Goal: Task Accomplishment & Management: Complete application form

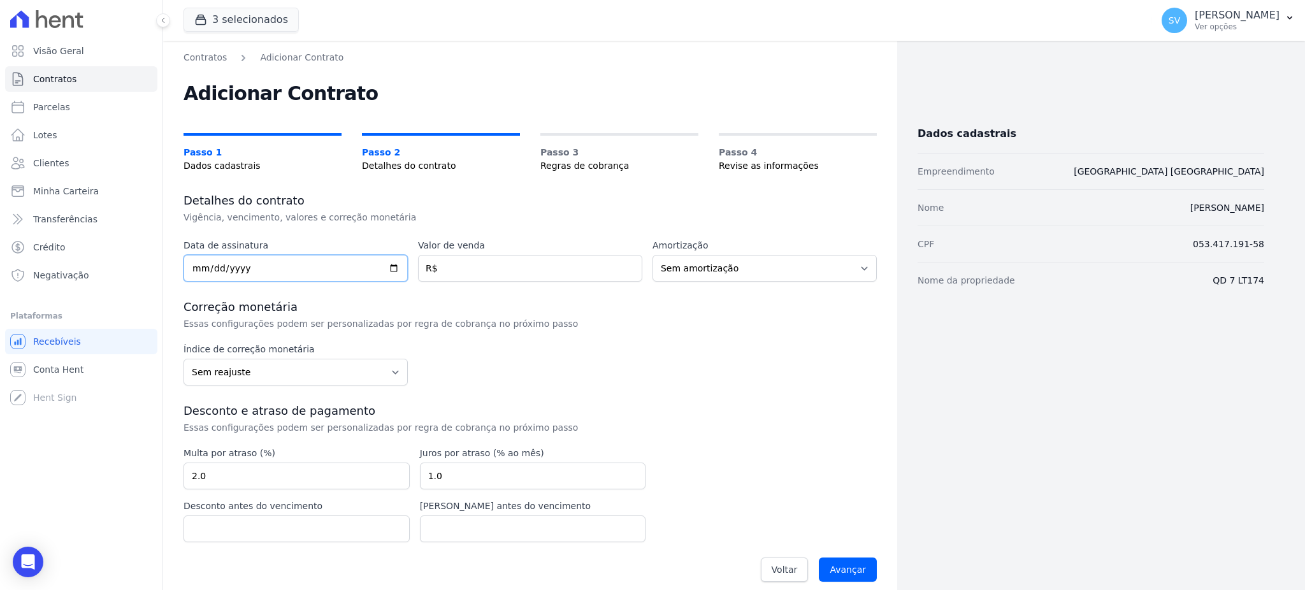
click at [194, 268] on input "date" at bounding box center [295, 268] width 224 height 27
type input "[DATE]"
click at [494, 261] on input "number" at bounding box center [530, 268] width 224 height 27
type input "428000"
click at [748, 364] on div "Índice de correção monetária Sem reajuste Média dos últimos 12 meses acumulado …" at bounding box center [529, 364] width 693 height 43
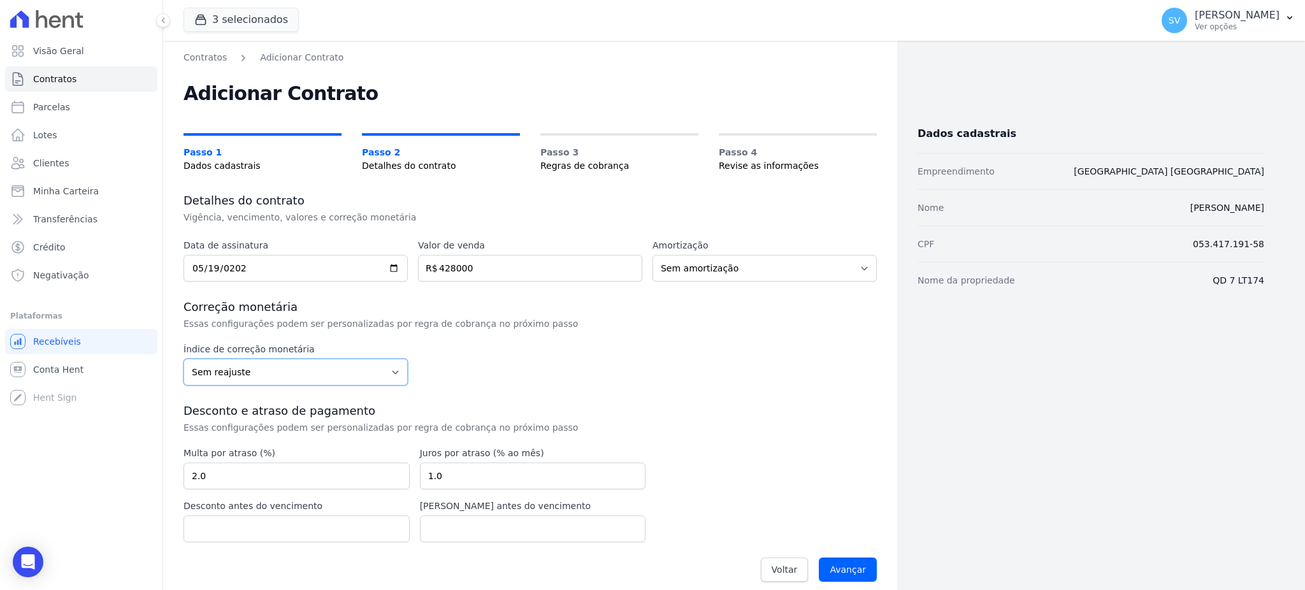
click at [252, 373] on select "Sem reajuste Média dos últimos 12 meses acumulado de INCCM Média dos últimos 12…" at bounding box center [295, 372] width 224 height 27
click at [268, 358] on div "Índice de correção monetária Sem reajuste Média dos últimos 12 meses acumulado …" at bounding box center [295, 364] width 224 height 43
click at [272, 360] on select "Sem reajuste Média dos últimos 12 meses acumulado de INCCM Média dos últimos 12…" at bounding box center [295, 372] width 224 height 27
select select "inccdi"
click at [183, 359] on select "Sem reajuste Média dos últimos 12 meses acumulado de INCCM Média dos últimos 12…" at bounding box center [295, 372] width 224 height 27
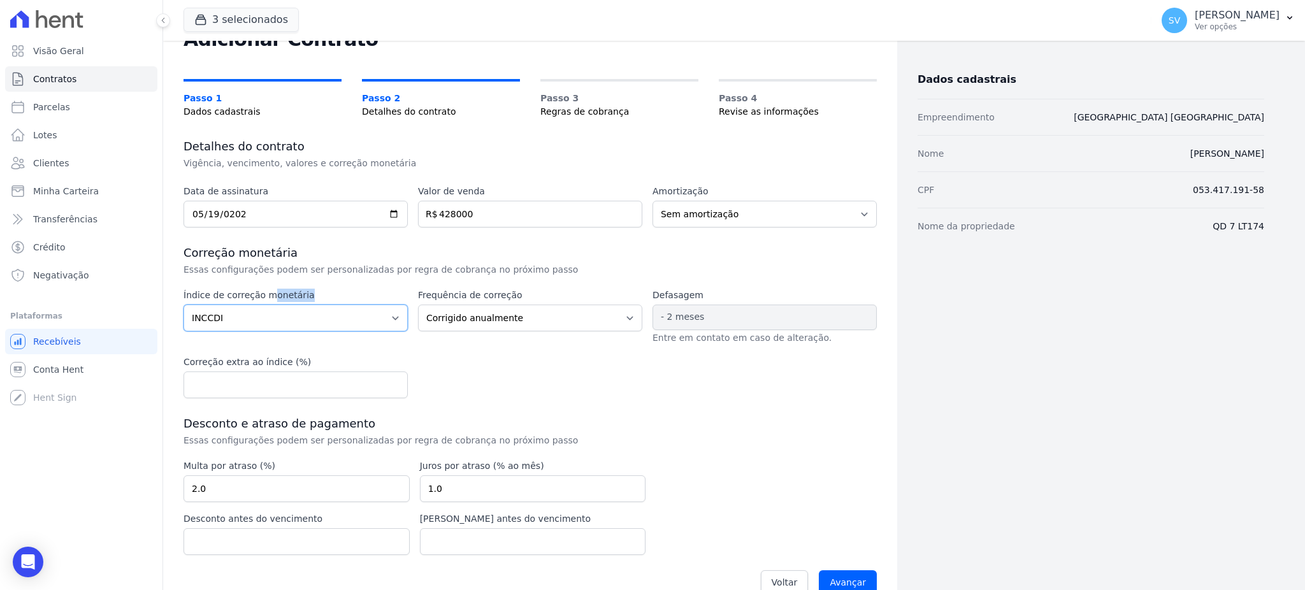
scroll to position [78, 0]
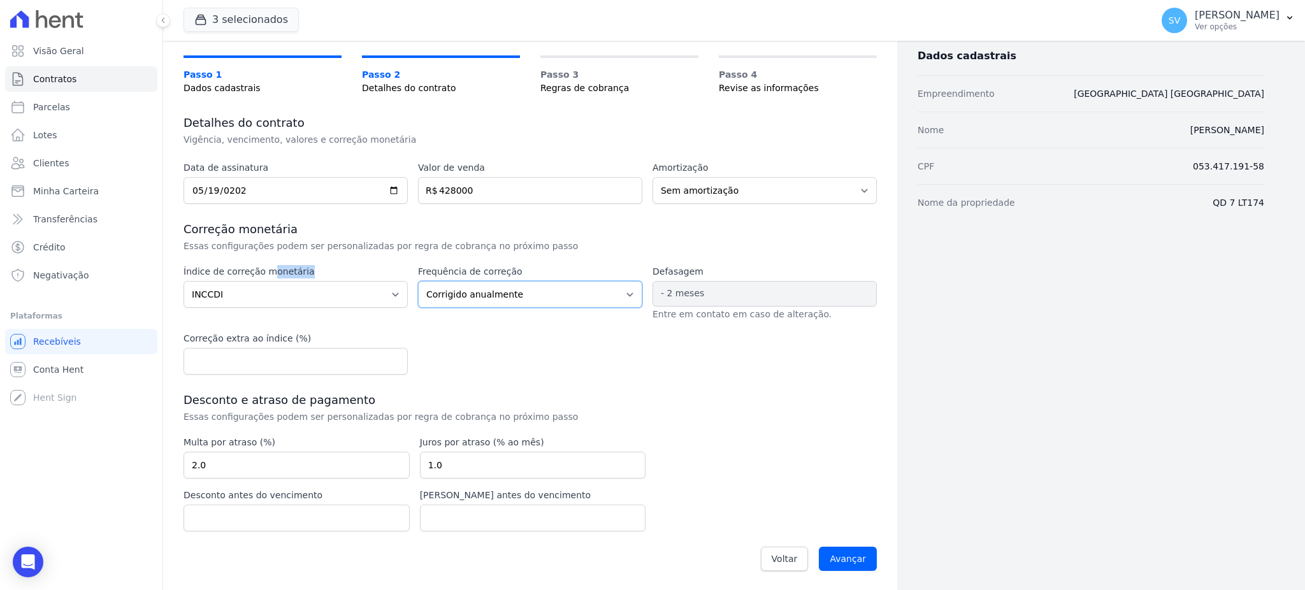
click at [549, 289] on select "Corrigido semestralmente Corrigido mensalmente Corrigido anualmente" at bounding box center [530, 294] width 224 height 27
select select "monthly"
click at [418, 281] on select "Corrigido semestralmente Corrigido mensalmente Corrigido anualmente" at bounding box center [530, 294] width 224 height 27
click at [210, 362] on input "number" at bounding box center [295, 361] width 224 height 27
click at [840, 559] on input "Avançar" at bounding box center [848, 559] width 58 height 24
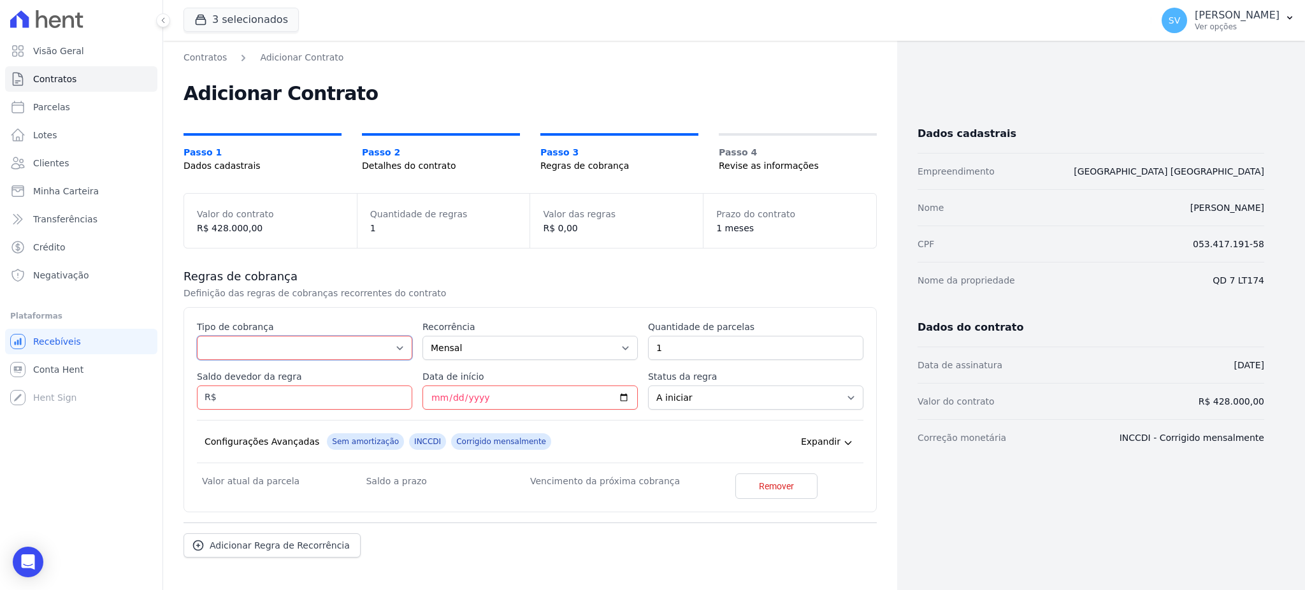
click at [238, 343] on select "Parcela Normal Entrada Sinal Intercalada Chaves Pré-chaves Pós-chaves Impostos …" at bounding box center [304, 348] width 215 height 24
select select "standard"
click at [197, 336] on select "Parcela Normal Entrada Sinal Intercalada Chaves Pré-chaves Pós-chaves Impostos …" at bounding box center [304, 348] width 215 height 24
click at [680, 354] on input "1" at bounding box center [755, 348] width 215 height 24
type input "18"
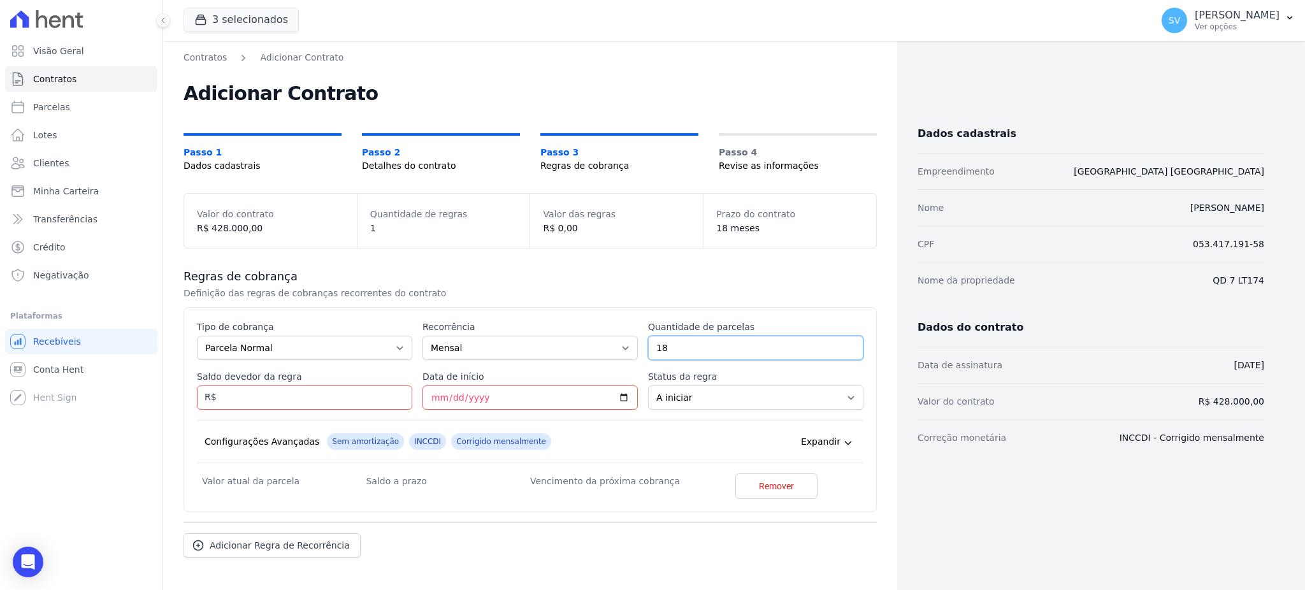
drag, startPoint x: 664, startPoint y: 347, endPoint x: 615, endPoint y: 343, distance: 49.9
click at [615, 343] on div "Esse tipo de parcela não entra no saldo devedor do contrato. Tipo de cobrança P…" at bounding box center [530, 409] width 666 height 178
type input "22"
click at [326, 396] on input "Saldo devedor da regra" at bounding box center [304, 397] width 215 height 24
click at [311, 401] on input "Saldo devedor da regra" at bounding box center [304, 397] width 215 height 24
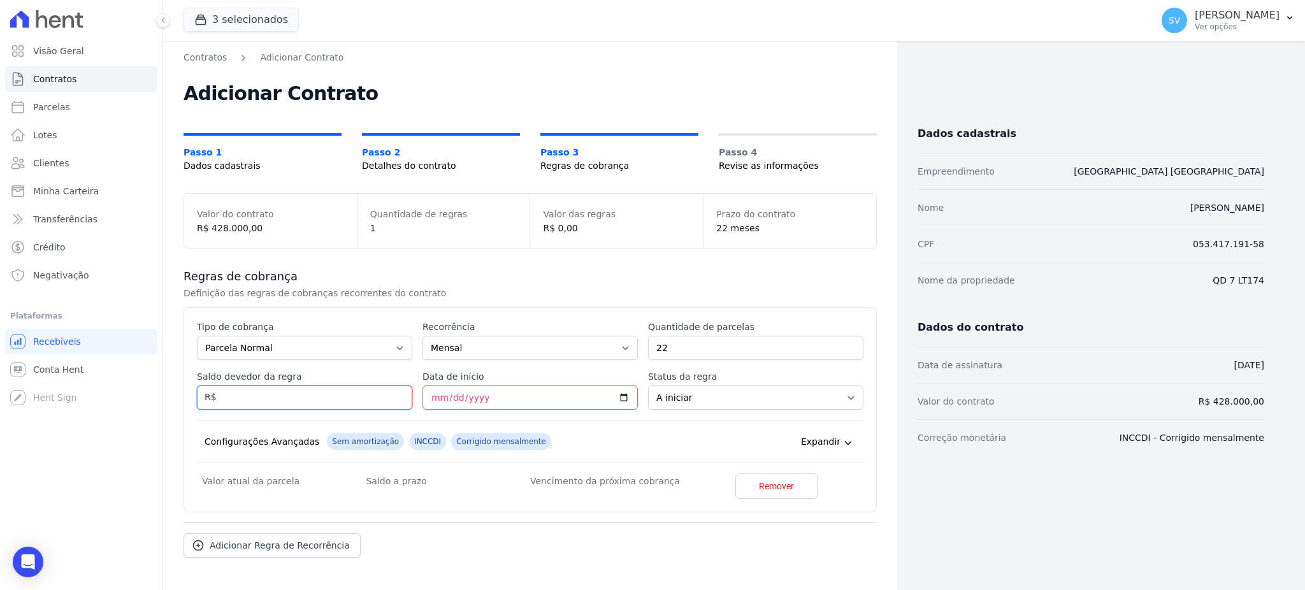
paste input "9.04002"
type input "9.04002"
drag, startPoint x: 501, startPoint y: 403, endPoint x: 470, endPoint y: 406, distance: 31.4
click at [501, 403] on input "Data de início" at bounding box center [529, 397] width 215 height 24
click at [431, 396] on input "Data de início" at bounding box center [529, 397] width 215 height 24
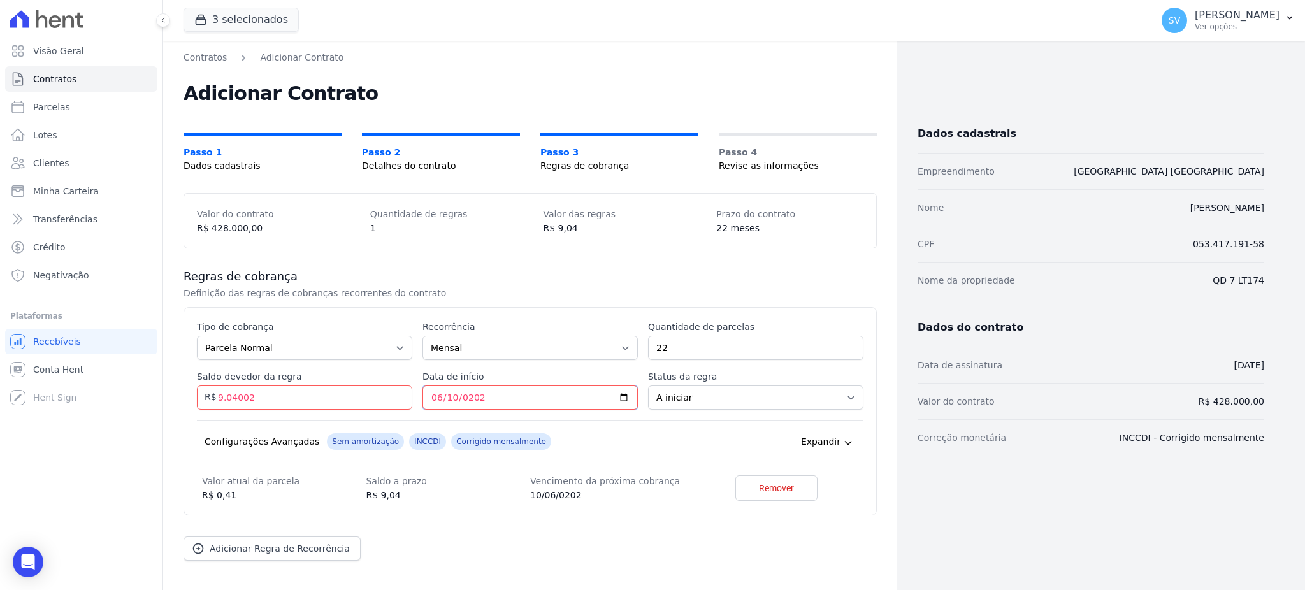
type input "2025-06-10"
click at [700, 397] on select "A iniciar Em aberto" at bounding box center [755, 397] width 215 height 24
select select "started"
click at [648, 385] on select "A iniciar Em aberto" at bounding box center [755, 397] width 215 height 24
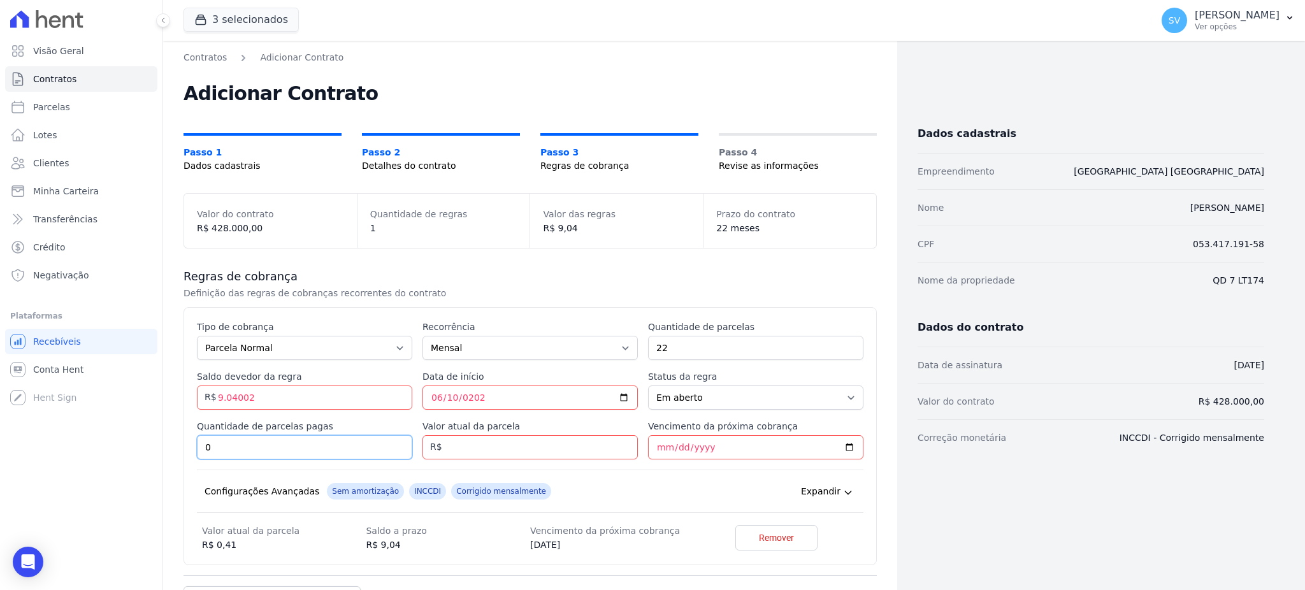
click at [233, 448] on input "0" at bounding box center [304, 447] width 215 height 24
type input "4"
click at [564, 452] on input "Valor atual da parcela" at bounding box center [529, 447] width 215 height 24
type input "410.91"
drag, startPoint x: 664, startPoint y: 451, endPoint x: 654, endPoint y: 453, distance: 11.0
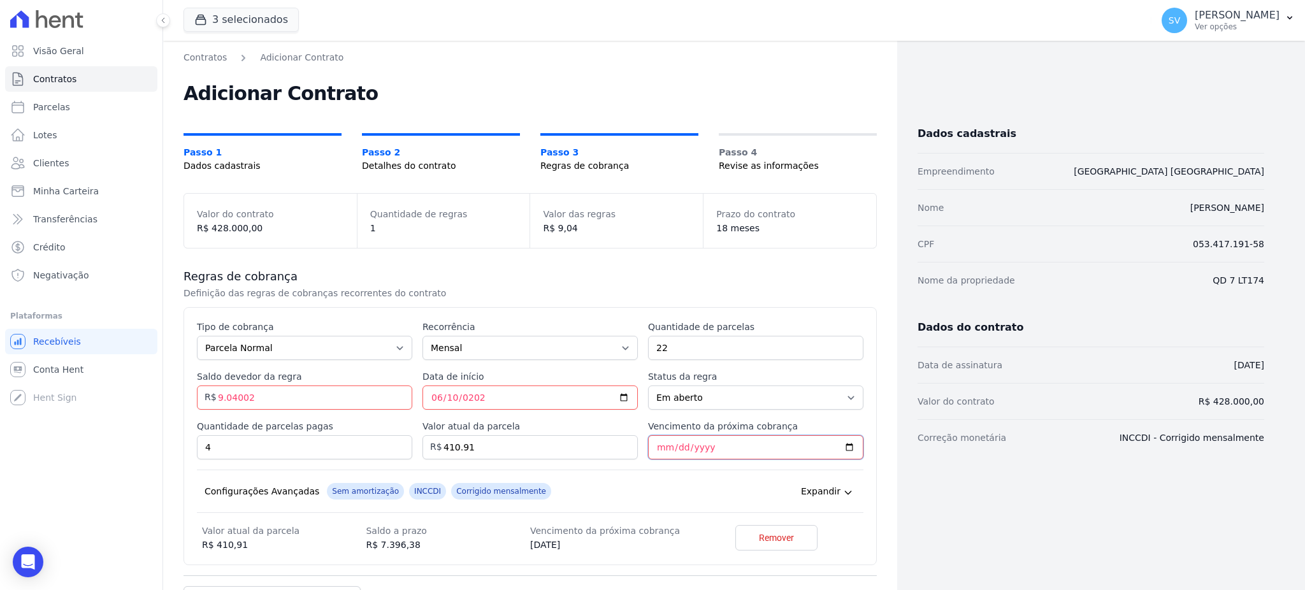
click at [661, 450] on input "Vencimento da próxima cobrança" at bounding box center [755, 447] width 215 height 24
type input "2025-10-20"
click at [296, 397] on input "9.04002" at bounding box center [304, 397] width 215 height 24
drag, startPoint x: 241, startPoint y: 396, endPoint x: 304, endPoint y: 405, distance: 63.7
click at [243, 396] on input "9.04002" at bounding box center [304, 397] width 215 height 24
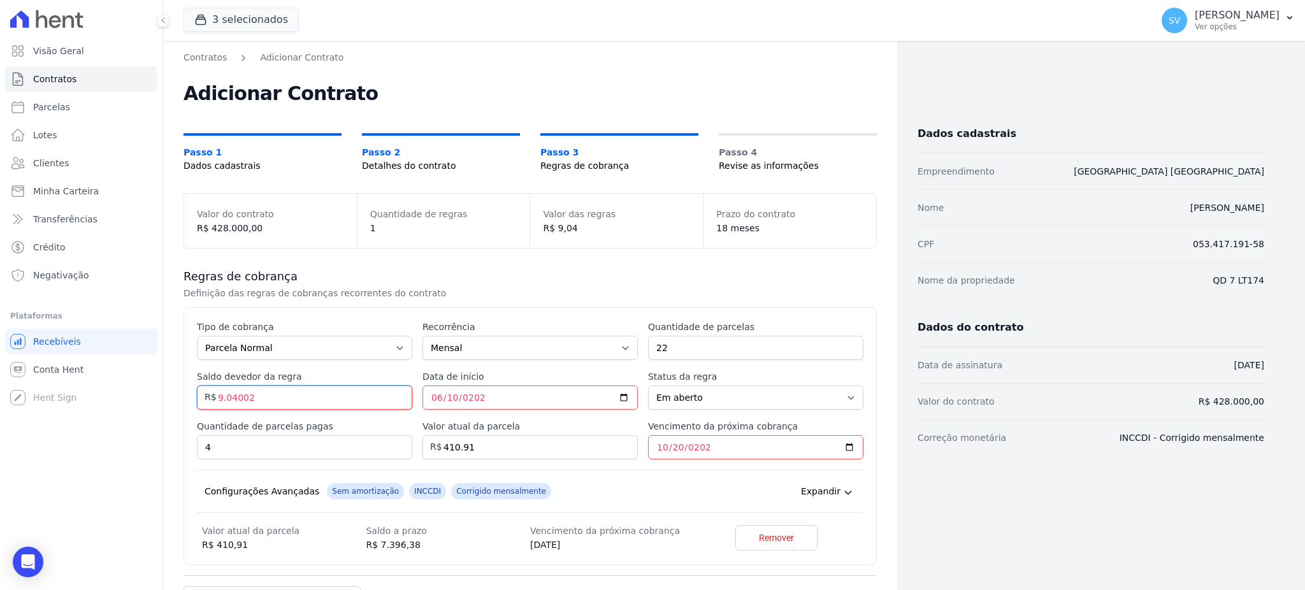
click at [227, 398] on input "9.04002" at bounding box center [304, 397] width 215 height 24
click at [240, 394] on input "904002" at bounding box center [304, 397] width 215 height 24
click at [238, 396] on input "904002" at bounding box center [304, 397] width 215 height 24
type input "9040.02"
click at [531, 395] on input "2025-06-10" at bounding box center [529, 397] width 215 height 24
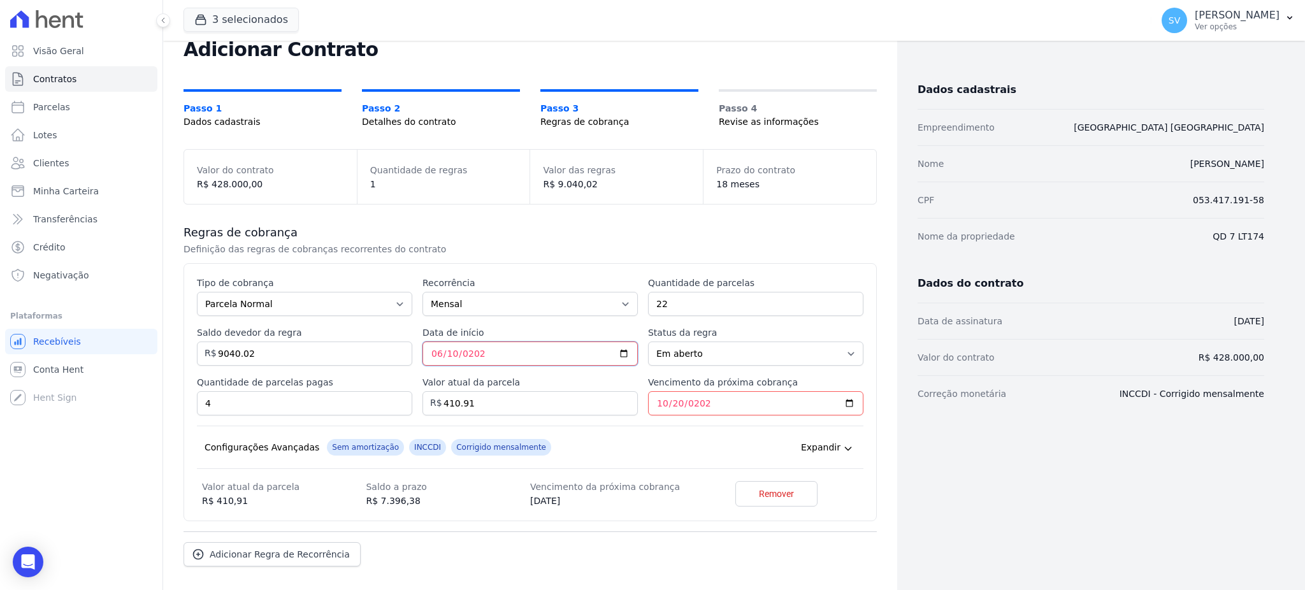
scroll to position [101, 0]
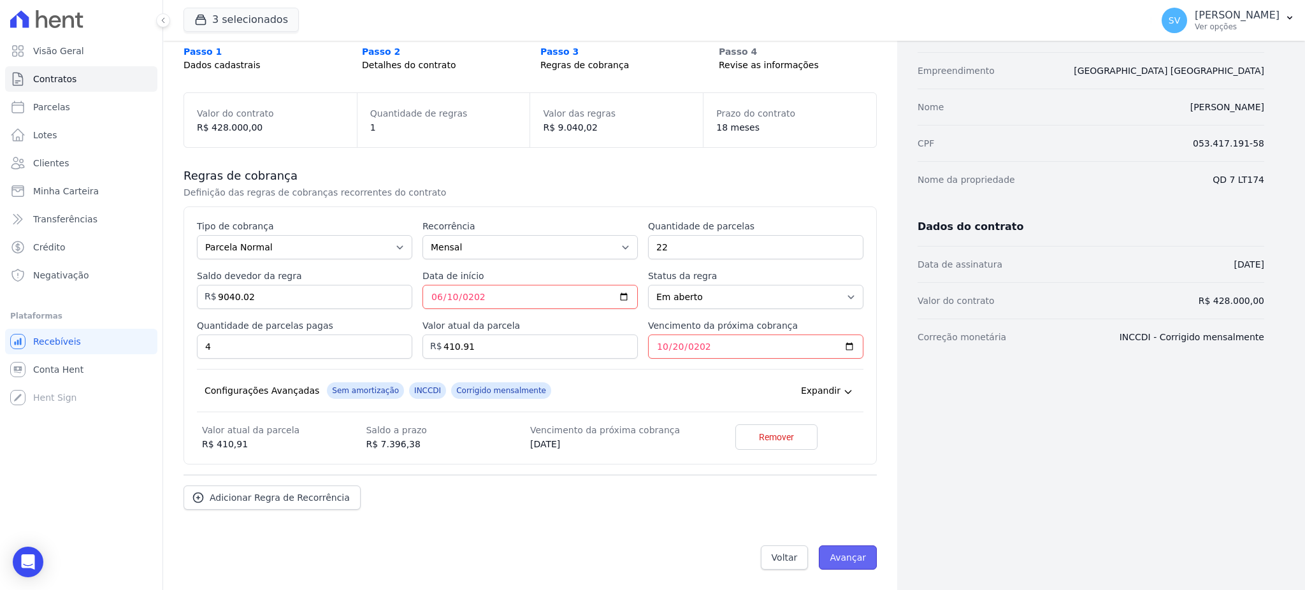
click at [834, 553] on input "Avançar" at bounding box center [848, 557] width 58 height 24
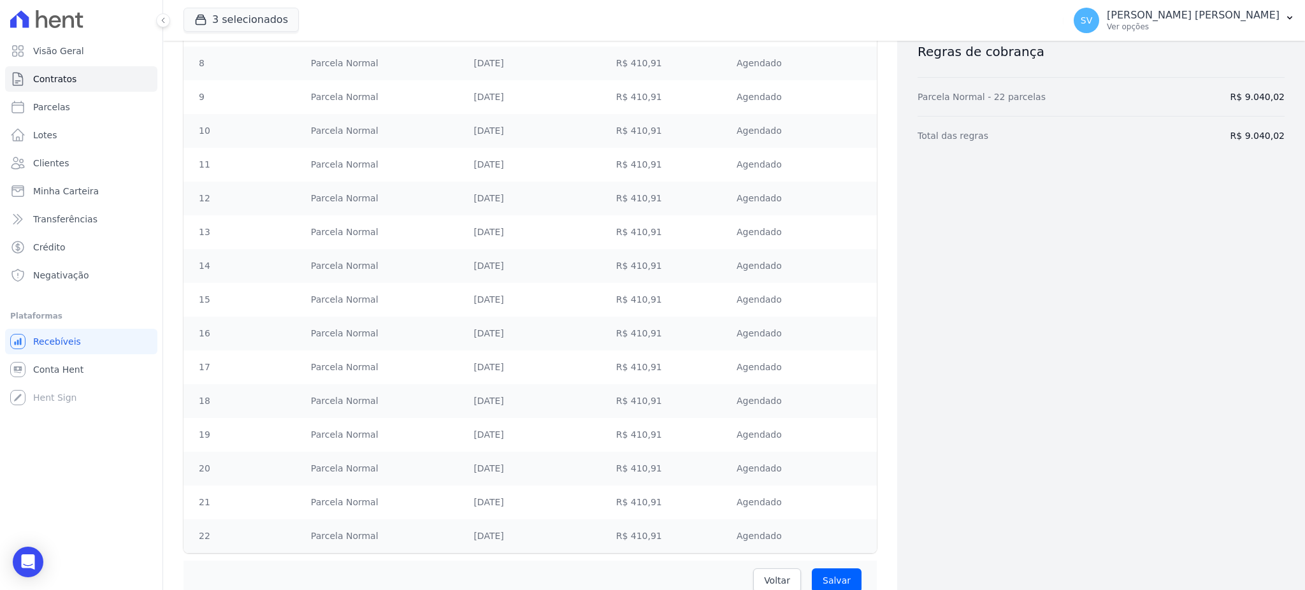
scroll to position [510, 0]
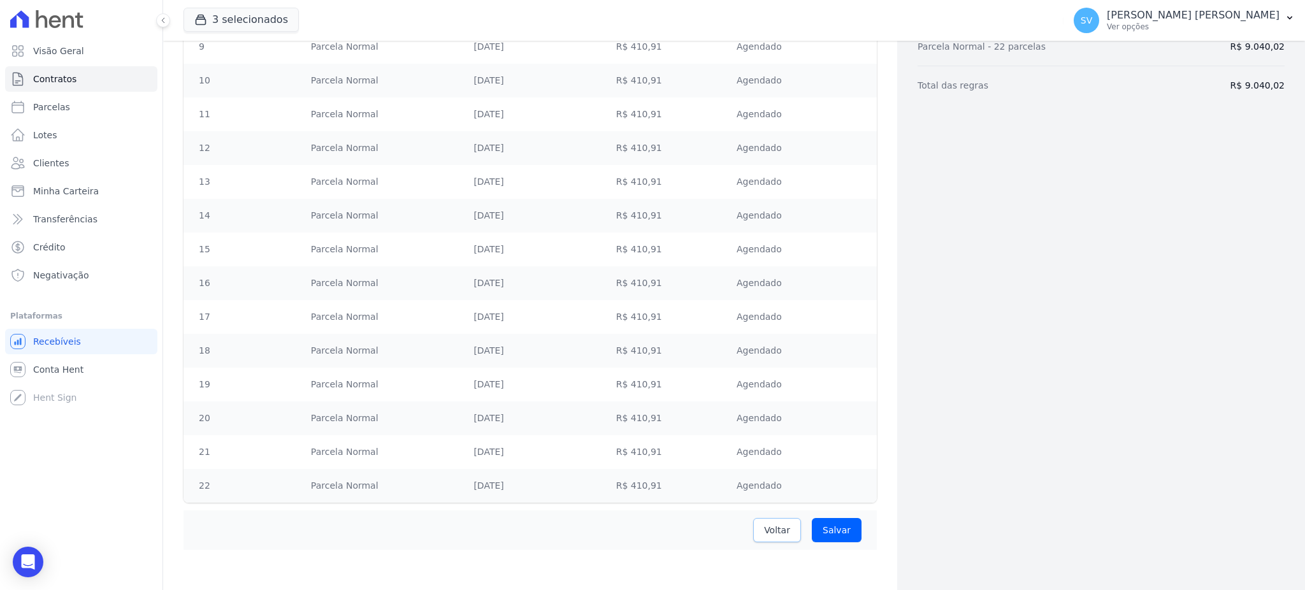
click at [757, 535] on link "Voltar" at bounding box center [777, 530] width 48 height 24
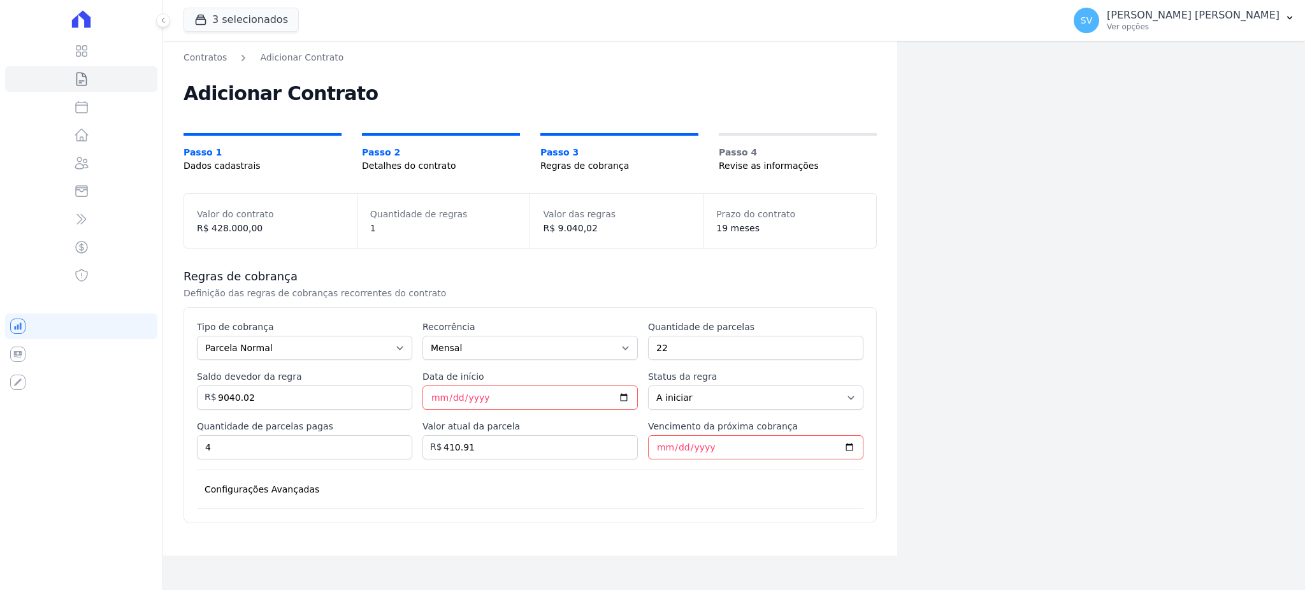
select select "started"
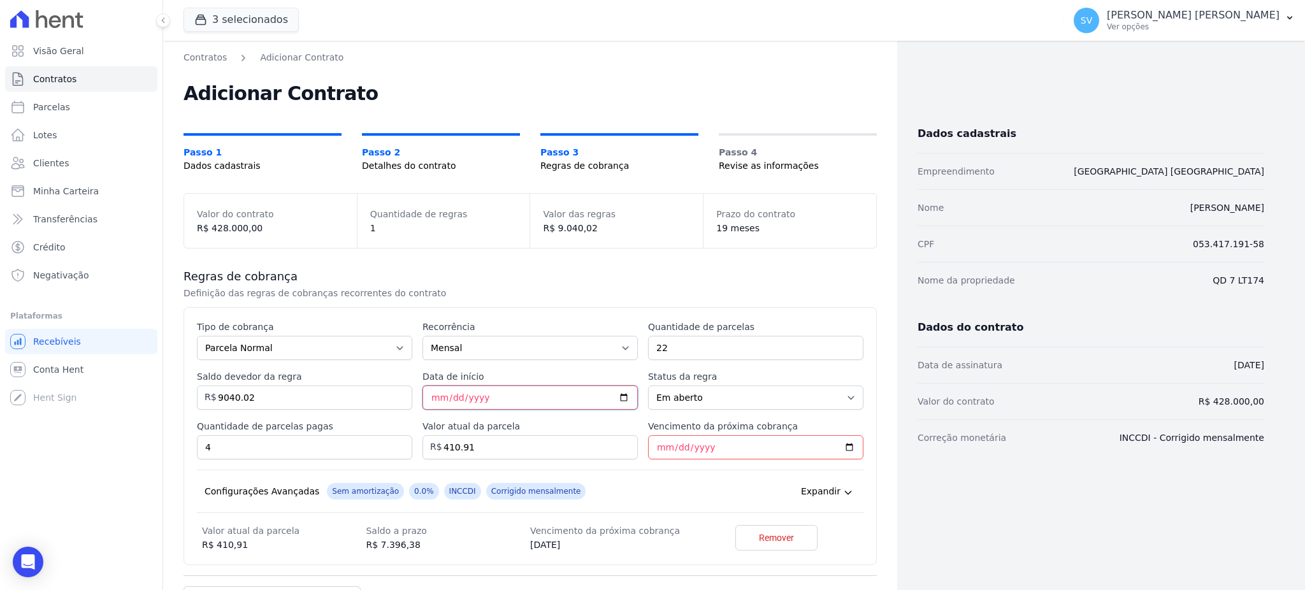
click at [433, 398] on input "2025-06-10" at bounding box center [529, 397] width 215 height 24
type input "2025-06-20"
click at [493, 399] on input "2025-06-20" at bounding box center [529, 397] width 215 height 24
click at [575, 442] on input "410.91" at bounding box center [529, 447] width 215 height 24
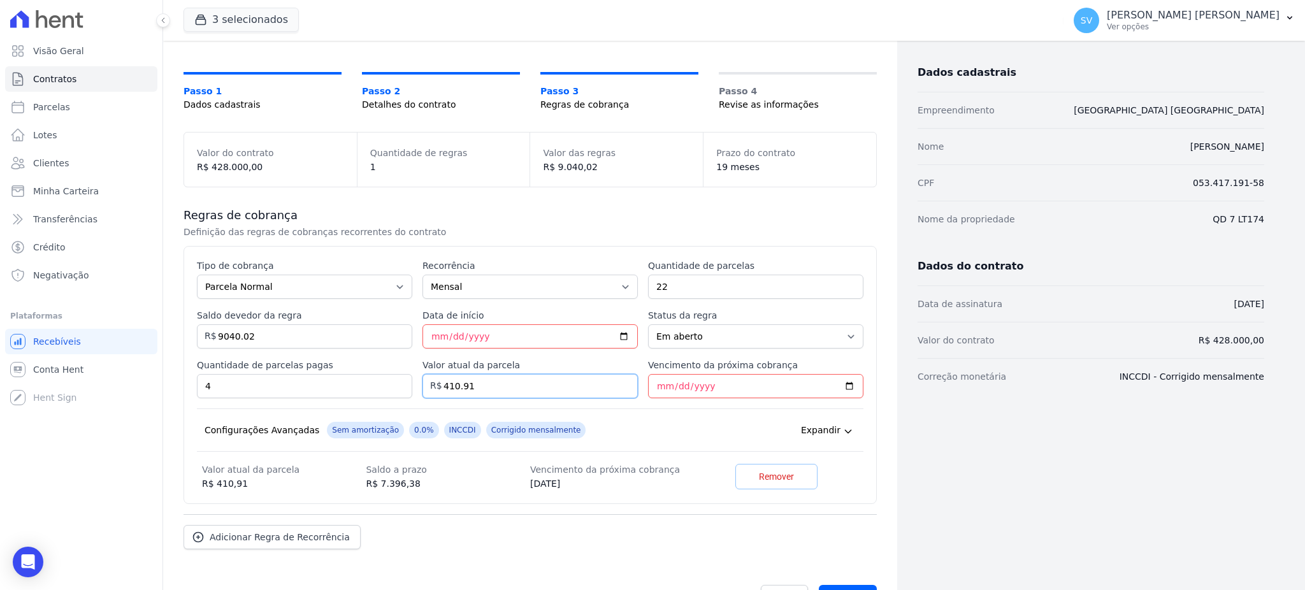
scroll to position [101, 0]
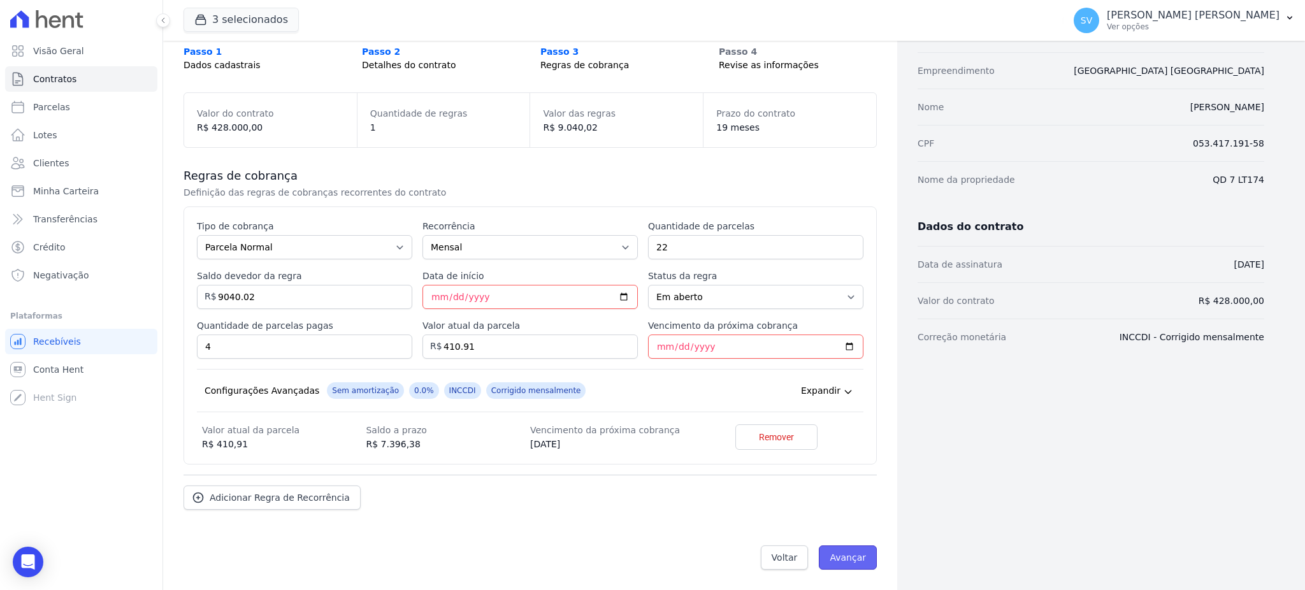
click at [826, 559] on input "Avançar" at bounding box center [848, 557] width 58 height 24
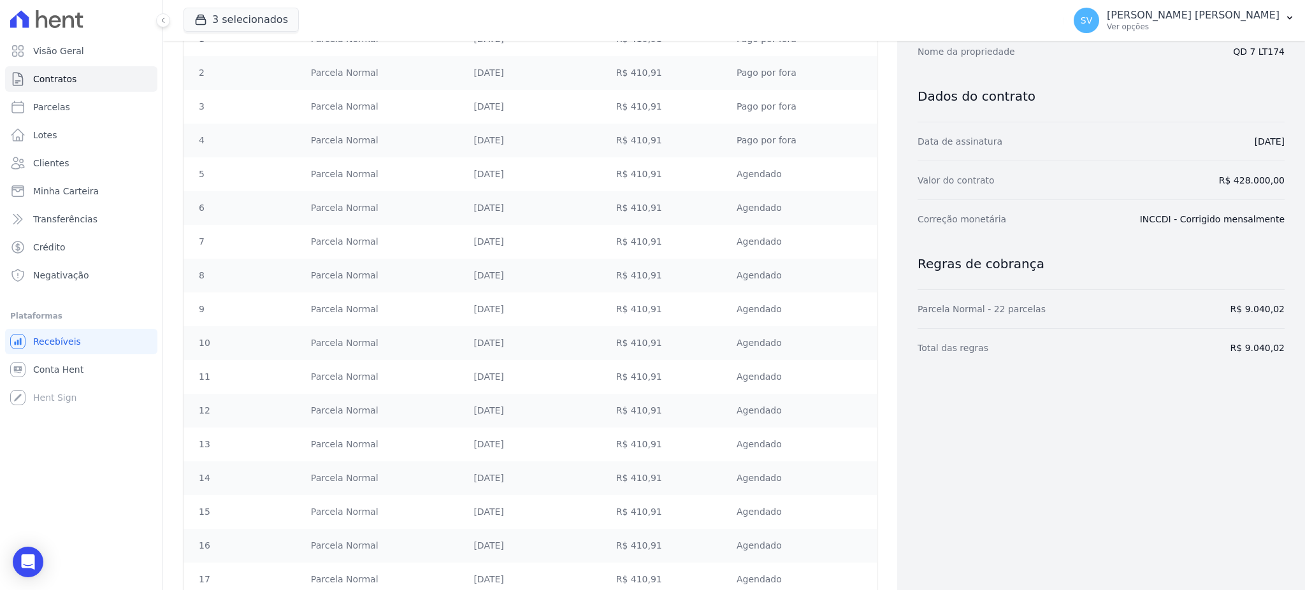
scroll to position [510, 0]
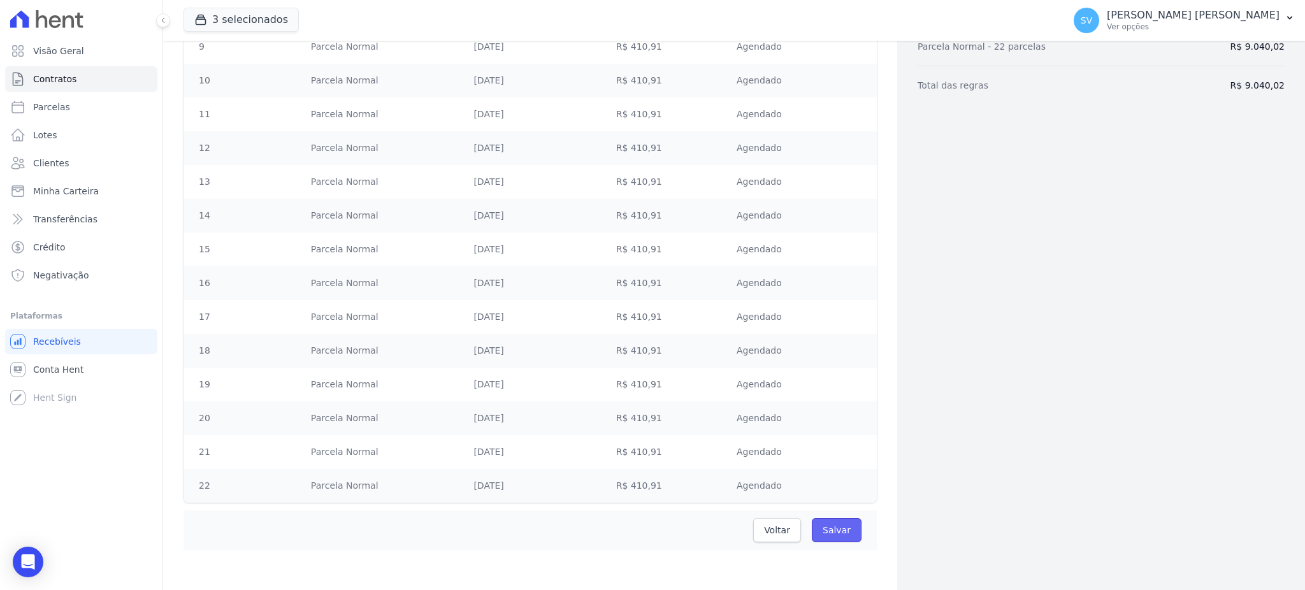
click at [829, 523] on input "Salvar" at bounding box center [837, 530] width 50 height 24
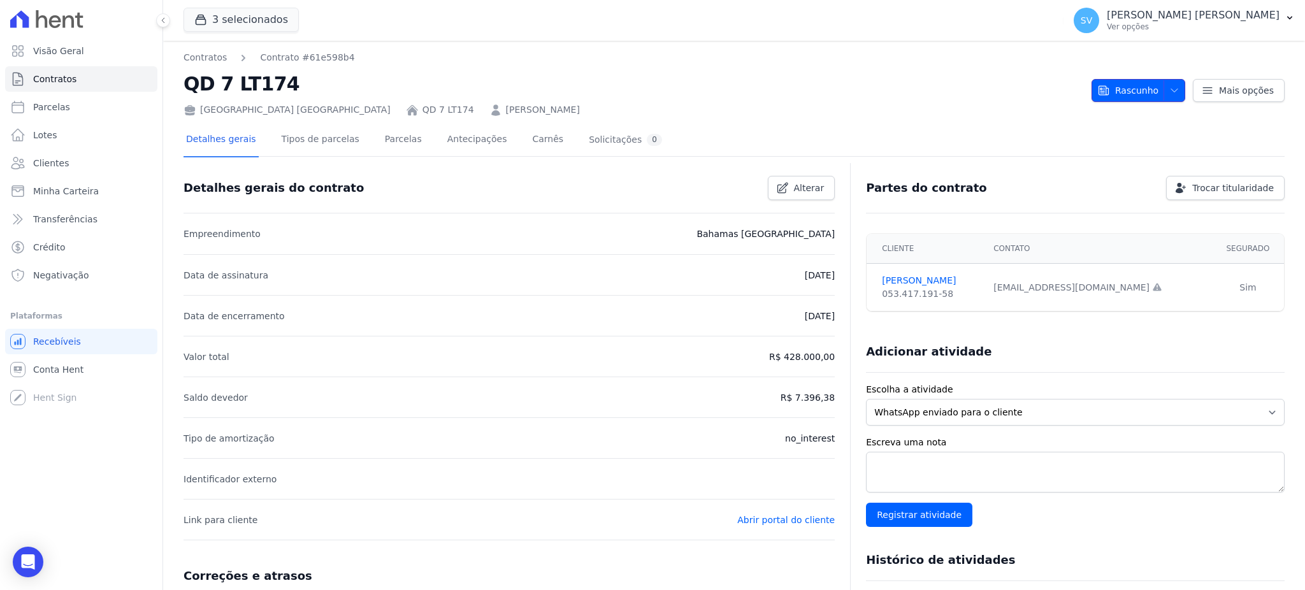
click at [1169, 91] on icon "button" at bounding box center [1174, 90] width 10 height 10
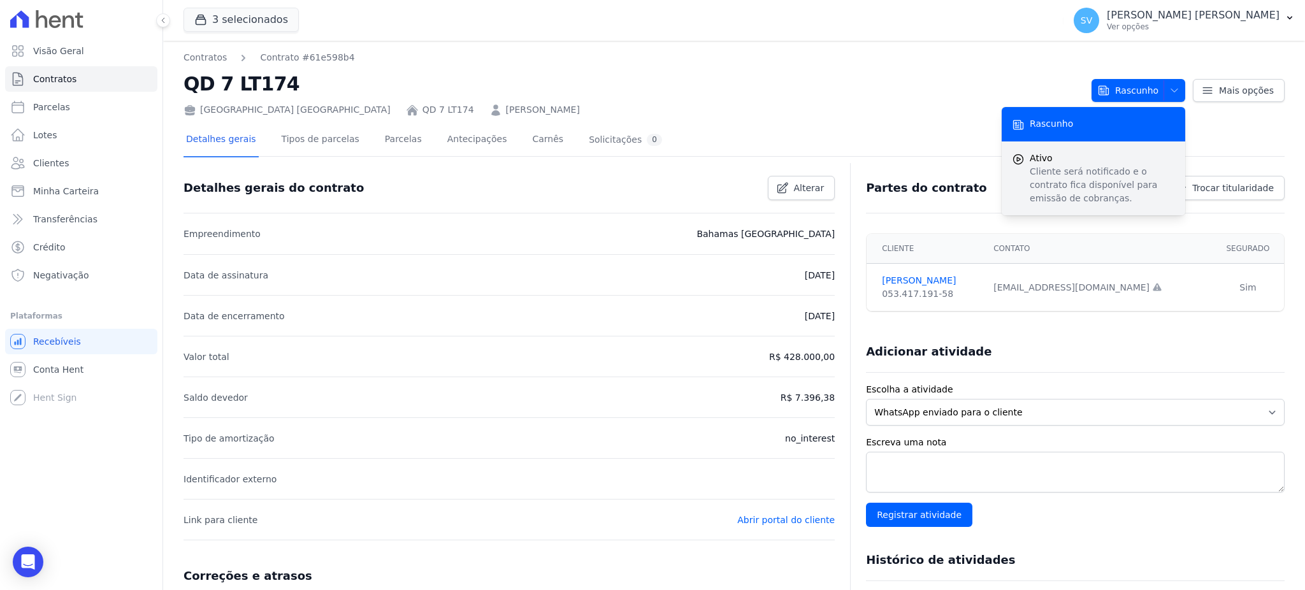
click at [1115, 173] on p "Cliente será notificado e o contrato fica disponível para emissão de cobranças." at bounding box center [1101, 185] width 145 height 40
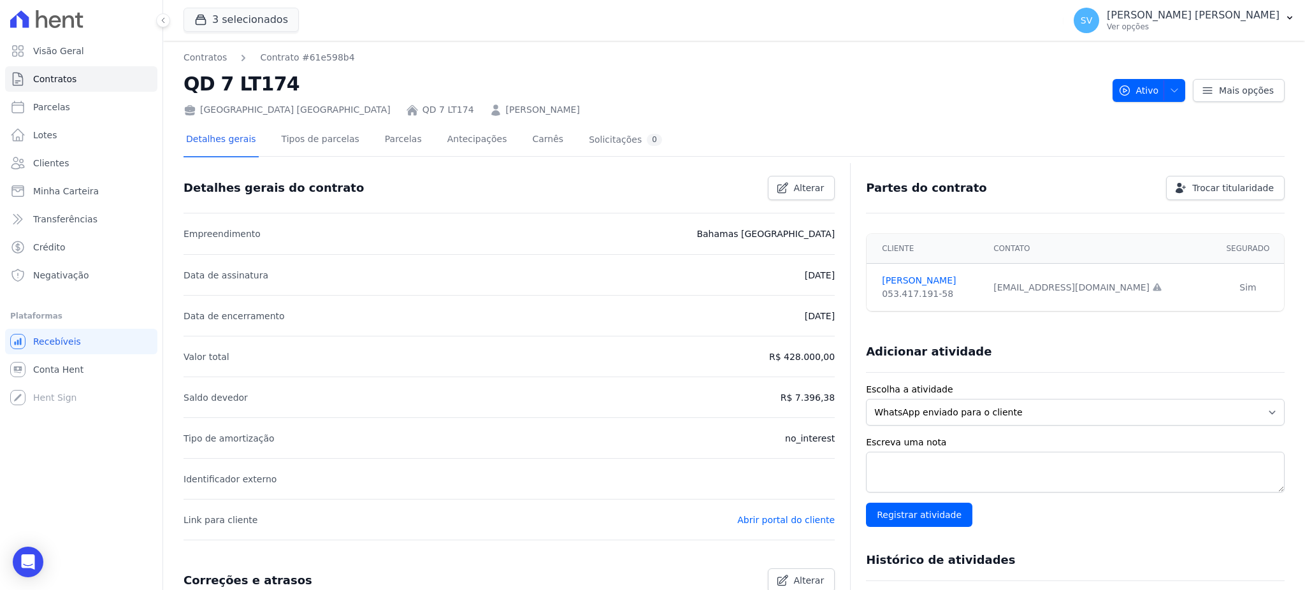
click at [884, 70] on h2 "QD 7 LT174" at bounding box center [642, 83] width 919 height 29
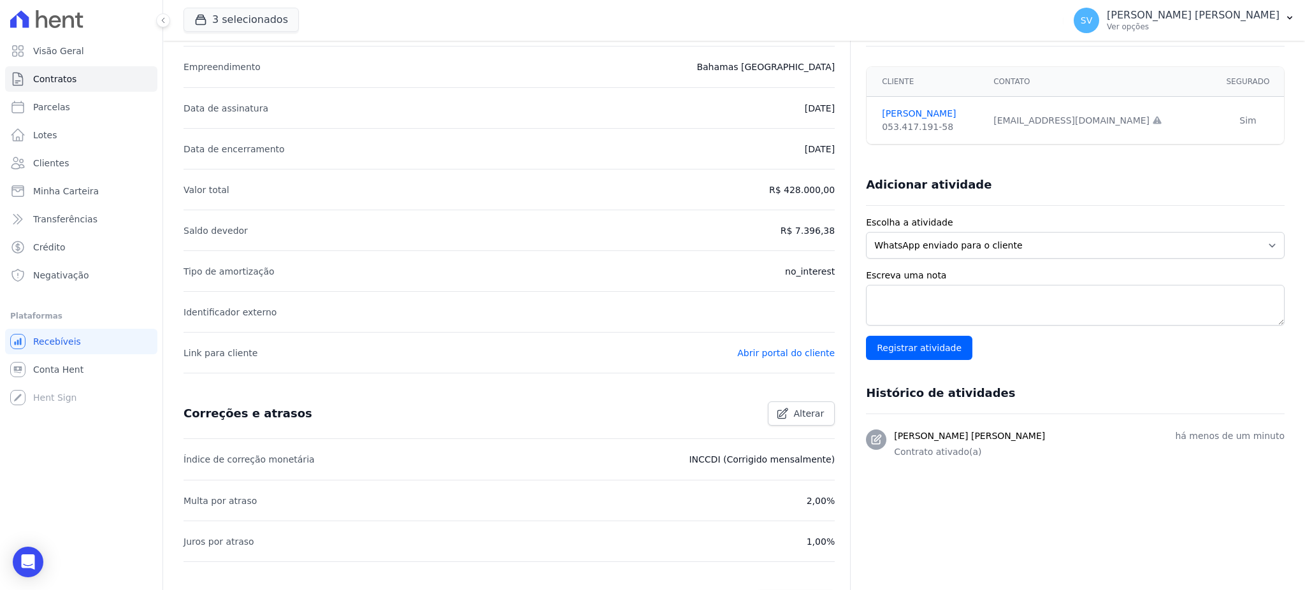
scroll to position [296, 0]
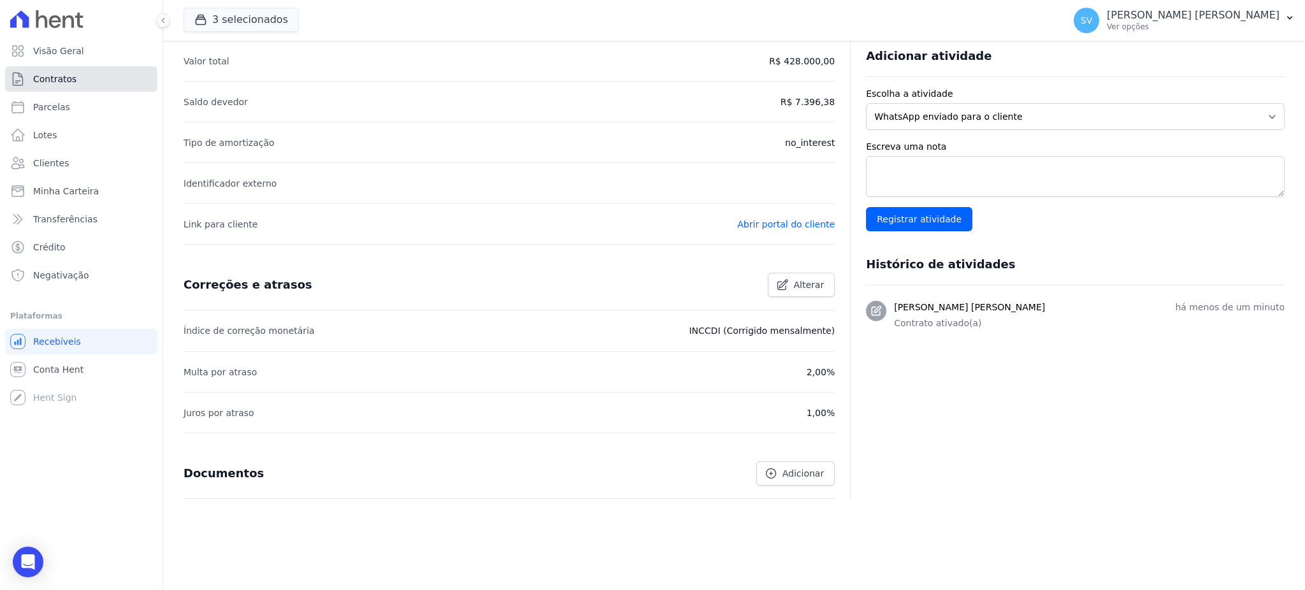
click at [59, 71] on link "Contratos" at bounding box center [81, 78] width 152 height 25
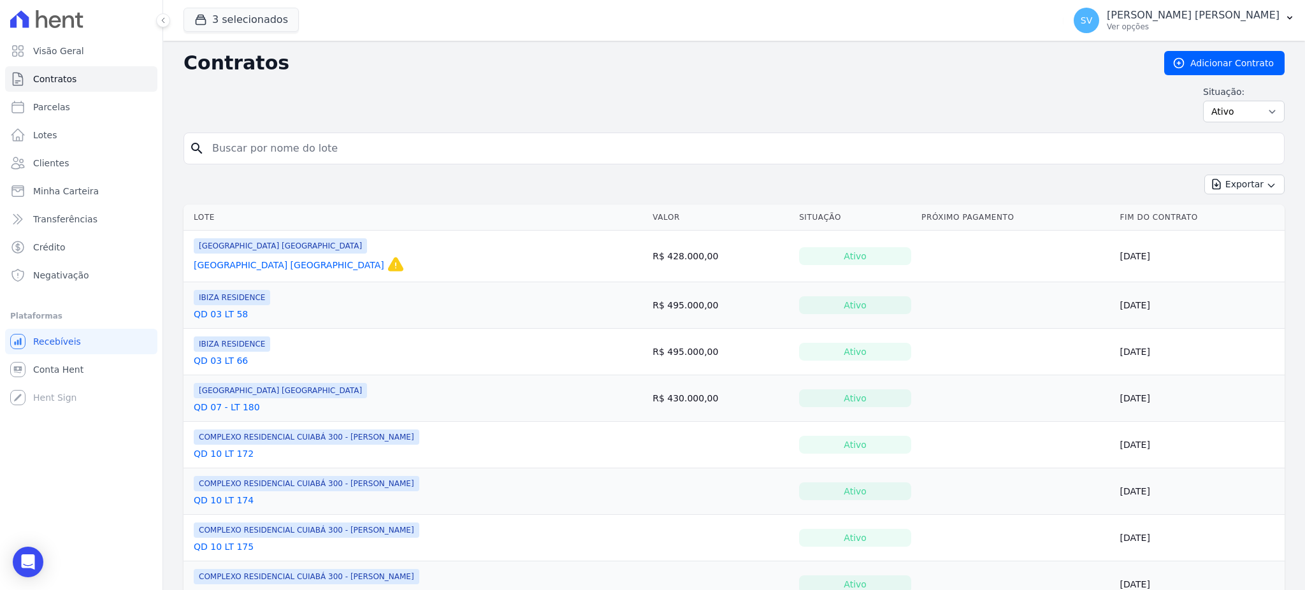
drag, startPoint x: 348, startPoint y: 148, endPoint x: 196, endPoint y: 143, distance: 152.3
click at [196, 143] on div "search" at bounding box center [733, 148] width 1101 height 32
paste input "EDILSON BARBOSA DA CRUZ"
type input "EDILSON BARBOSA DA CRUZ"
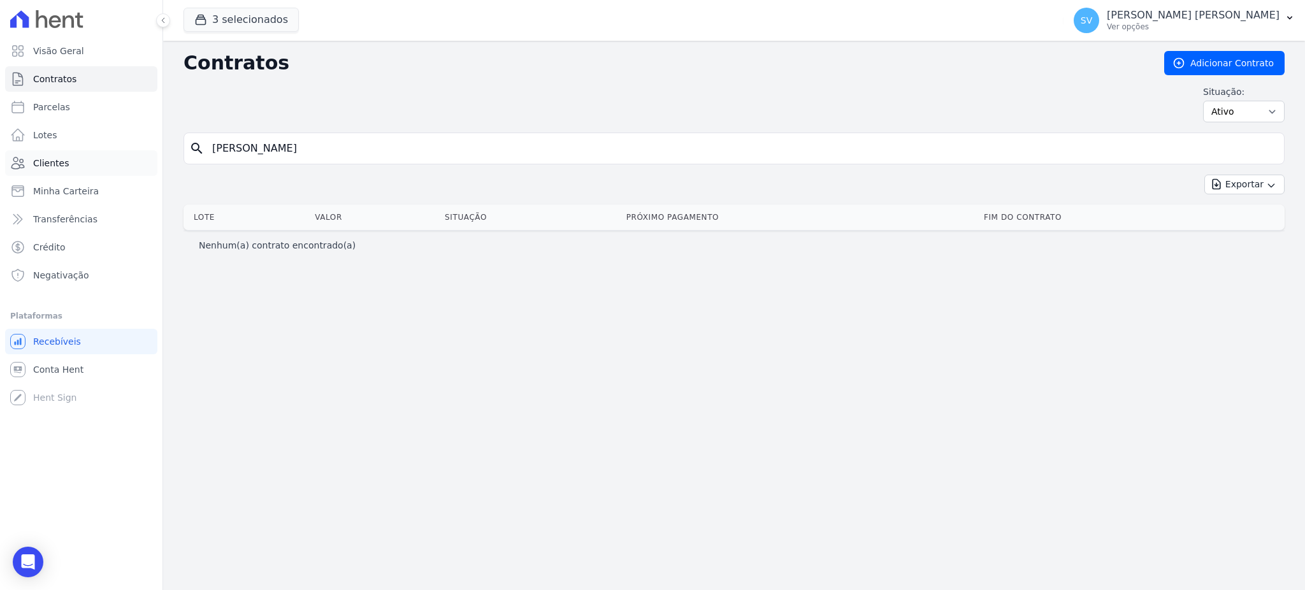
click at [46, 159] on span "Clientes" at bounding box center [51, 163] width 36 height 13
click at [66, 108] on link "Parcelas" at bounding box center [81, 106] width 152 height 25
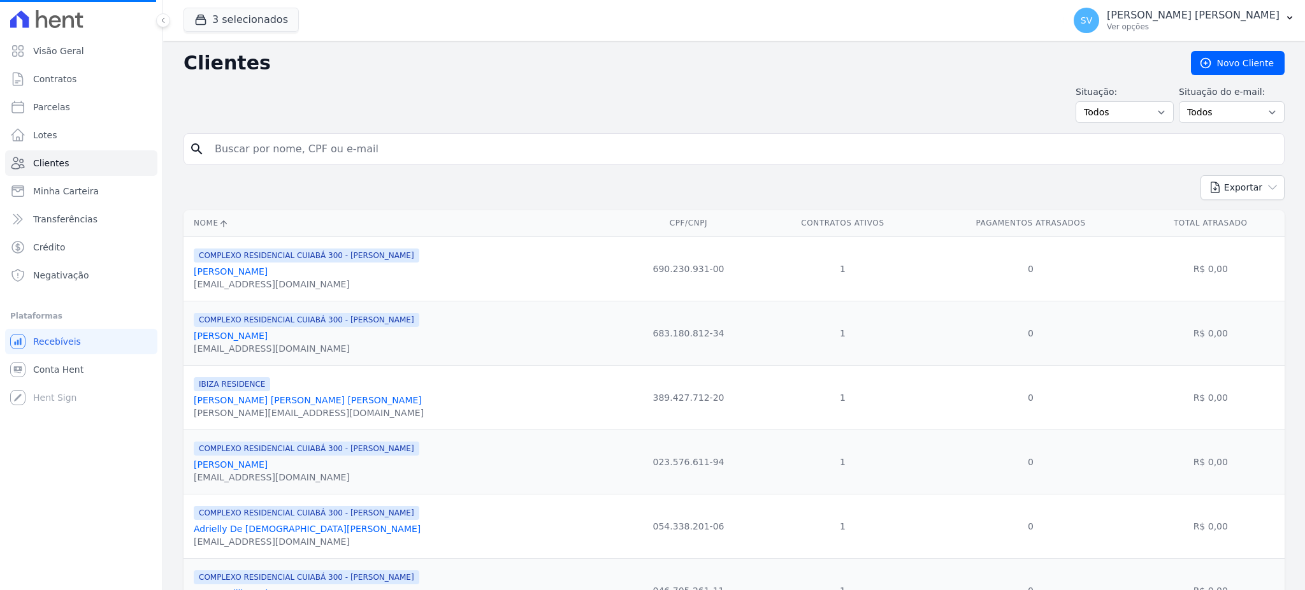
click at [389, 150] on input "search" at bounding box center [742, 148] width 1071 height 25
select select
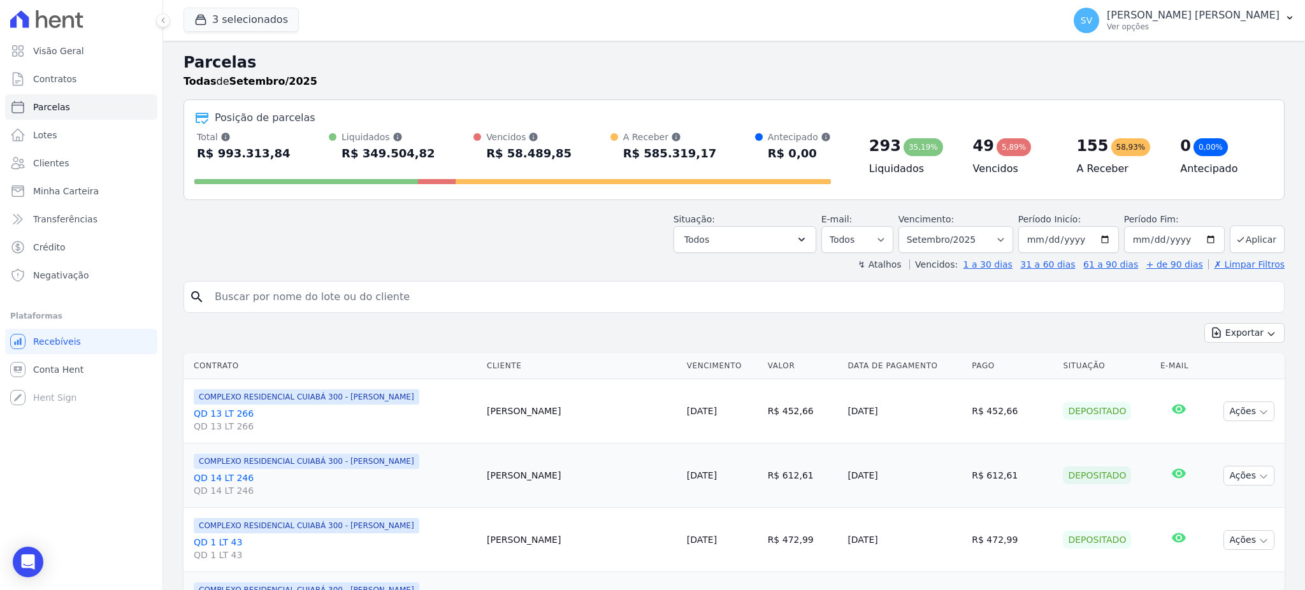
click at [452, 306] on input "search" at bounding box center [742, 296] width 1071 height 25
paste input "EDILSON BARBOSA DA CRUZ"
type input "EDILSON BARBOSA DA CRUZ"
select select
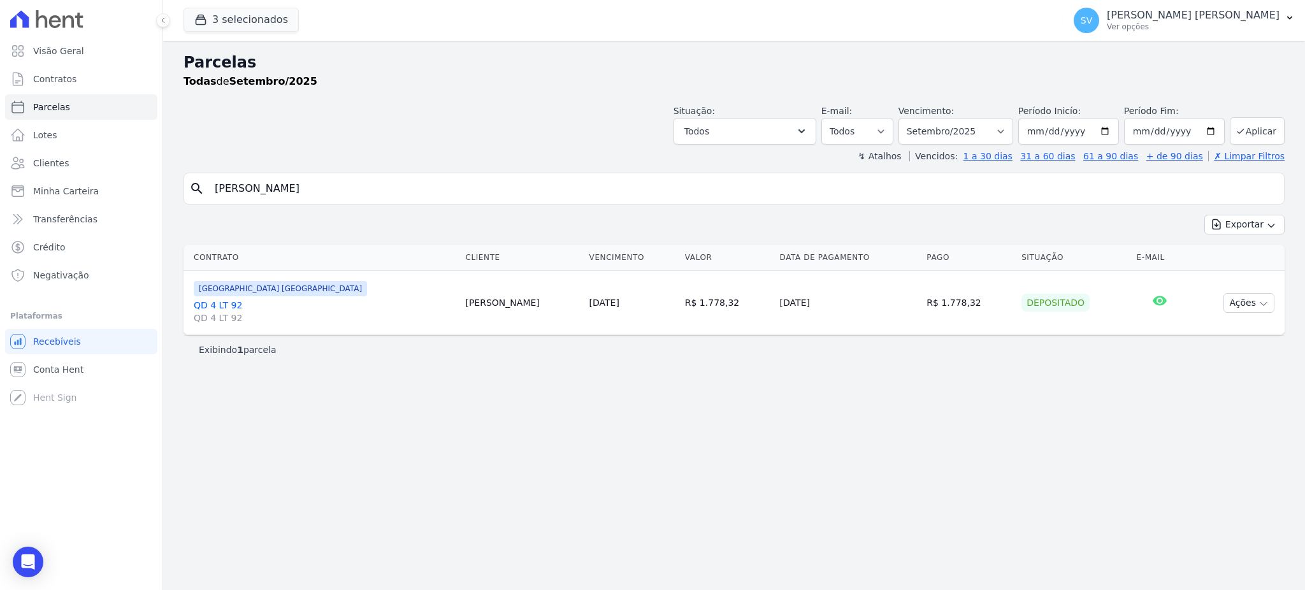
click at [391, 196] on input "EDILSON BARBOSA DA CRUZ" at bounding box center [742, 188] width 1071 height 25
drag, startPoint x: 389, startPoint y: 194, endPoint x: 135, endPoint y: 199, distance: 253.6
click at [135, 190] on div "Visão Geral Contratos Parcelas Lotes Clientes Minha Carteira Transferências Cré…" at bounding box center [652, 295] width 1305 height 590
type input "ELAINE DA SILVA CRUZ"
select select
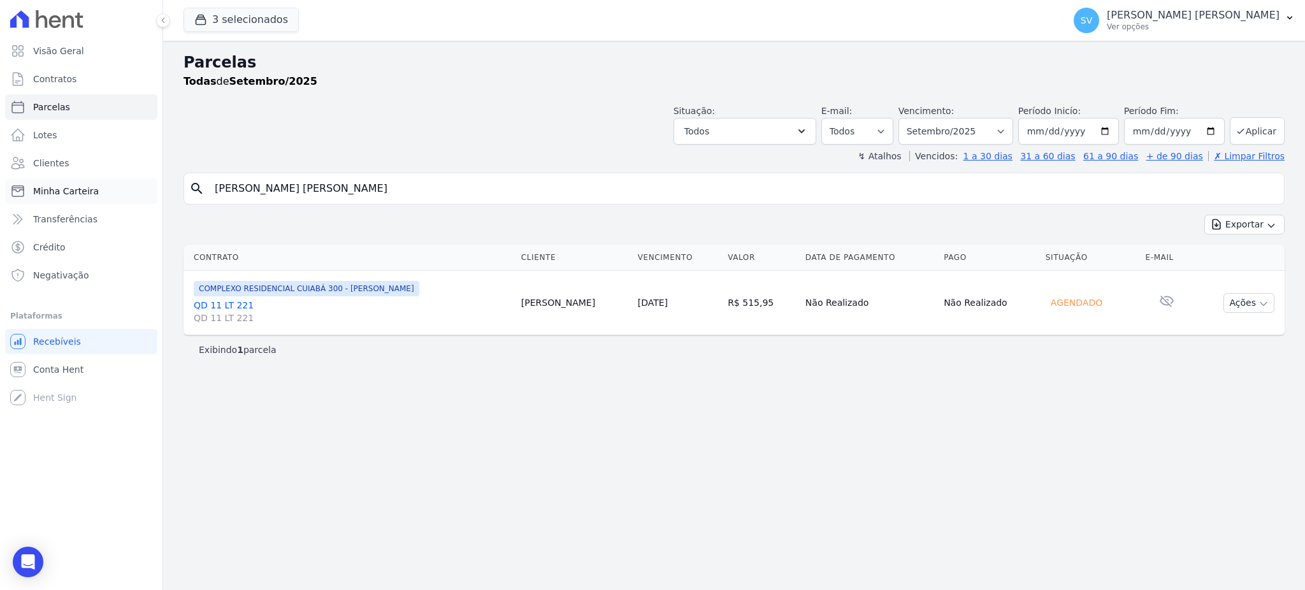
drag, startPoint x: 376, startPoint y: 193, endPoint x: 148, endPoint y: 183, distance: 227.6
click at [148, 180] on div "Visão Geral Contratos Parcelas Lotes Clientes Minha Carteira Transferências Cré…" at bounding box center [652, 295] width 1305 height 590
type input "FLAVIO DIEGO DA SILVA RUST"
select select
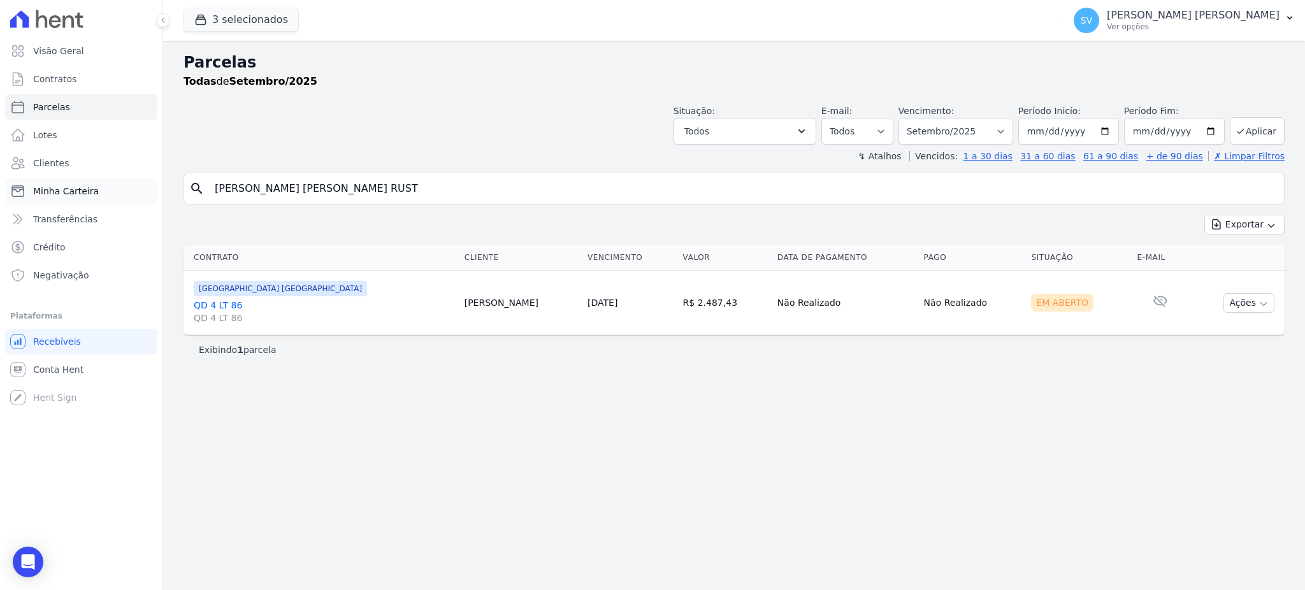
drag, startPoint x: 379, startPoint y: 186, endPoint x: 129, endPoint y: 202, distance: 250.2
click at [129, 199] on div "Visão Geral Contratos [GEOGRAPHIC_DATA] Lotes Clientes Minha Carteira Transferê…" at bounding box center [652, 295] width 1305 height 590
type input "GUIMARAES"
select select
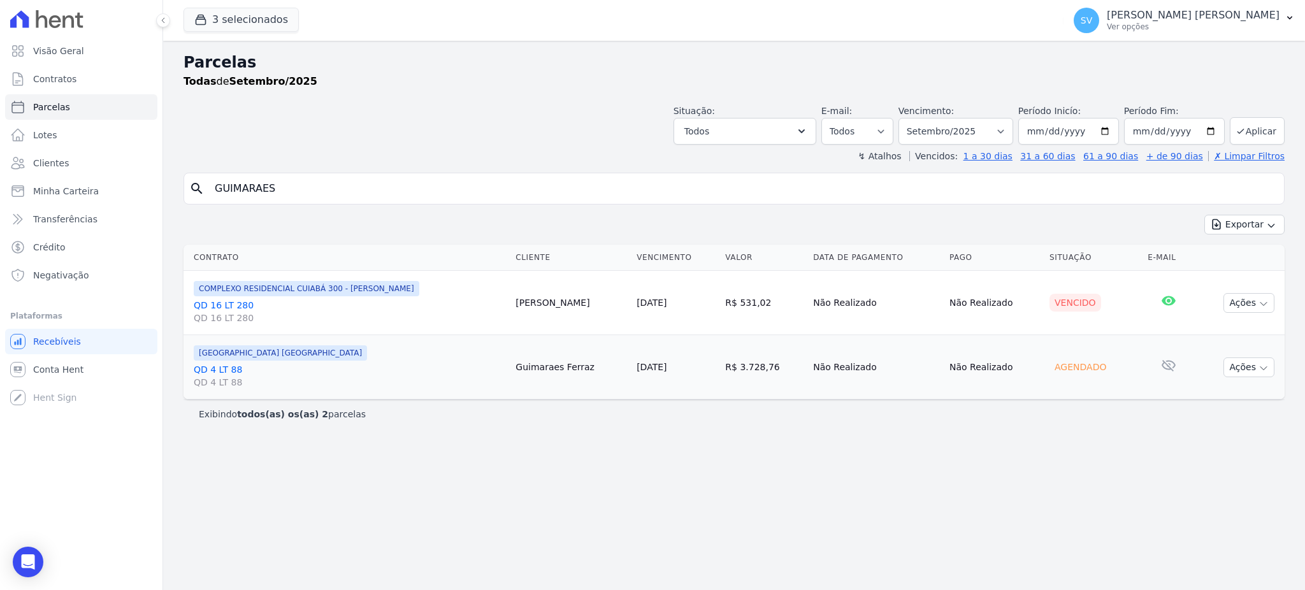
drag, startPoint x: 331, startPoint y: 187, endPoint x: 184, endPoint y: 187, distance: 147.1
click at [194, 187] on div "search GUIMARAES" at bounding box center [733, 189] width 1101 height 32
type input "HAYSSA GABRIELLE RAMOS ARAUJO"
select select
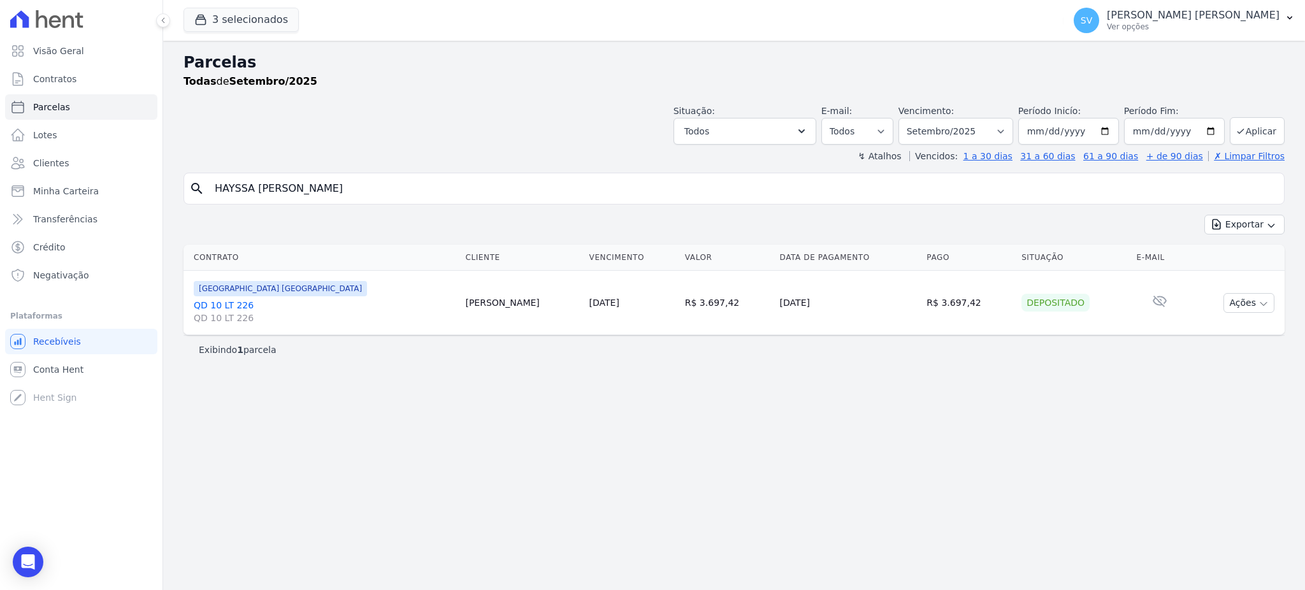
drag, startPoint x: 420, startPoint y: 198, endPoint x: 0, endPoint y: 196, distance: 419.8
click at [0, 196] on div "Visão Geral Contratos [GEOGRAPHIC_DATA] Lotes Clientes Minha Carteira Transferê…" at bounding box center [652, 295] width 1305 height 590
type input "HELENA INDIARA FERREIRA COREZOMAE"
select select
drag, startPoint x: 425, startPoint y: 192, endPoint x: 107, endPoint y: 192, distance: 317.9
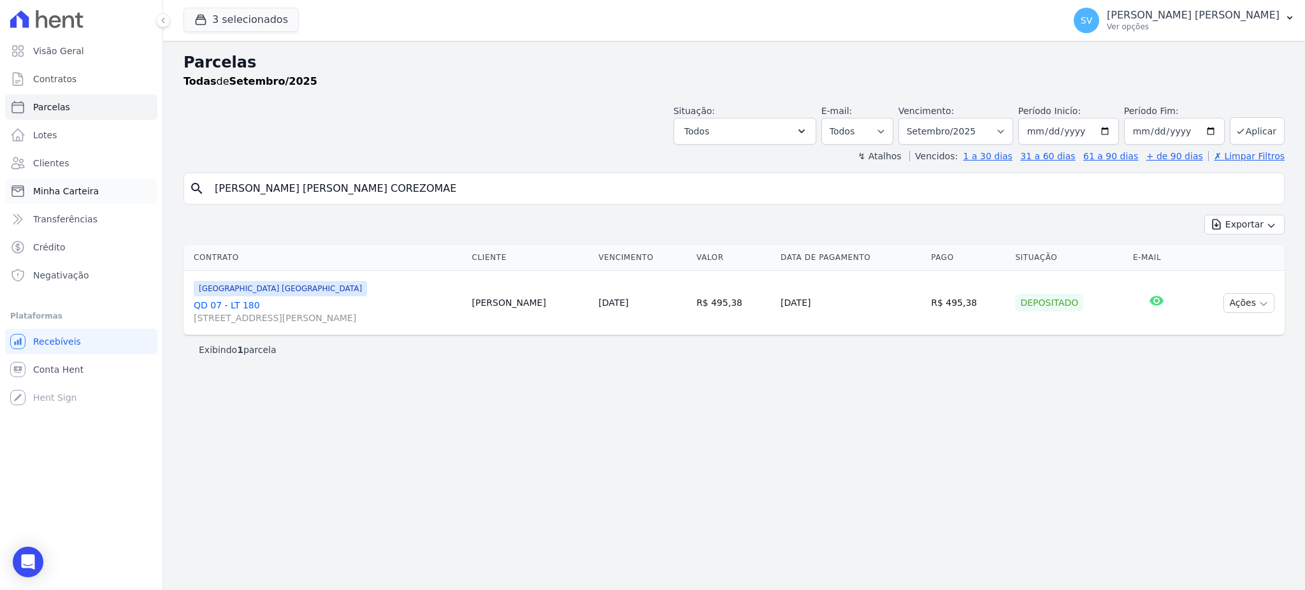
click at [107, 192] on div "Visão Geral Contratos [GEOGRAPHIC_DATA] Lotes Clientes Minha Carteira Transferê…" at bounding box center [652, 295] width 1305 height 590
type input "JONATHAS LEITE MOREIRA"
select select
drag, startPoint x: 406, startPoint y: 194, endPoint x: 17, endPoint y: 194, distance: 389.2
click at [17, 194] on div "Visão Geral Contratos [GEOGRAPHIC_DATA] Lotes Clientes Minha Carteira Transferê…" at bounding box center [652, 295] width 1305 height 590
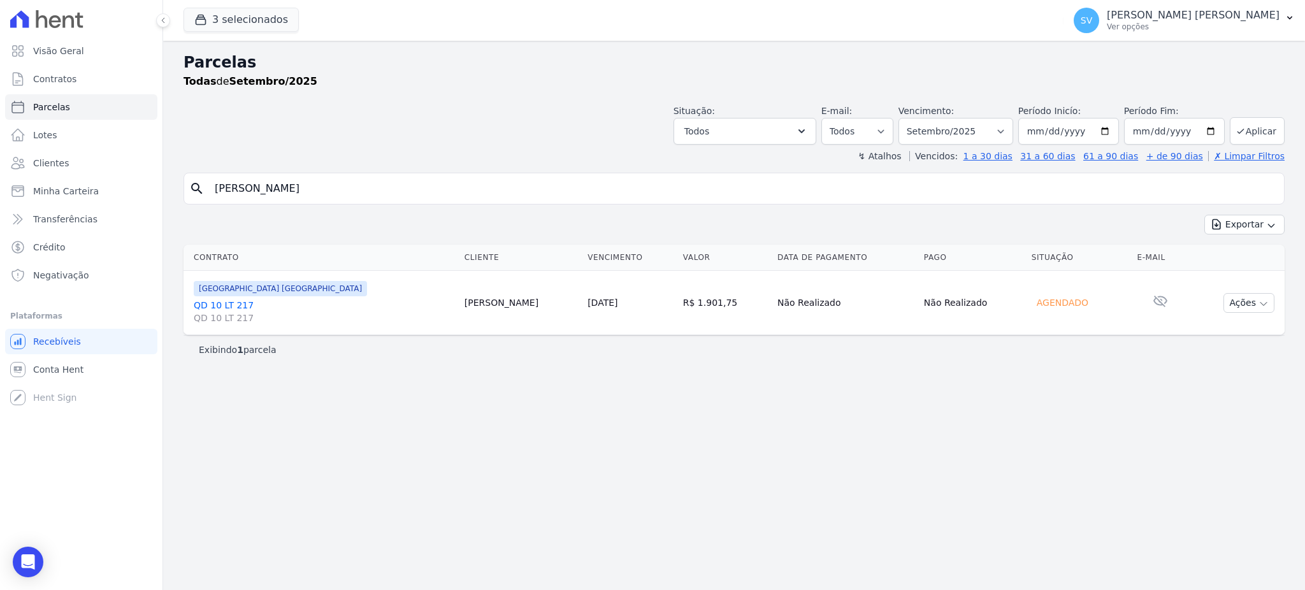
type input "JOSE NILSON ALVES DE SOUSA"
select select
drag, startPoint x: 337, startPoint y: 188, endPoint x: 31, endPoint y: 178, distance: 305.9
click at [31, 178] on div "Visão Geral Contratos [GEOGRAPHIC_DATA] Lotes Clientes Minha Carteira Transferê…" at bounding box center [652, 295] width 1305 height 590
type input "JOSE RODRIGUES DE FREITAS"
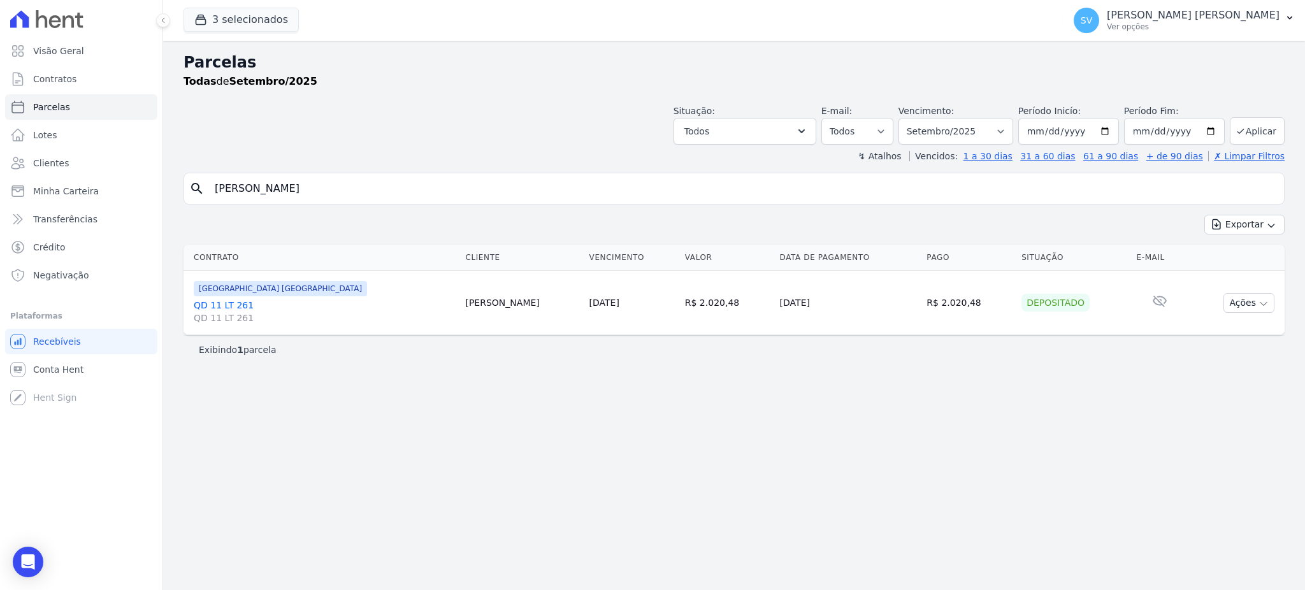
select select
drag, startPoint x: 422, startPoint y: 184, endPoint x: 0, endPoint y: 184, distance: 421.7
click at [0, 184] on div "Visão Geral Contratos [GEOGRAPHIC_DATA] Lotes Clientes Minha Carteira Transferê…" at bounding box center [652, 295] width 1305 height 590
drag, startPoint x: 286, startPoint y: 197, endPoint x: 141, endPoint y: 197, distance: 144.6
click at [141, 197] on div "Visão Geral Contratos [GEOGRAPHIC_DATA] Lotes Clientes Minha Carteira Transferê…" at bounding box center [652, 295] width 1305 height 590
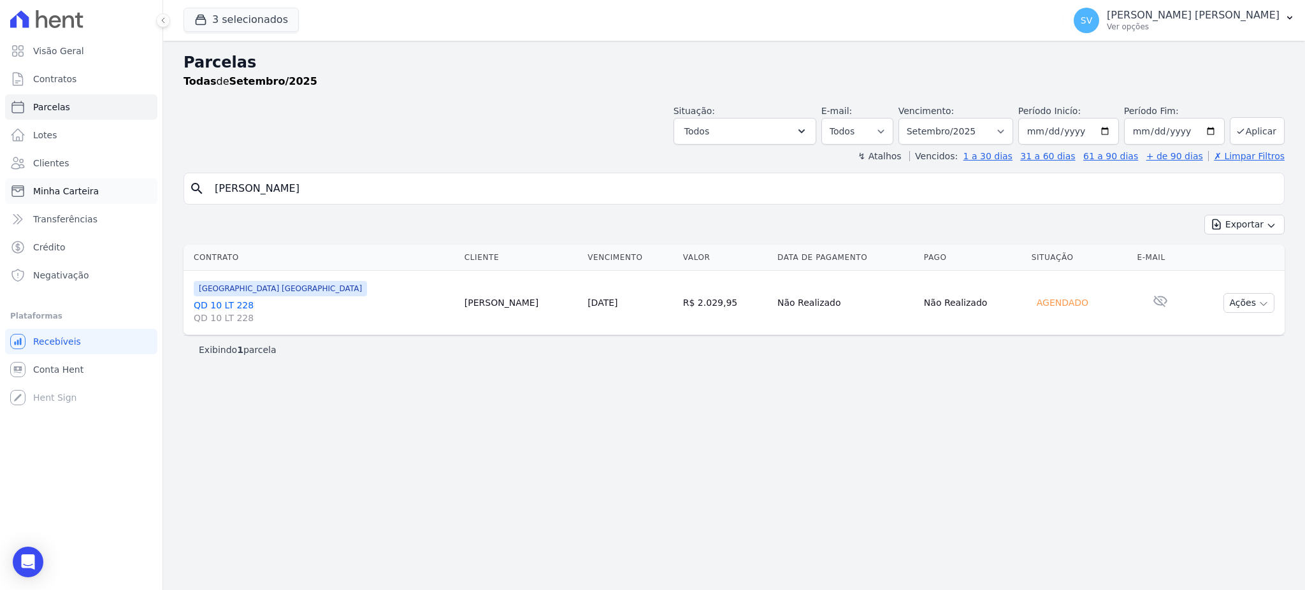
paste input "ISTYE CAMPOS DOS SANTOS"
type input "[PERSON_NAME]"
select select
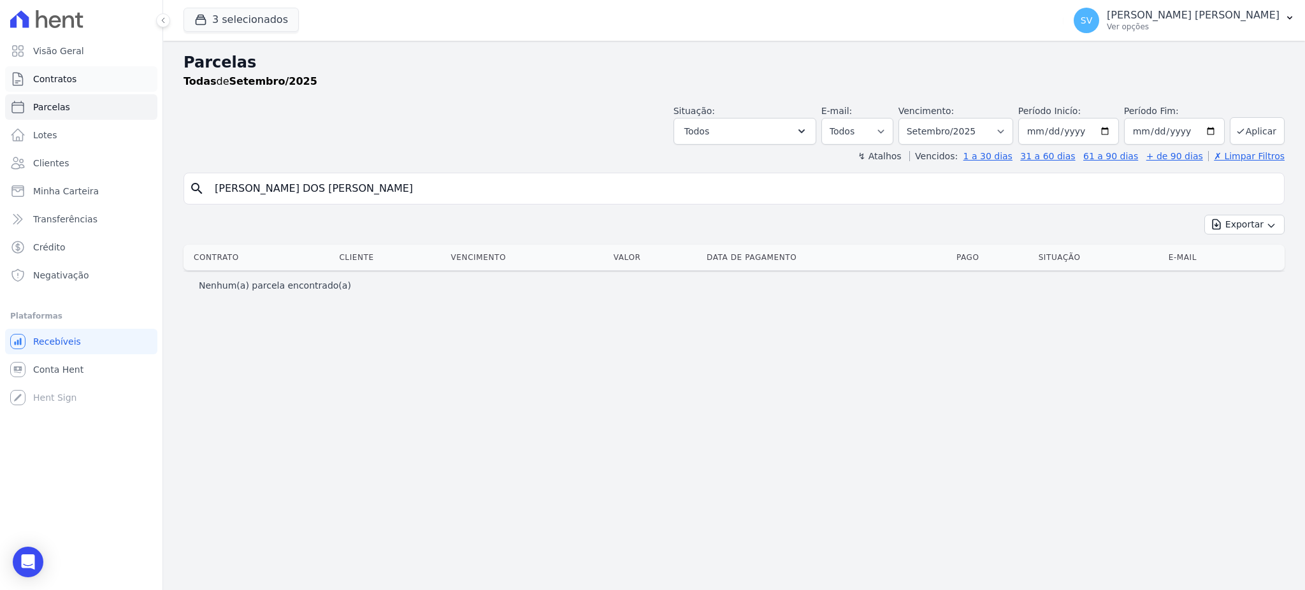
click at [55, 78] on span "Contratos" at bounding box center [54, 79] width 43 height 13
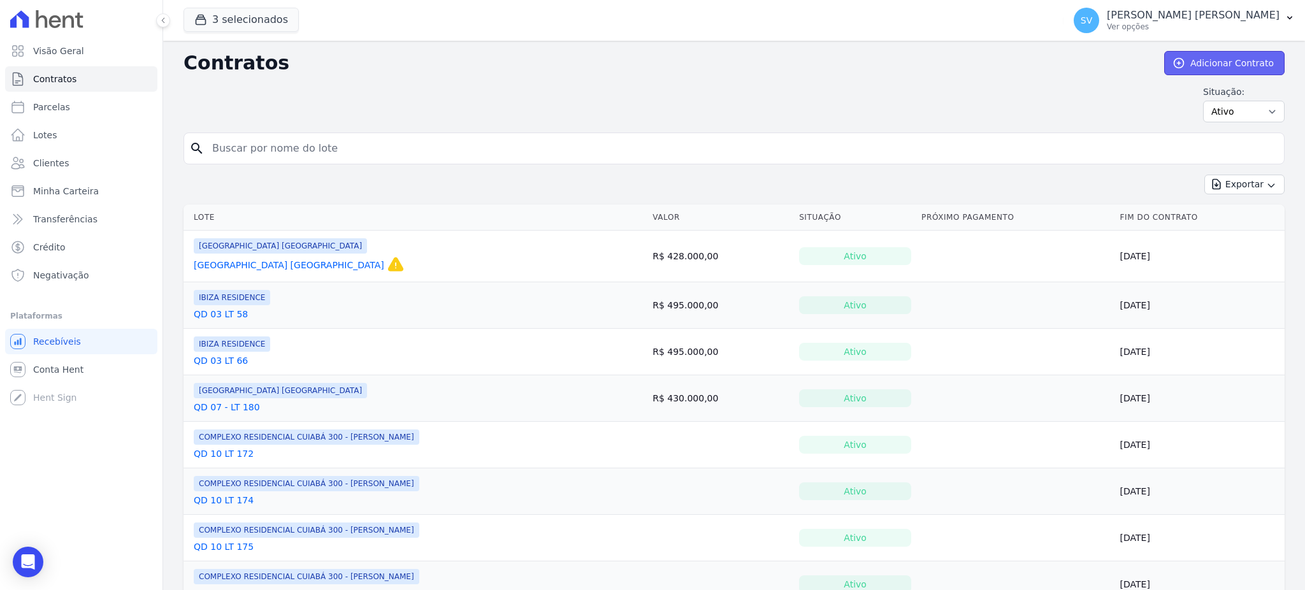
click at [1214, 59] on link "Adicionar Contrato" at bounding box center [1224, 63] width 120 height 24
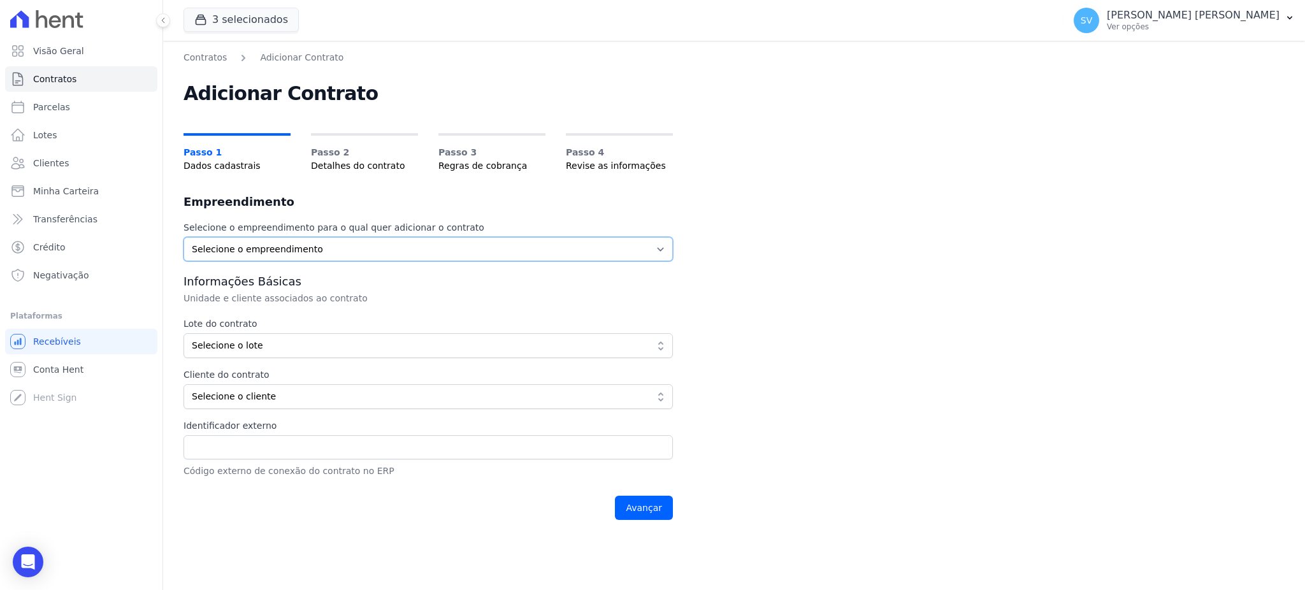
click at [296, 238] on select "Selecione o empreendimento BAHAMAS EAST VILLAGE COMPLEXO RESIDENCIAL CUIABÁ 300…" at bounding box center [427, 249] width 489 height 24
select select "4da9ed21-cc8e-4588-a6ed-caad911ee607"
click at [183, 237] on select "Selecione o empreendimento BAHAMAS EAST VILLAGE COMPLEXO RESIDENCIAL CUIABÁ 300…" at bounding box center [427, 249] width 489 height 24
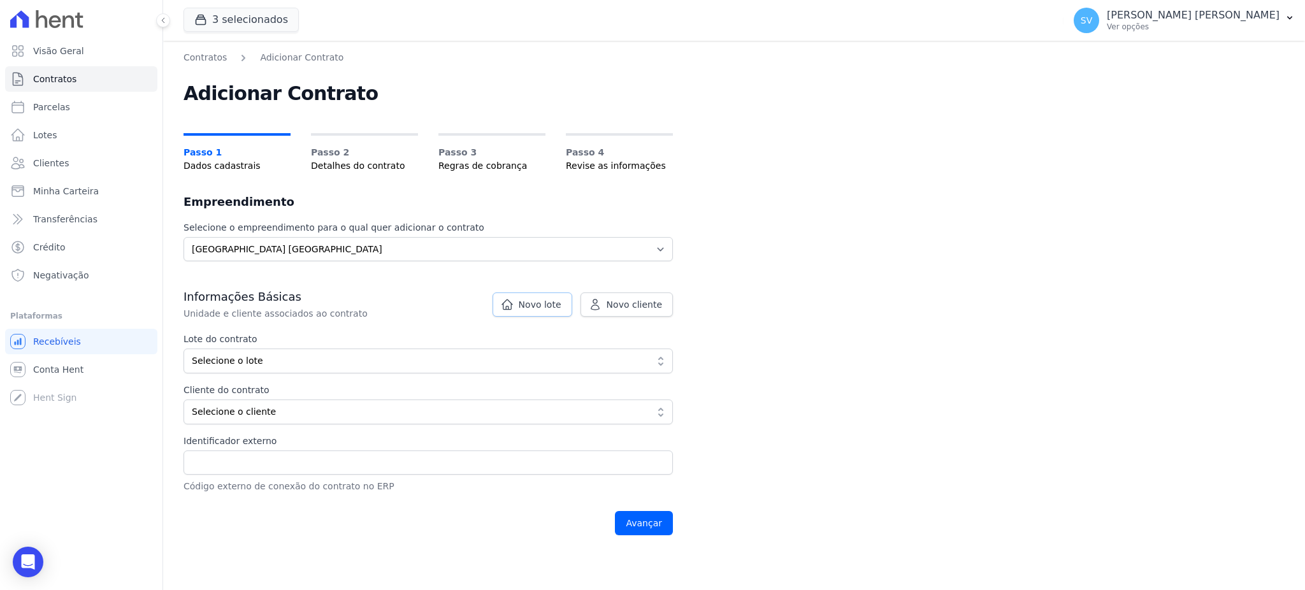
click at [548, 307] on span "Novo lote" at bounding box center [540, 304] width 43 height 13
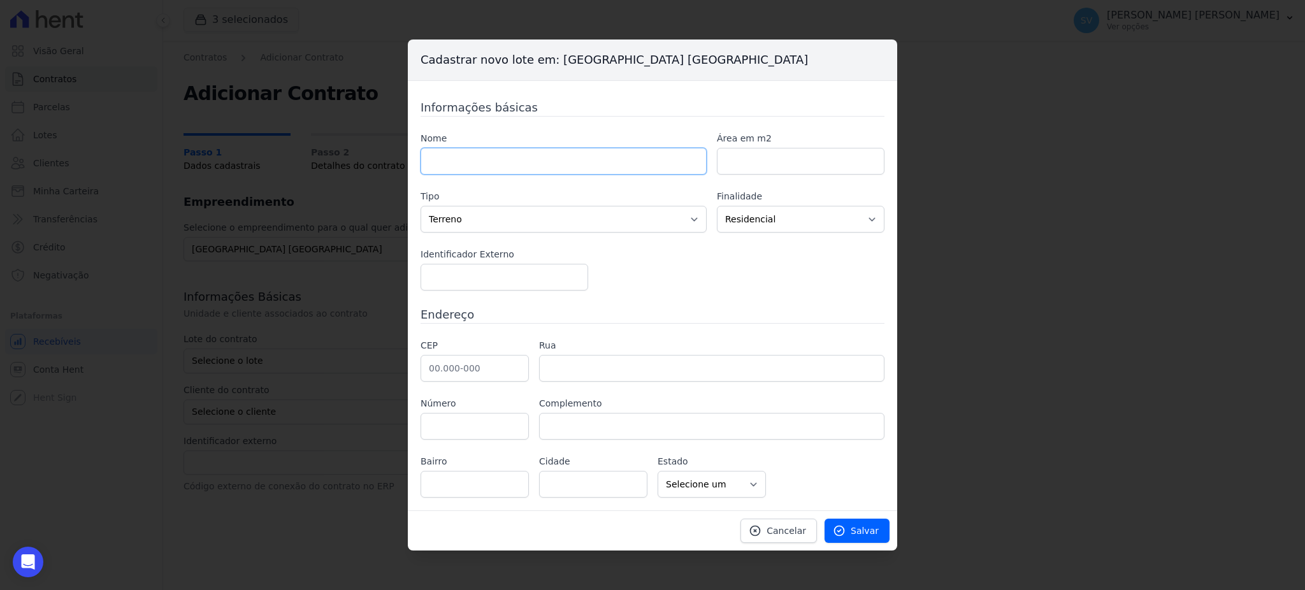
drag, startPoint x: 501, startPoint y: 164, endPoint x: 505, endPoint y: 169, distance: 6.8
click at [501, 164] on input "text" at bounding box center [563, 161] width 286 height 27
type input "QD 07 LT 179"
click at [880, 535] on link "Salvar" at bounding box center [856, 531] width 65 height 24
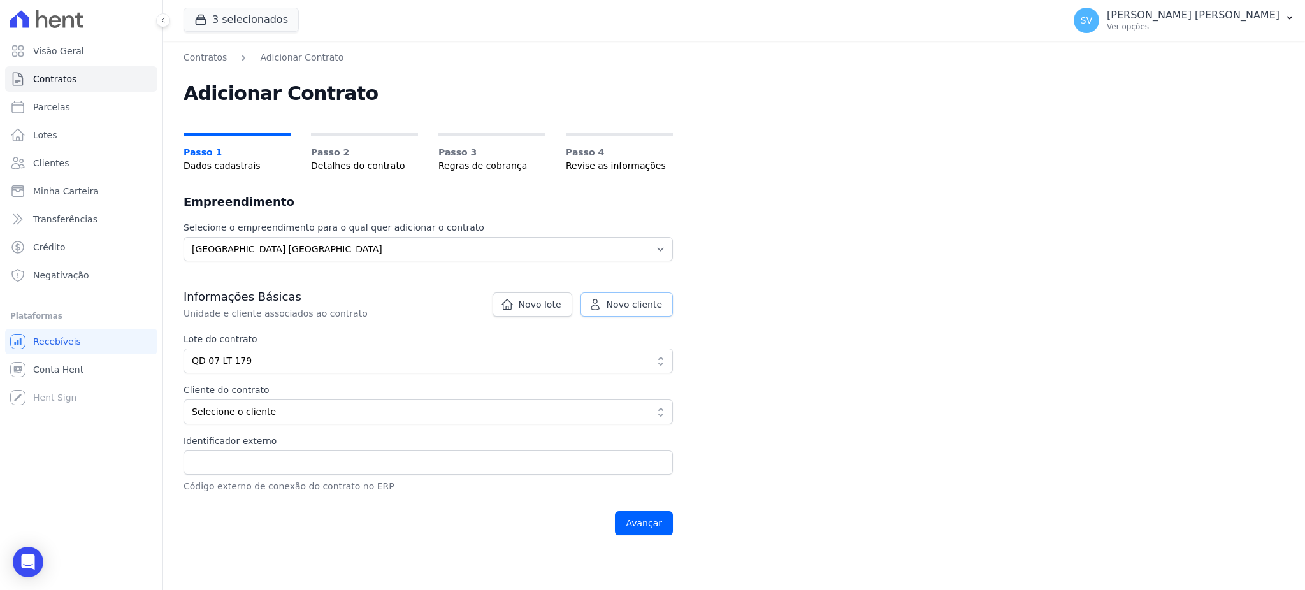
click at [622, 302] on span "Novo cliente" at bounding box center [633, 304] width 55 height 13
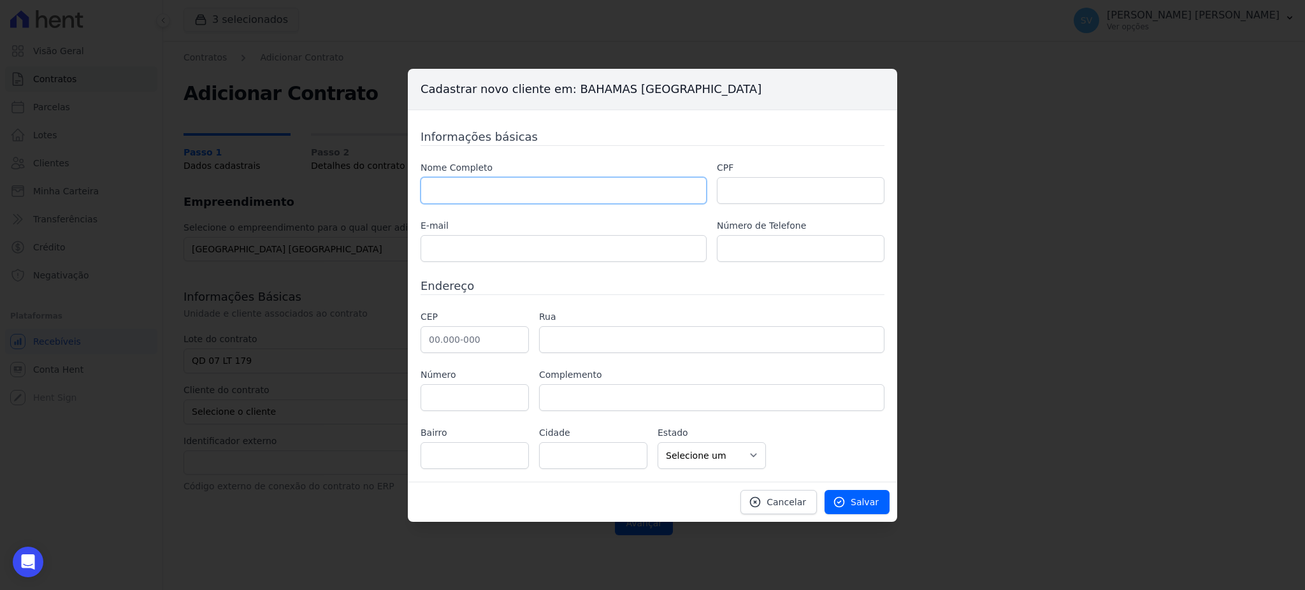
click at [517, 197] on input "text" at bounding box center [563, 190] width 286 height 27
paste input "[PERSON_NAME]"
type input "[PERSON_NAME]"
drag, startPoint x: 830, startPoint y: 185, endPoint x: 838, endPoint y: 199, distance: 16.5
click at [830, 185] on input "text" at bounding box center [801, 190] width 168 height 27
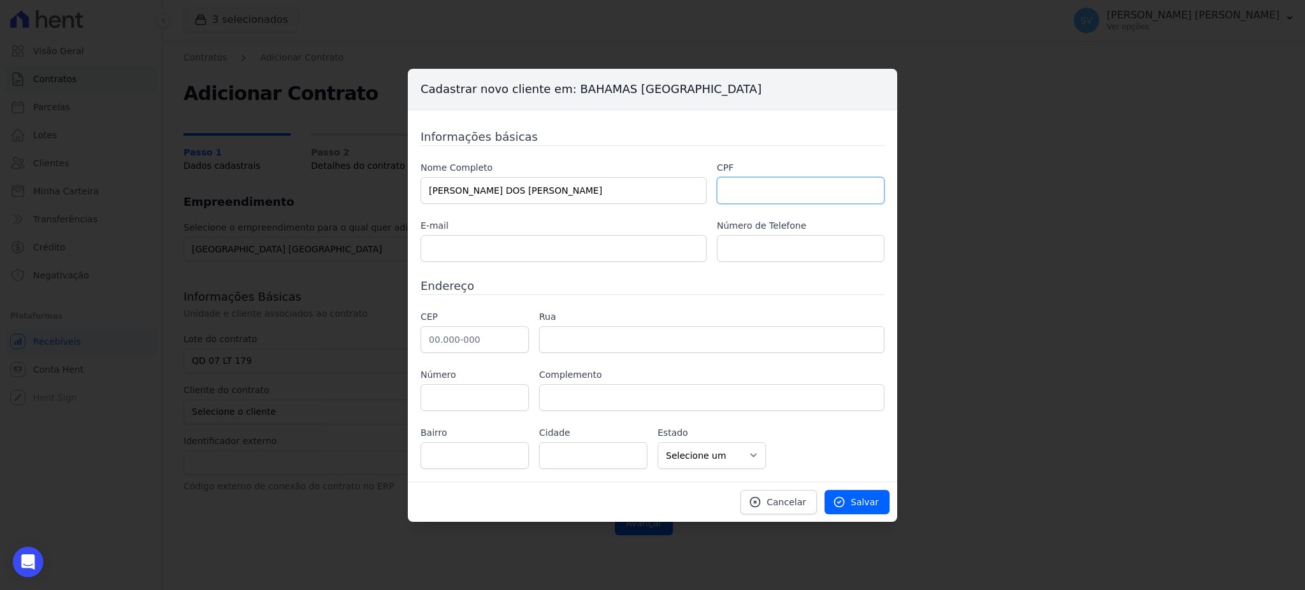
paste input "93764170115"
type input "93764170115"
click at [532, 247] on input "text" at bounding box center [563, 248] width 286 height 27
click at [519, 251] on input "text" at bounding box center [563, 248] width 286 height 27
paste input "karlachristye@hotmail.com"
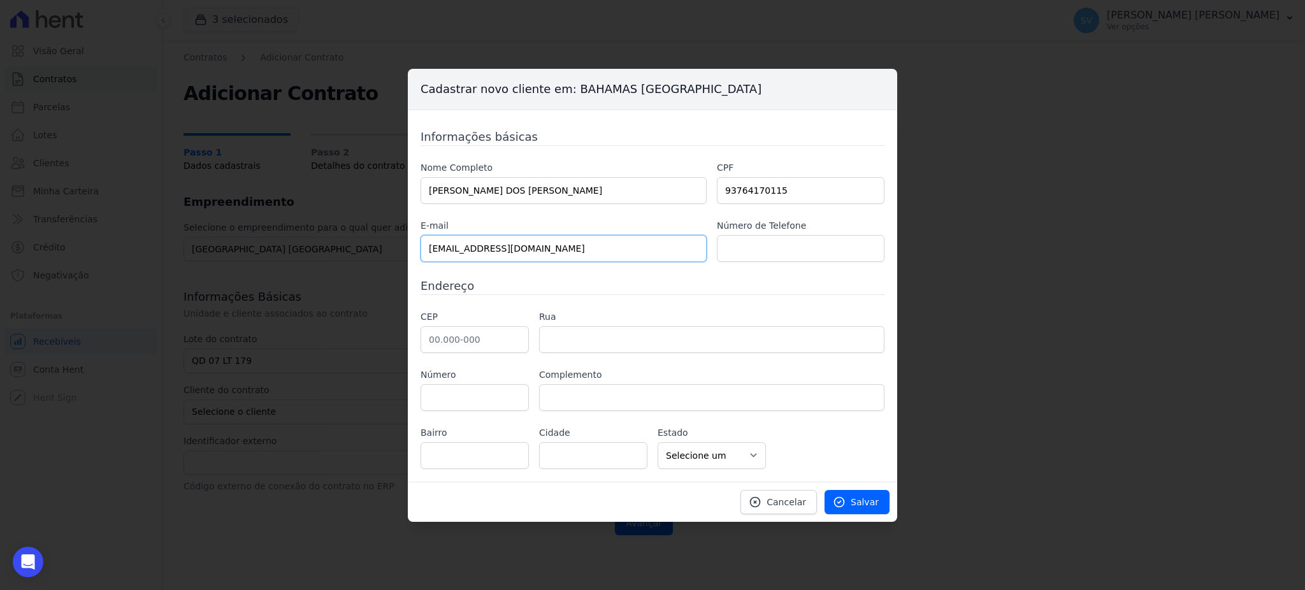
type input "karlachristye@hotmail.com"
click at [768, 248] on input "text" at bounding box center [801, 248] width 168 height 27
paste input "992539031"
type input "65992539031"
click at [448, 336] on input "text" at bounding box center [474, 339] width 108 height 27
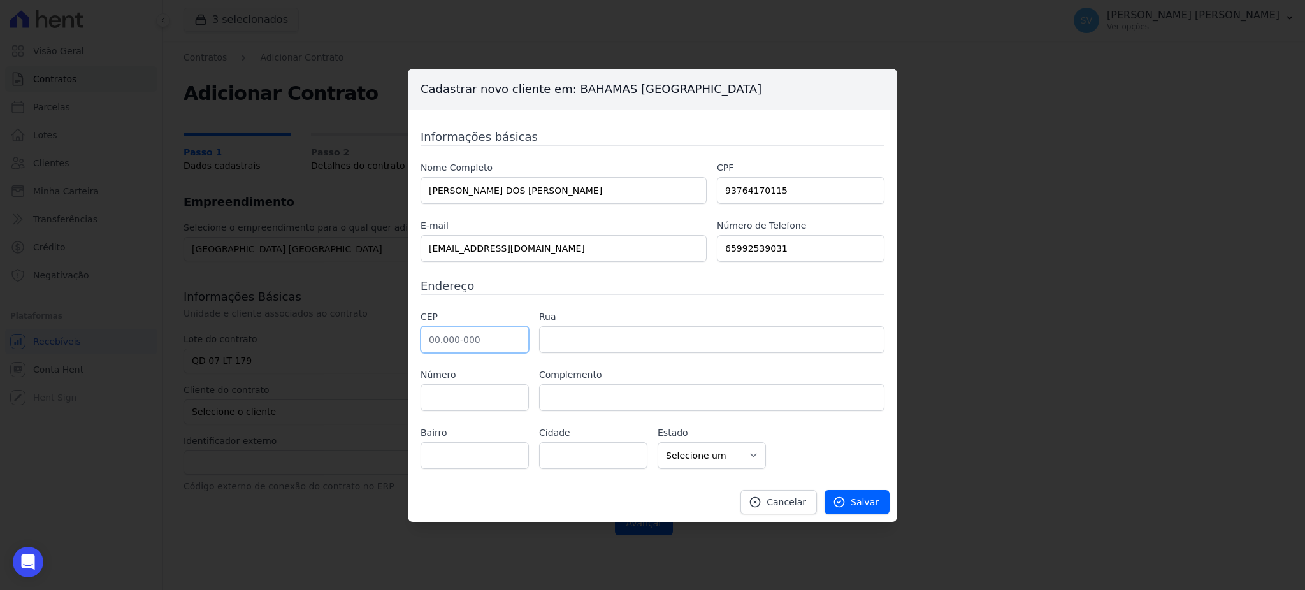
paste input "78.065-075"
type input "78.065-075"
click at [607, 337] on input "text" at bounding box center [711, 339] width 345 height 27
type input "Rua Tiradentes"
type input "Pico do Amor"
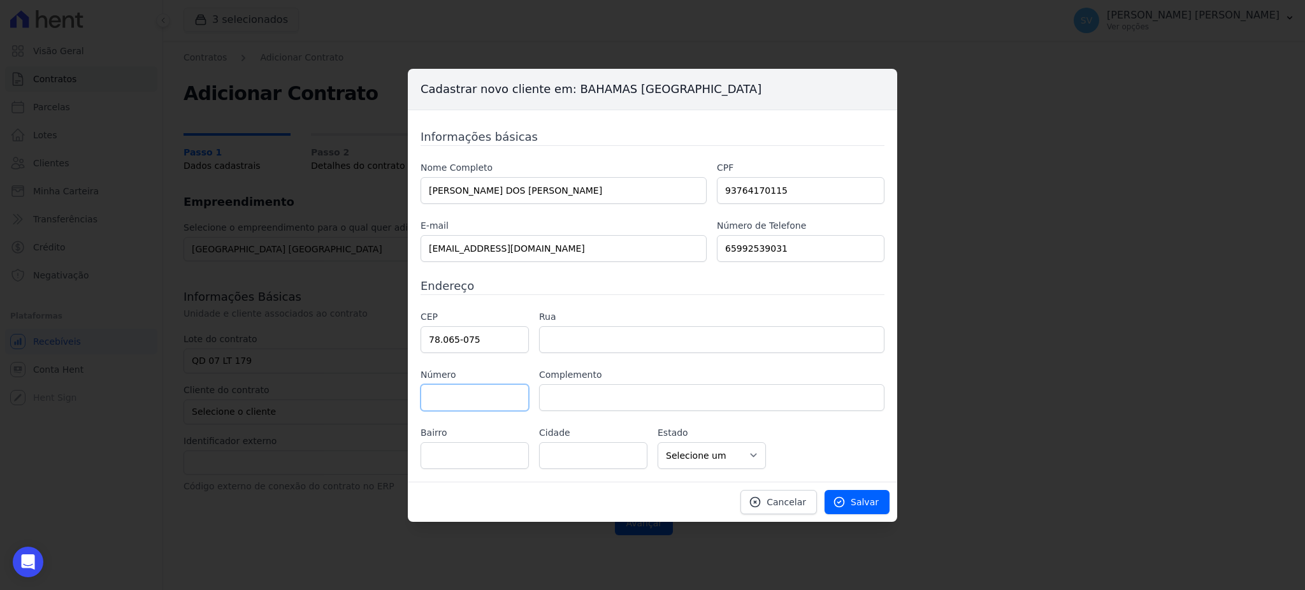
type input "Cuiabá"
select select "MT"
type input "22"
click at [612, 396] on input "text" at bounding box center [711, 397] width 345 height 27
click at [850, 502] on link "Salvar" at bounding box center [856, 502] width 65 height 24
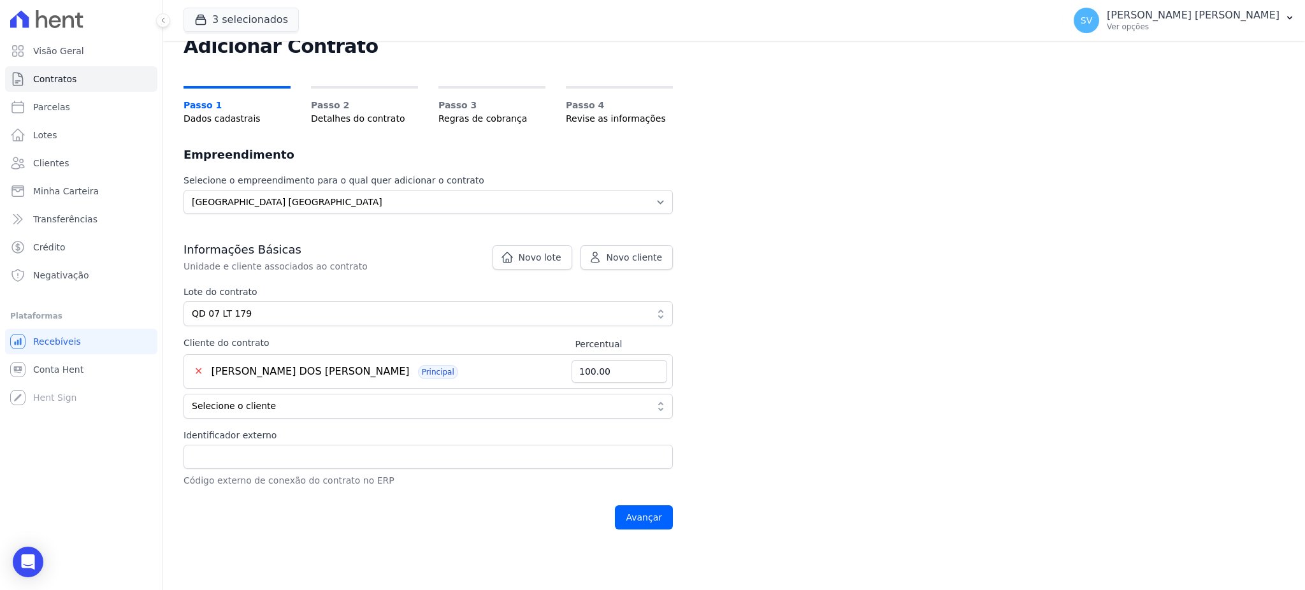
scroll to position [85, 0]
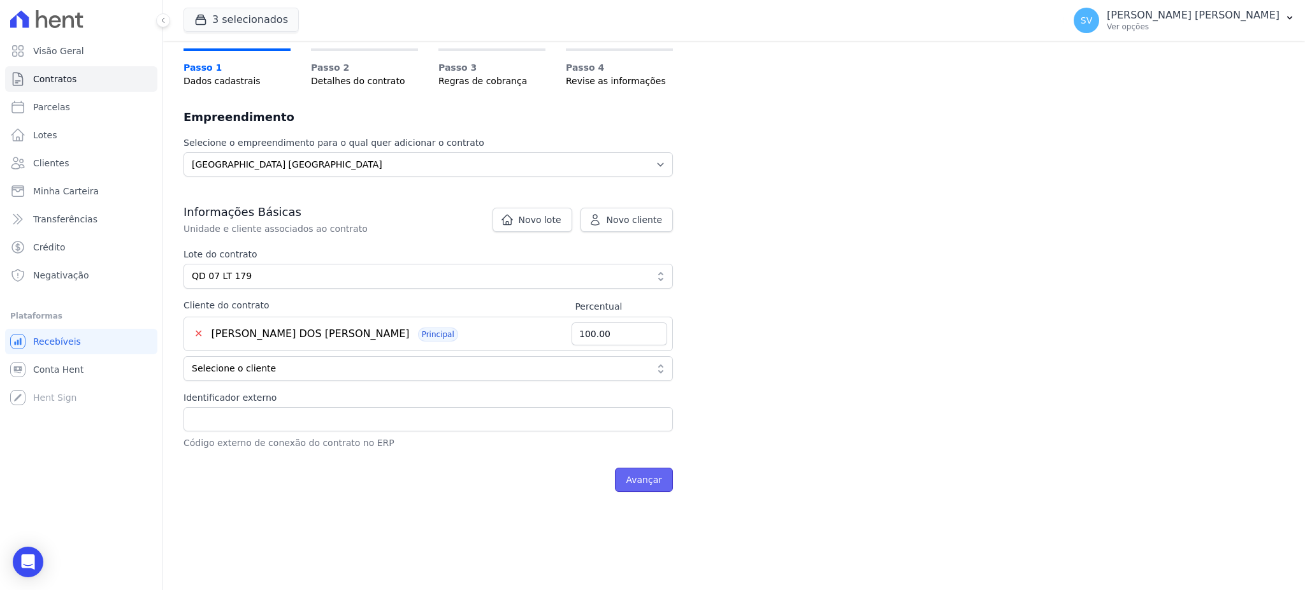
click at [651, 476] on input "Avançar" at bounding box center [644, 480] width 58 height 24
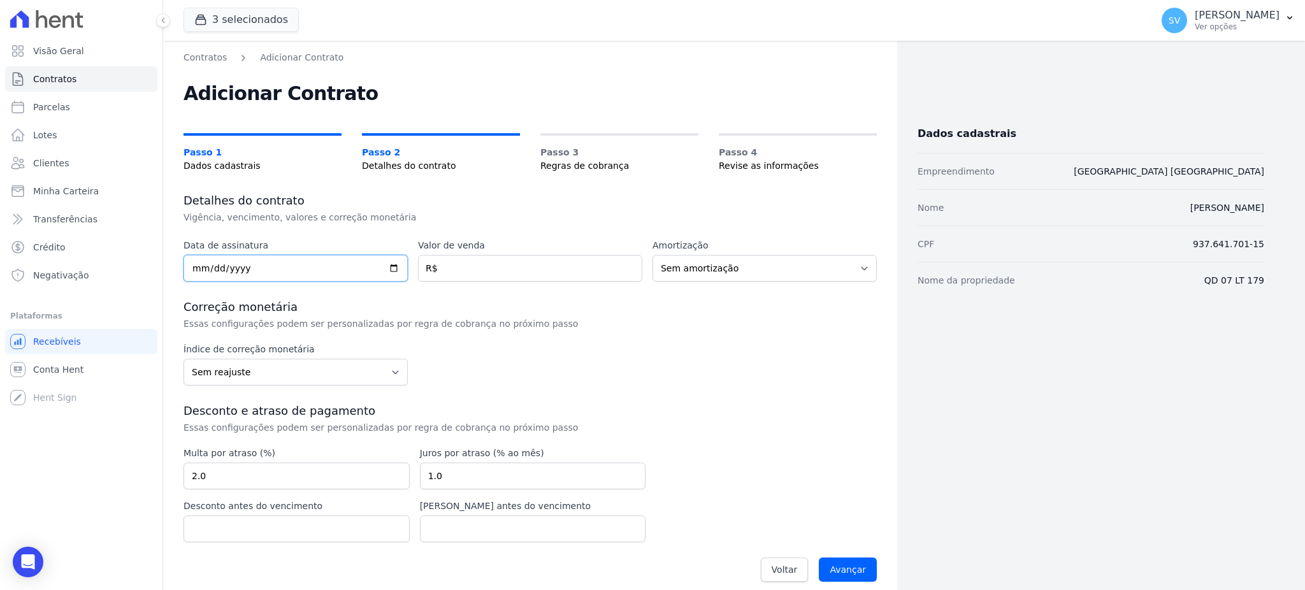
click at [196, 268] on input "date" at bounding box center [295, 268] width 224 height 27
type input "2025-09-15"
click at [492, 269] on input "number" at bounding box center [530, 268] width 224 height 27
type input "430000"
click at [562, 346] on div "Índice de correção monetária Sem reajuste Média dos últimos 12 meses acumulado …" at bounding box center [529, 364] width 693 height 43
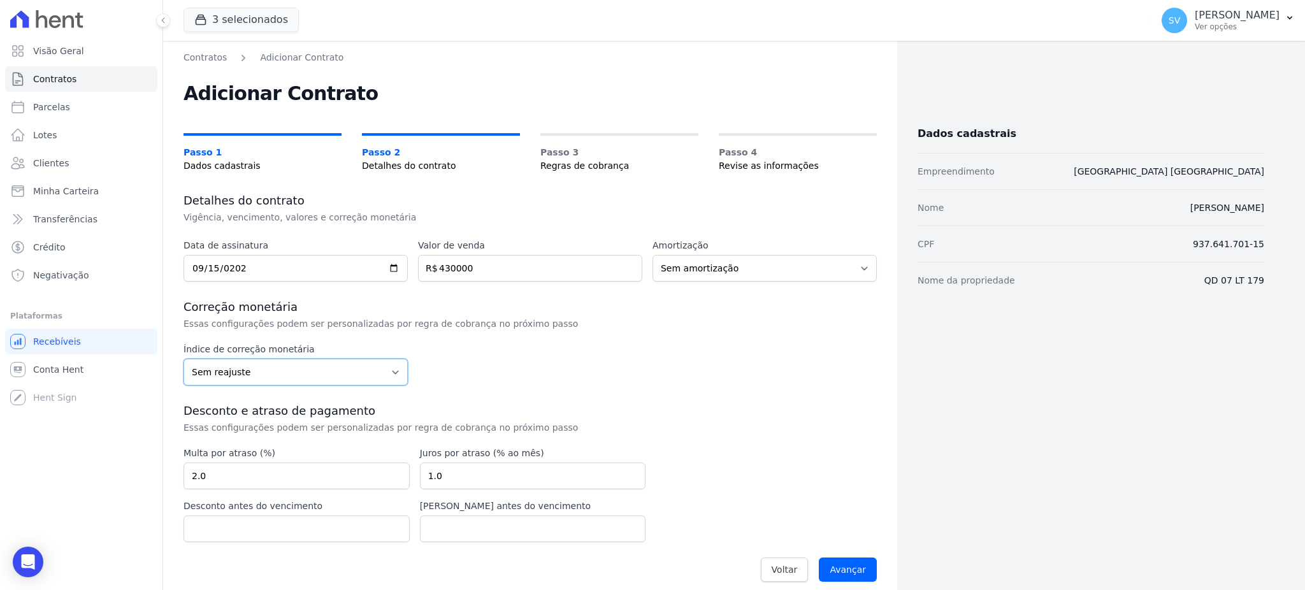
click at [285, 366] on select "Sem reajuste Média dos últimos 12 meses acumulado de INCCM Média dos últimos 12…" at bounding box center [295, 372] width 224 height 27
select select "inccdi"
click at [183, 359] on select "Sem reajuste Média dos últimos 12 meses acumulado de INCCM Média dos últimos 12…" at bounding box center [295, 372] width 224 height 27
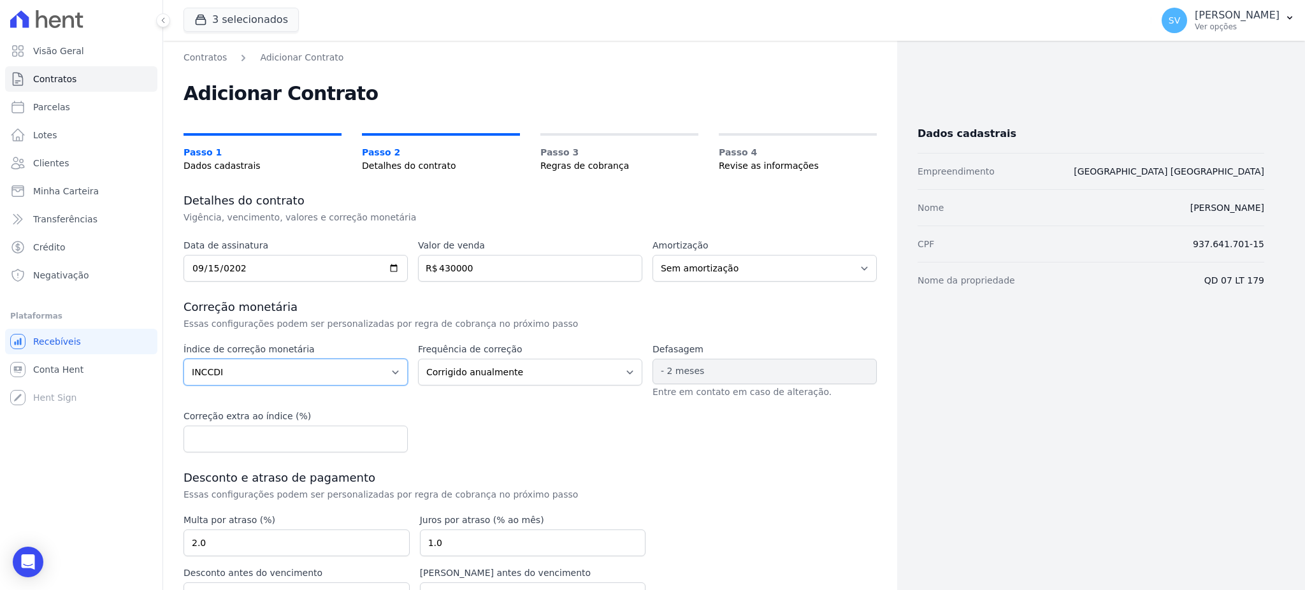
scroll to position [78, 0]
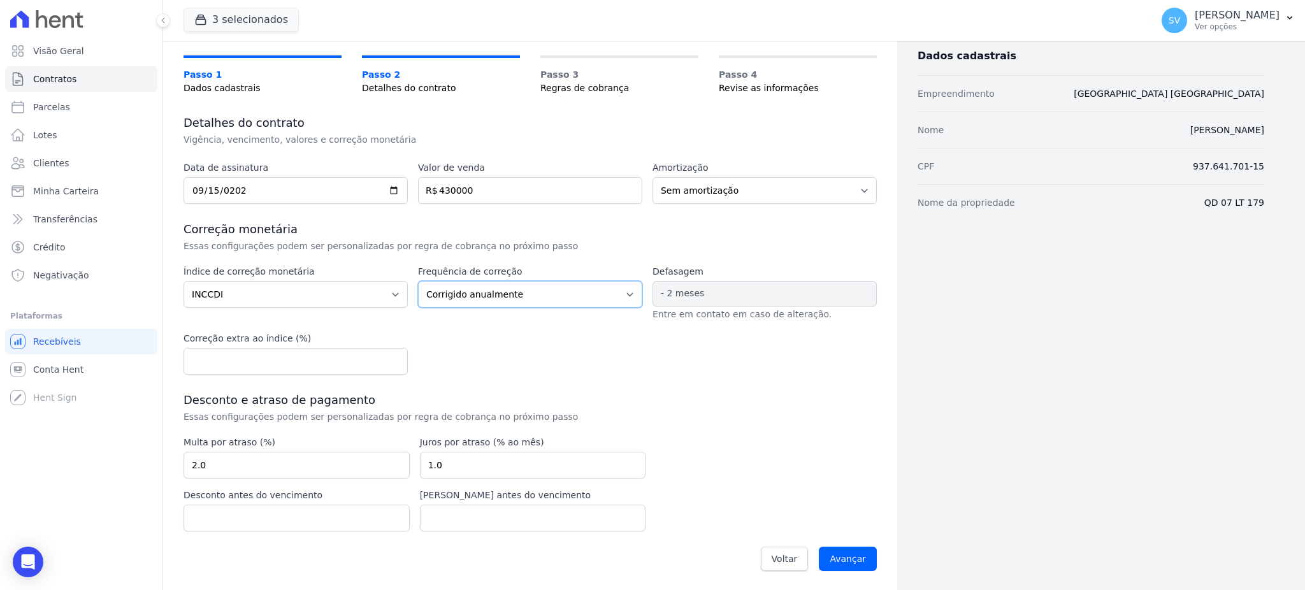
click at [501, 285] on select "Corrigido semestralmente Corrigido mensalmente Corrigido anualmente" at bounding box center [530, 294] width 224 height 27
select select "monthly"
click at [418, 281] on select "Corrigido semestralmente Corrigido mensalmente Corrigido anualmente" at bounding box center [530, 294] width 224 height 27
click at [836, 555] on input "Avançar" at bounding box center [848, 559] width 58 height 24
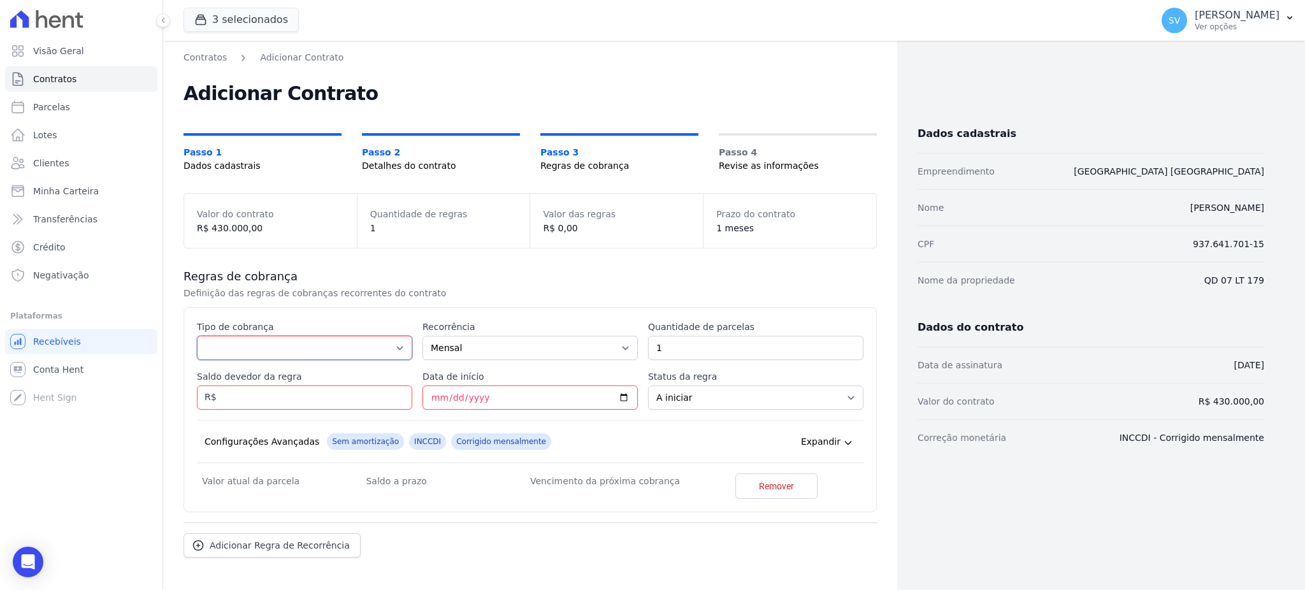
click at [223, 346] on select "Parcela Normal Entrada Sinal Intercalada Chaves Pré-chaves Pós-chaves Impostos …" at bounding box center [304, 348] width 215 height 24
select select "standard"
click at [197, 336] on select "Parcela Normal Entrada Sinal Intercalada Chaves Pré-chaves Pós-chaves Impostos …" at bounding box center [304, 348] width 215 height 24
click at [499, 344] on select "Mensal Bimestral Trimestral Semestral Anual" at bounding box center [529, 348] width 215 height 24
click at [422, 336] on select "Mensal Bimestral Trimestral Semestral Anual" at bounding box center [529, 348] width 215 height 24
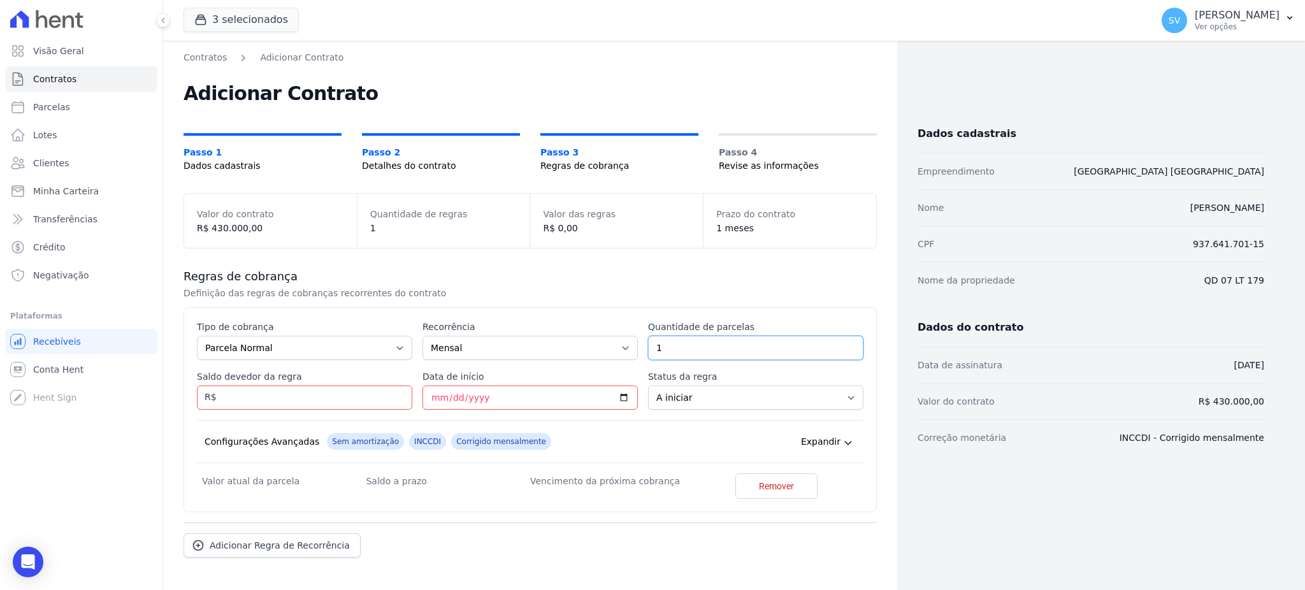
click at [670, 353] on input "1" at bounding box center [755, 348] width 215 height 24
type input "22"
click at [267, 401] on input "Saldo devedor da regra" at bounding box center [304, 397] width 215 height 24
type input "10800.02"
click at [433, 401] on input "Data de início" at bounding box center [529, 397] width 215 height 24
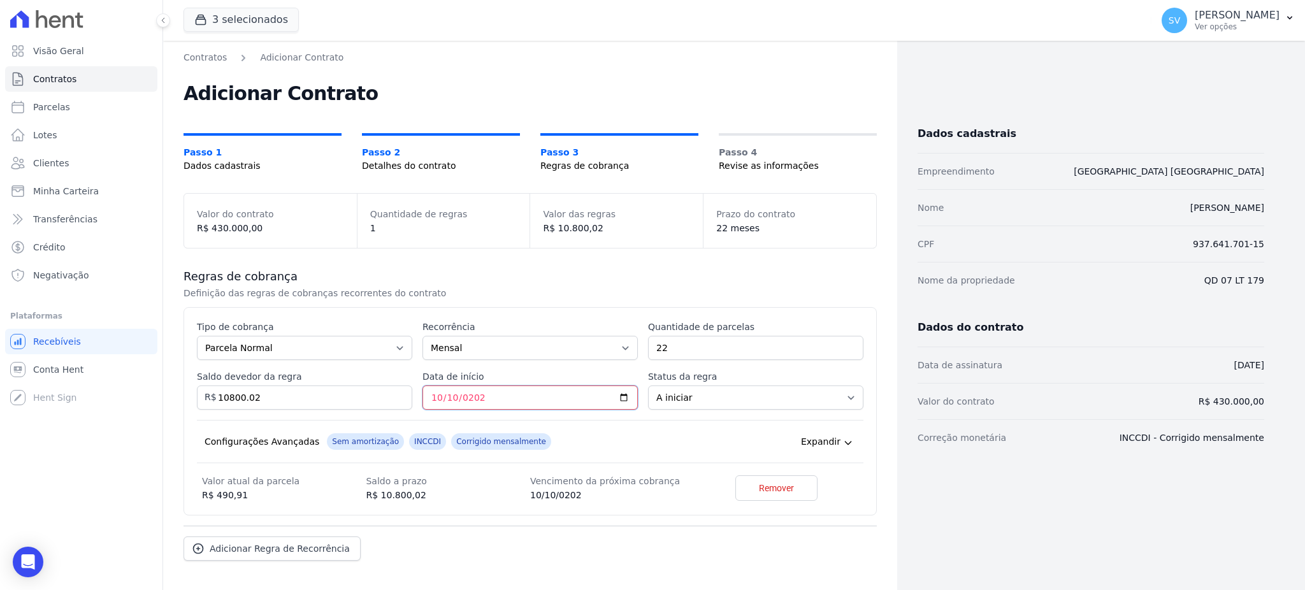
type input "2025-10-10"
click at [673, 436] on div "Configurações Avançadas Sem amortização INCCDI Corrigido mensalmente Expandir" at bounding box center [530, 441] width 666 height 43
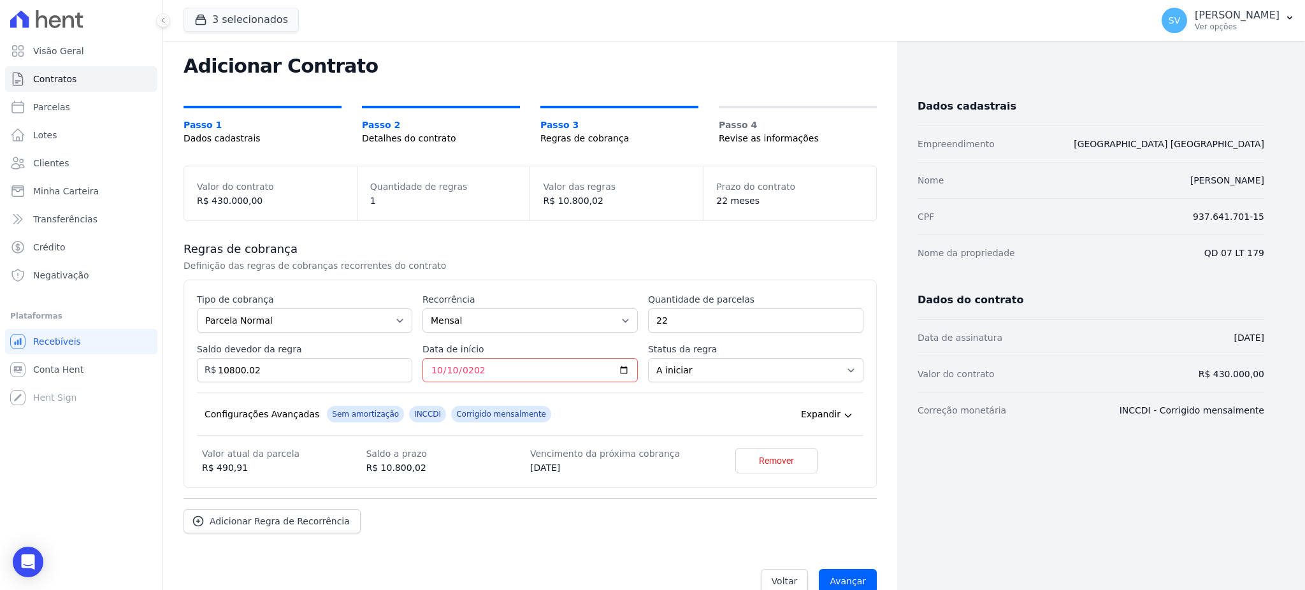
scroll to position [52, 0]
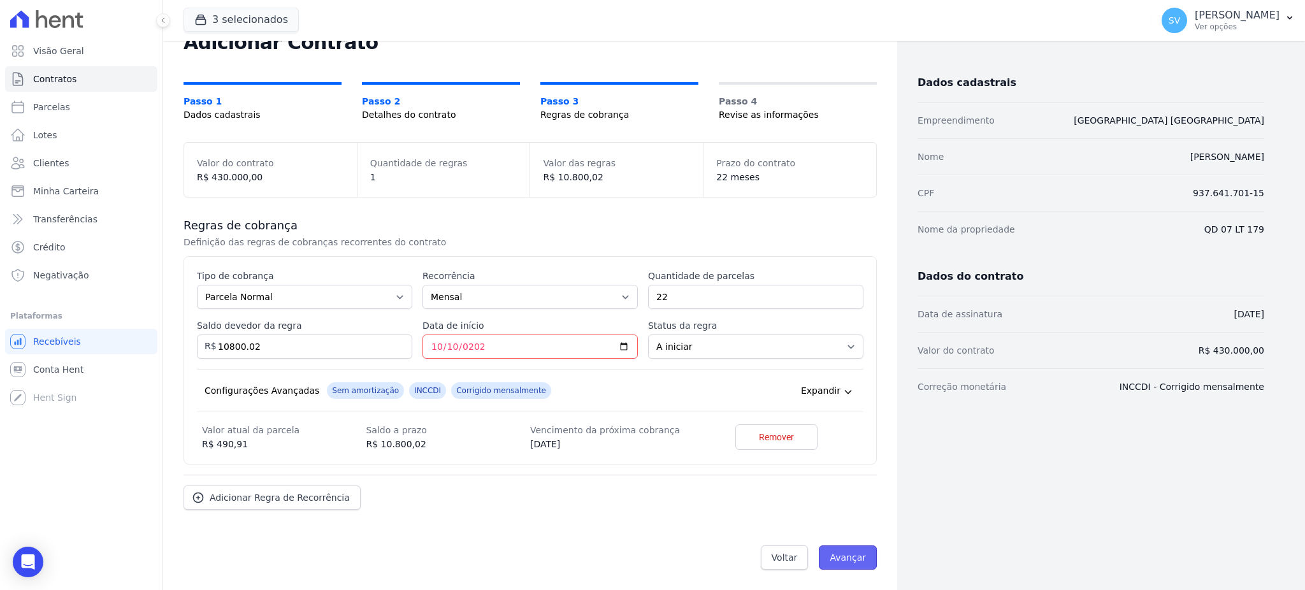
click at [838, 558] on input "Avançar" at bounding box center [848, 557] width 58 height 24
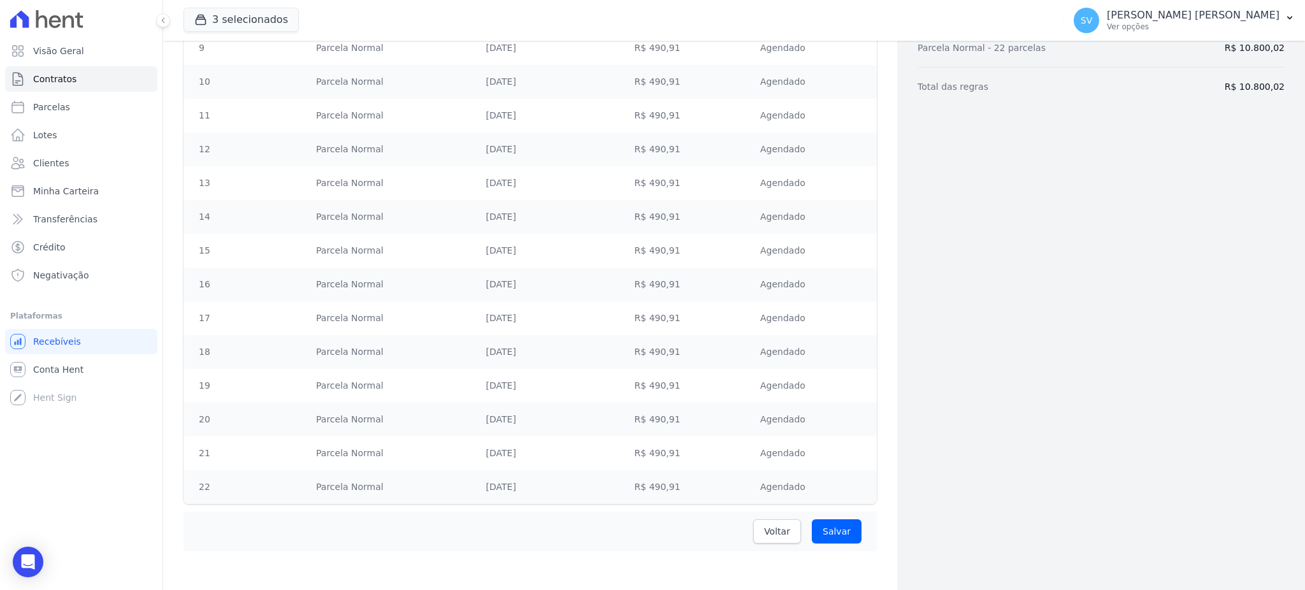
scroll to position [510, 0]
click at [836, 529] on input "Salvar" at bounding box center [837, 530] width 50 height 24
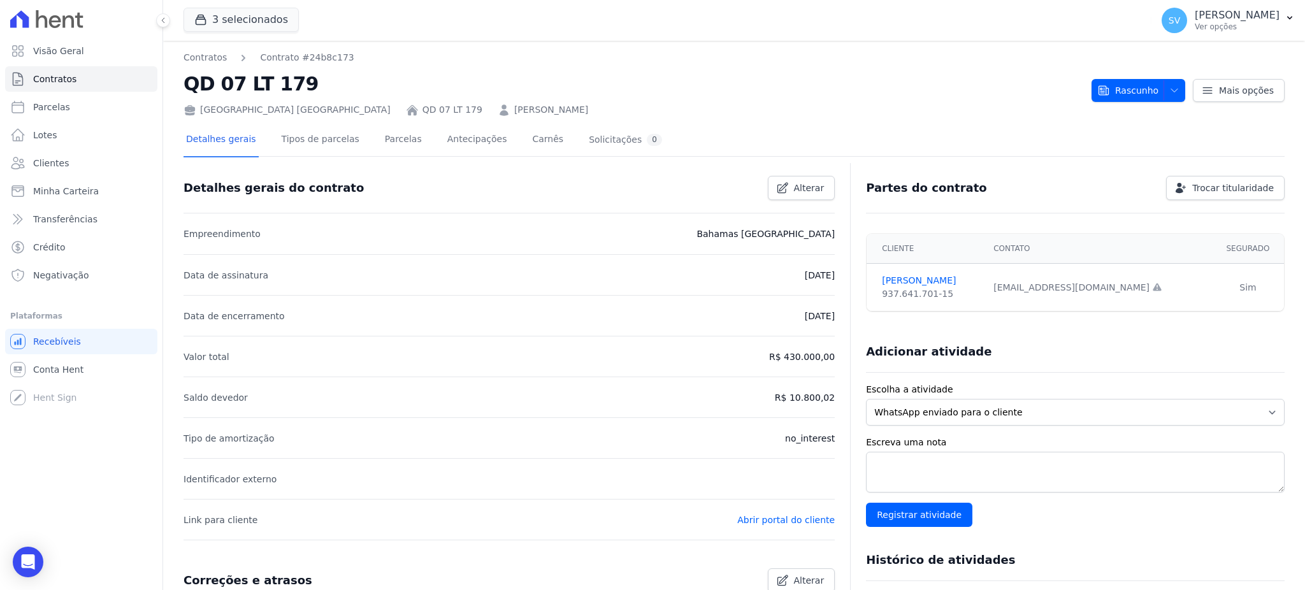
click at [1185, 91] on div "Mais opções" at bounding box center [1234, 90] width 99 height 23
click at [1169, 87] on button "Rascunho" at bounding box center [1138, 90] width 94 height 23
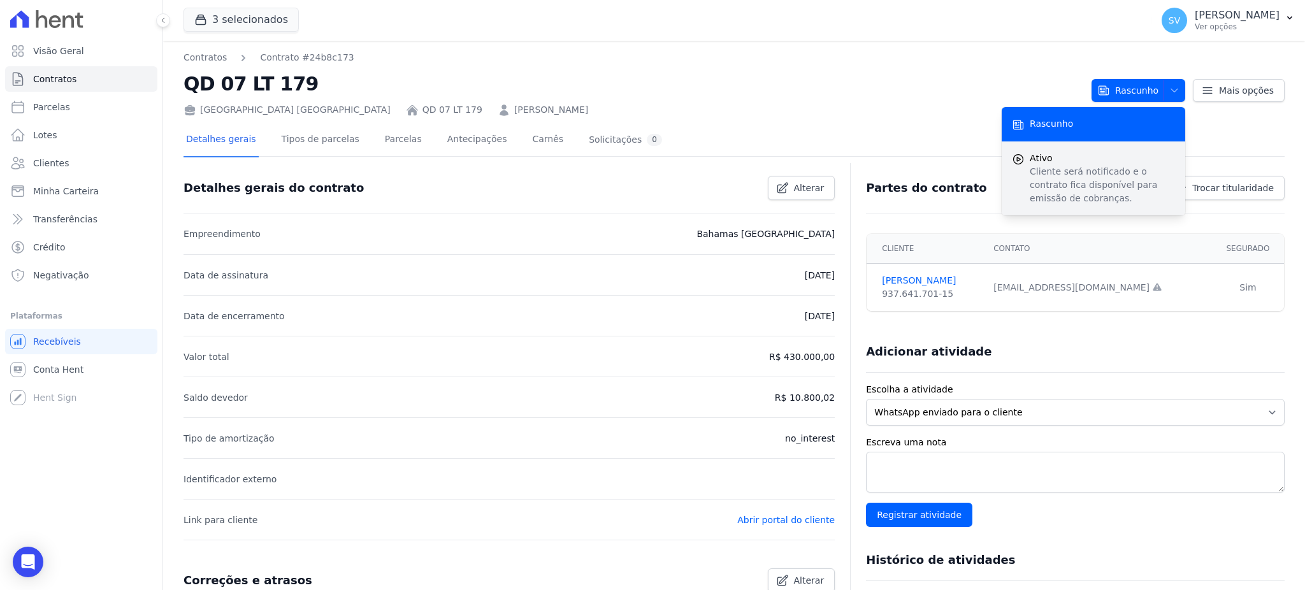
click at [1073, 163] on span "Ativo" at bounding box center [1101, 158] width 145 height 13
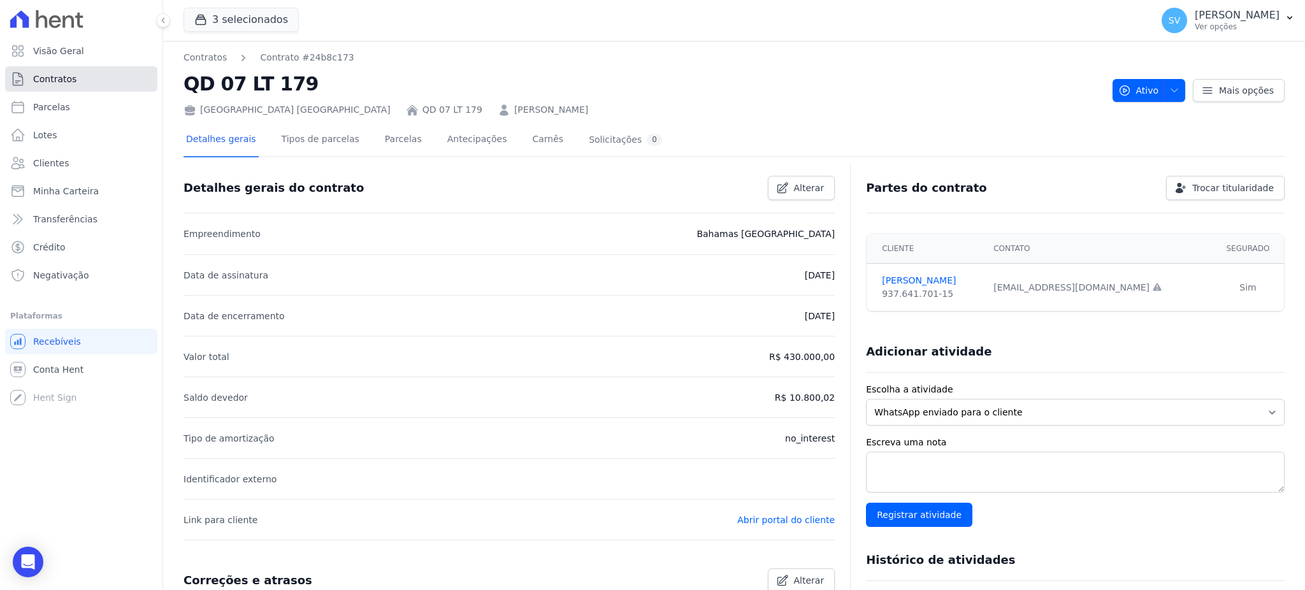
click at [39, 76] on span "Contratos" at bounding box center [54, 79] width 43 height 13
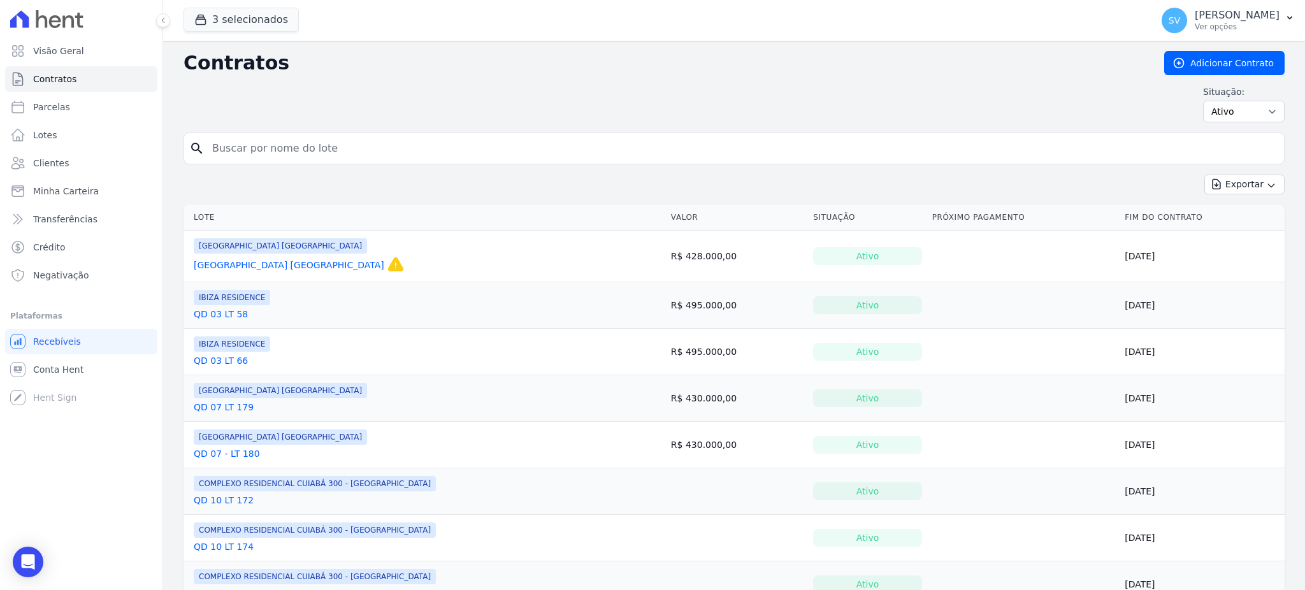
click at [506, 143] on input "search" at bounding box center [741, 148] width 1074 height 25
type input "[PERSON_NAME]"
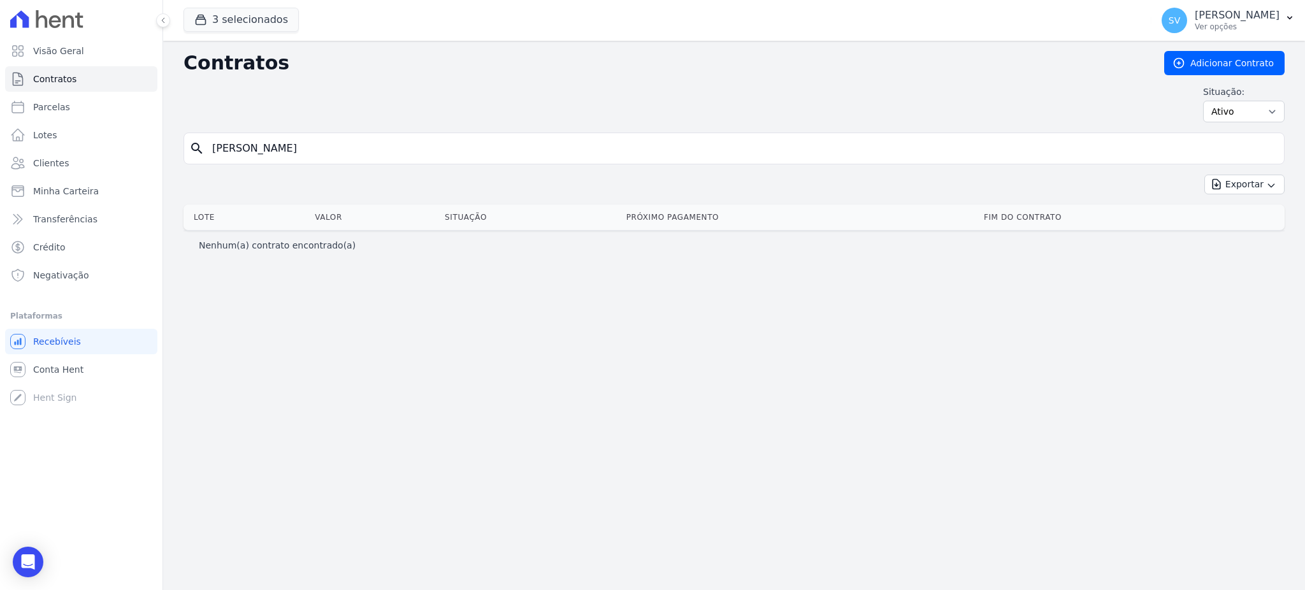
click at [371, 143] on input "[PERSON_NAME]" at bounding box center [741, 148] width 1074 height 25
click at [334, 152] on input "[PERSON_NAME]" at bounding box center [741, 148] width 1074 height 25
click at [212, 158] on input "a [PERSON_NAME]" at bounding box center [741, 148] width 1074 height 25
click at [367, 158] on input "a [PERSON_NAME]" at bounding box center [741, 148] width 1074 height 25
type input "[PERSON_NAME]"
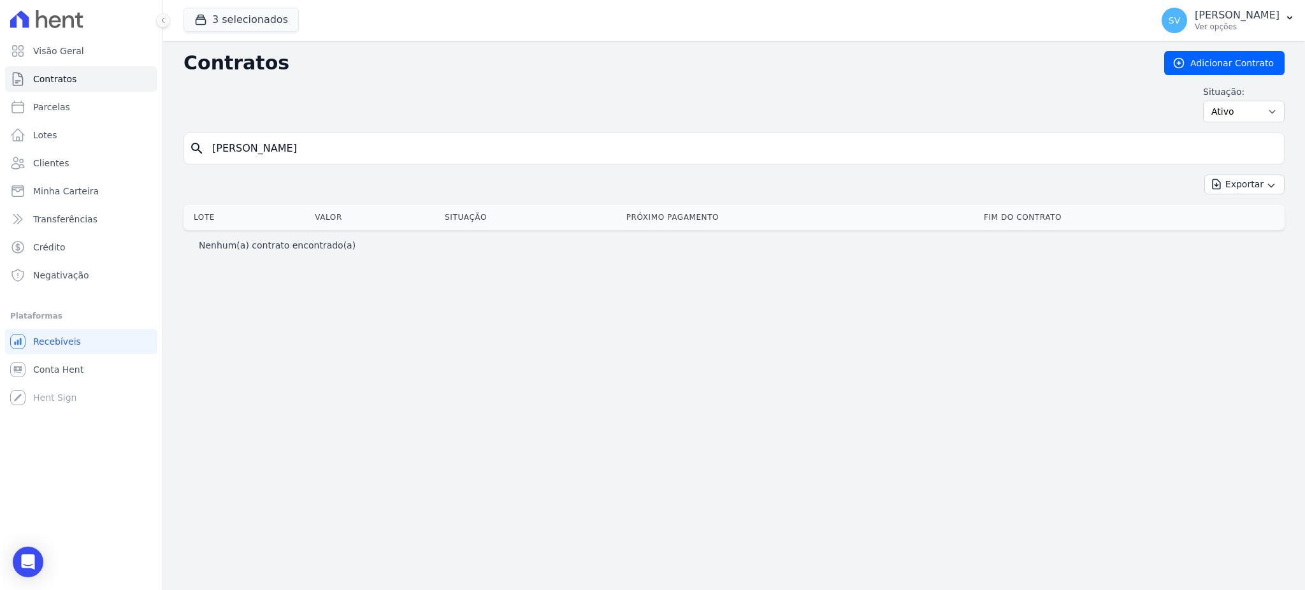
click at [355, 151] on input "[PERSON_NAME]" at bounding box center [741, 148] width 1074 height 25
click at [357, 149] on input "[PERSON_NAME]" at bounding box center [741, 148] width 1074 height 25
click at [339, 150] on input "[PERSON_NAME]" at bounding box center [741, 148] width 1074 height 25
drag, startPoint x: 344, startPoint y: 150, endPoint x: 207, endPoint y: 149, distance: 137.0
click at [207, 149] on input "[PERSON_NAME]" at bounding box center [741, 148] width 1074 height 25
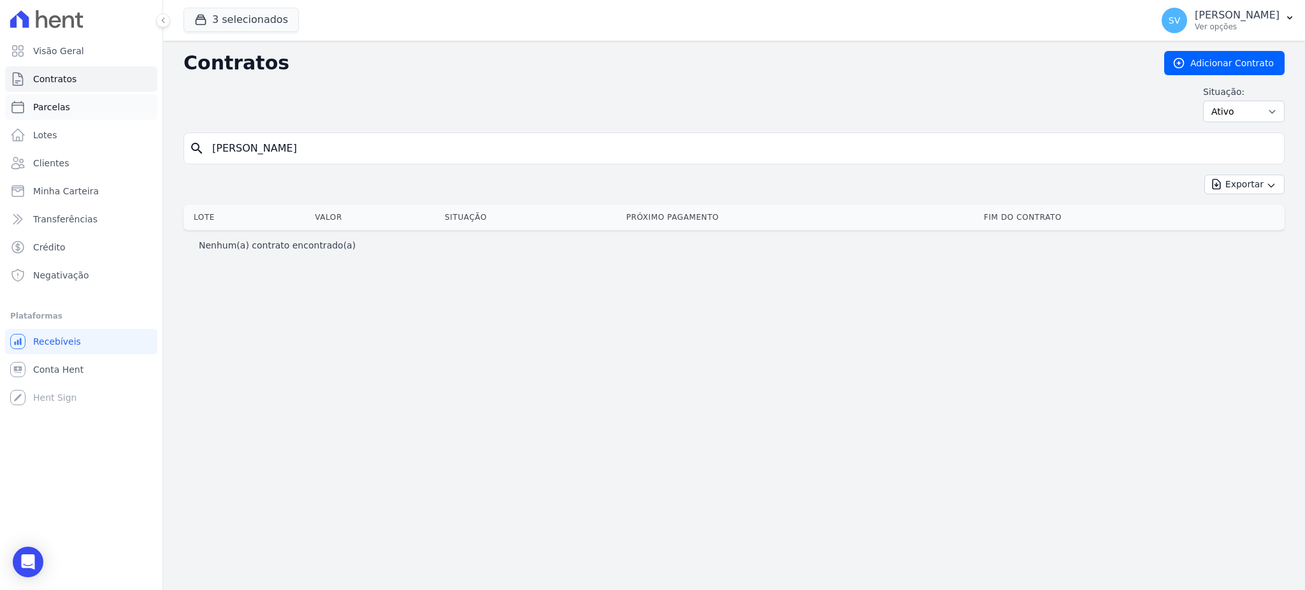
click at [50, 108] on span "Parcelas" at bounding box center [51, 107] width 37 height 13
select select
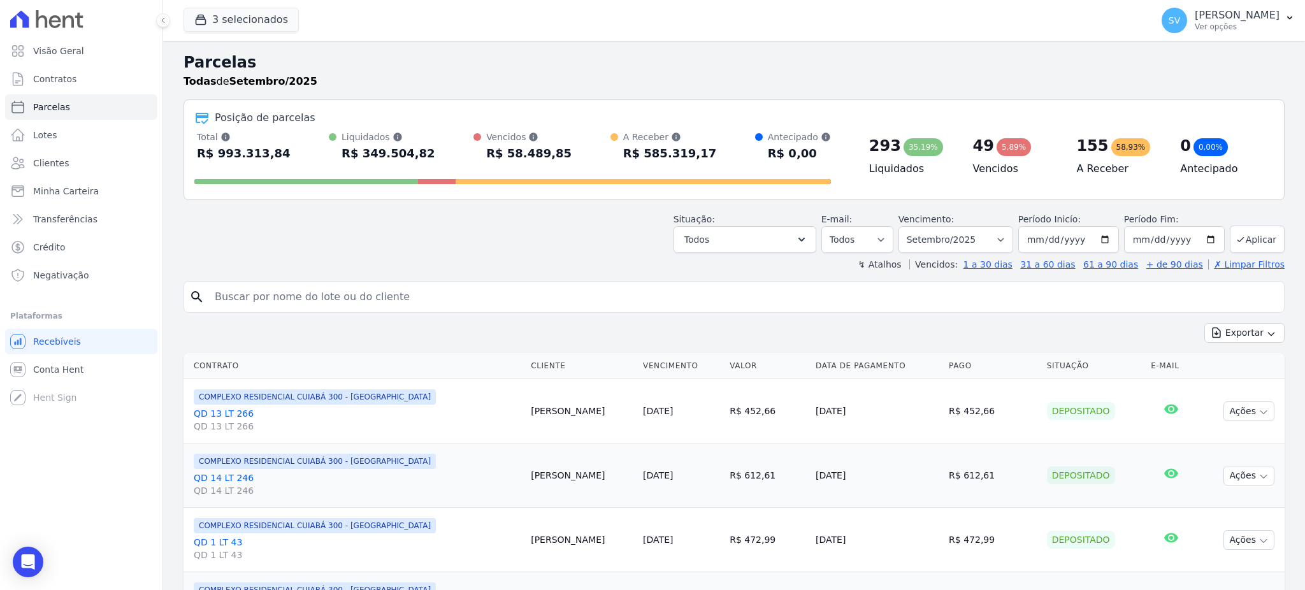
click at [369, 290] on input "search" at bounding box center [742, 296] width 1071 height 25
paste input "[PERSON_NAME]"
type input "[PERSON_NAME]"
select select
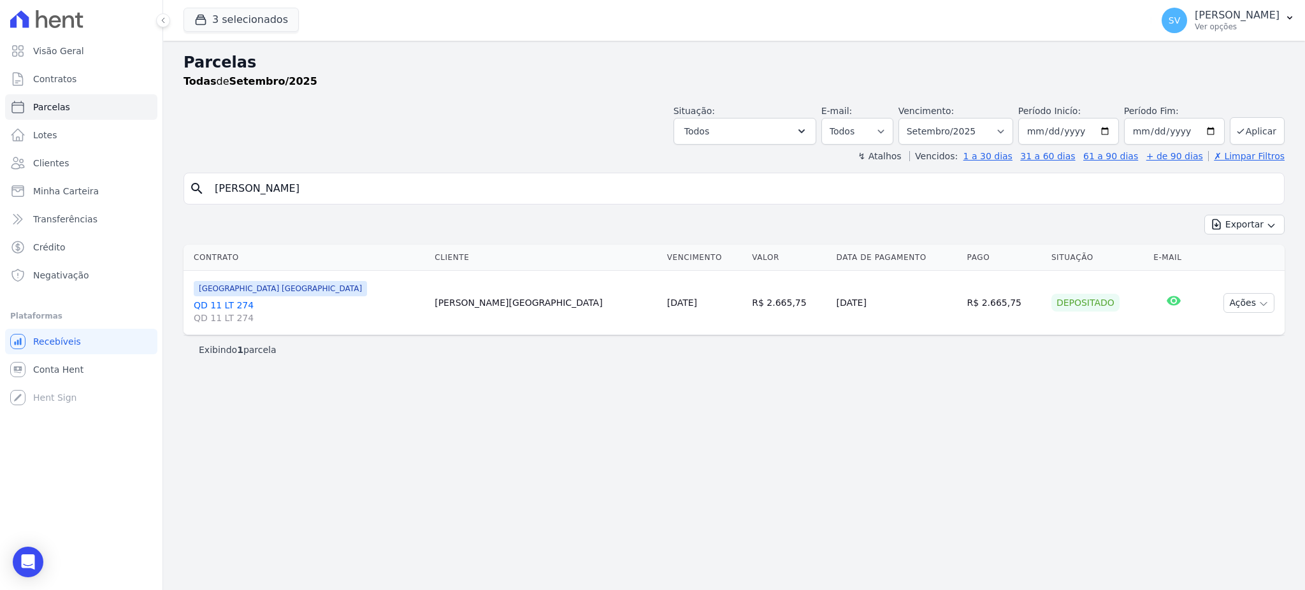
drag, startPoint x: 422, startPoint y: 187, endPoint x: 359, endPoint y: 186, distance: 62.4
click at [361, 186] on input "[PERSON_NAME]" at bounding box center [742, 188] width 1071 height 25
drag, startPoint x: 360, startPoint y: 189, endPoint x: 116, endPoint y: 189, distance: 244.0
click at [117, 187] on div "Visão Geral Contratos [GEOGRAPHIC_DATA] Lotes Clientes Minha Carteira Transferê…" at bounding box center [652, 295] width 1305 height 590
type input "[PERSON_NAME] do Carmo"
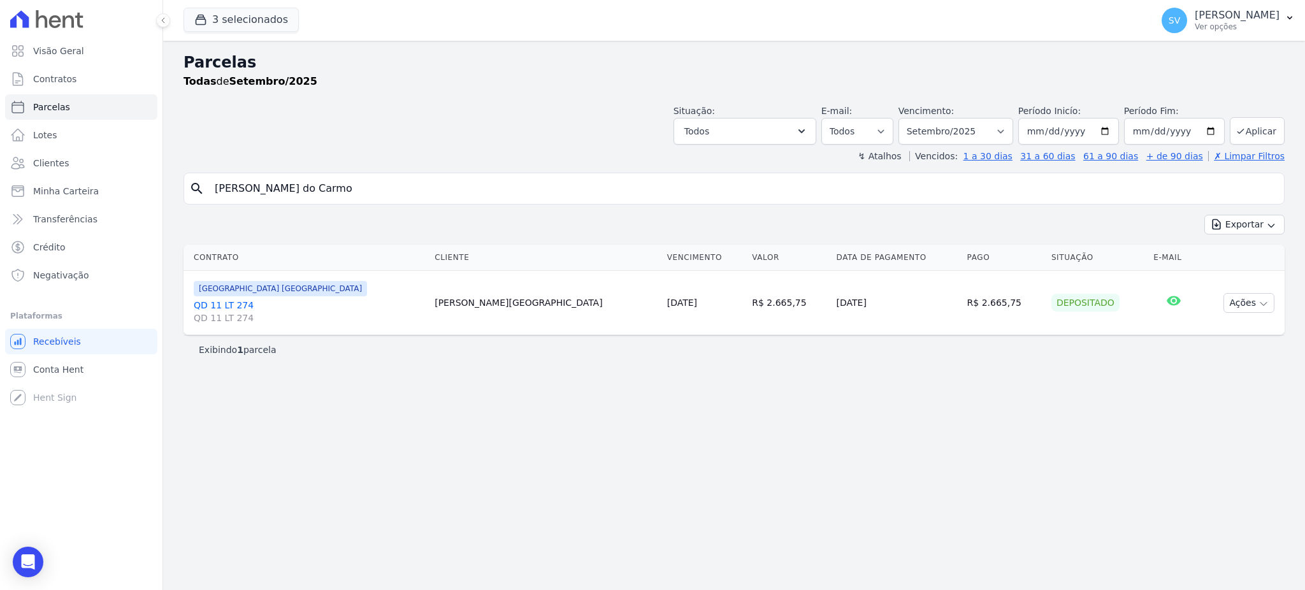
select select
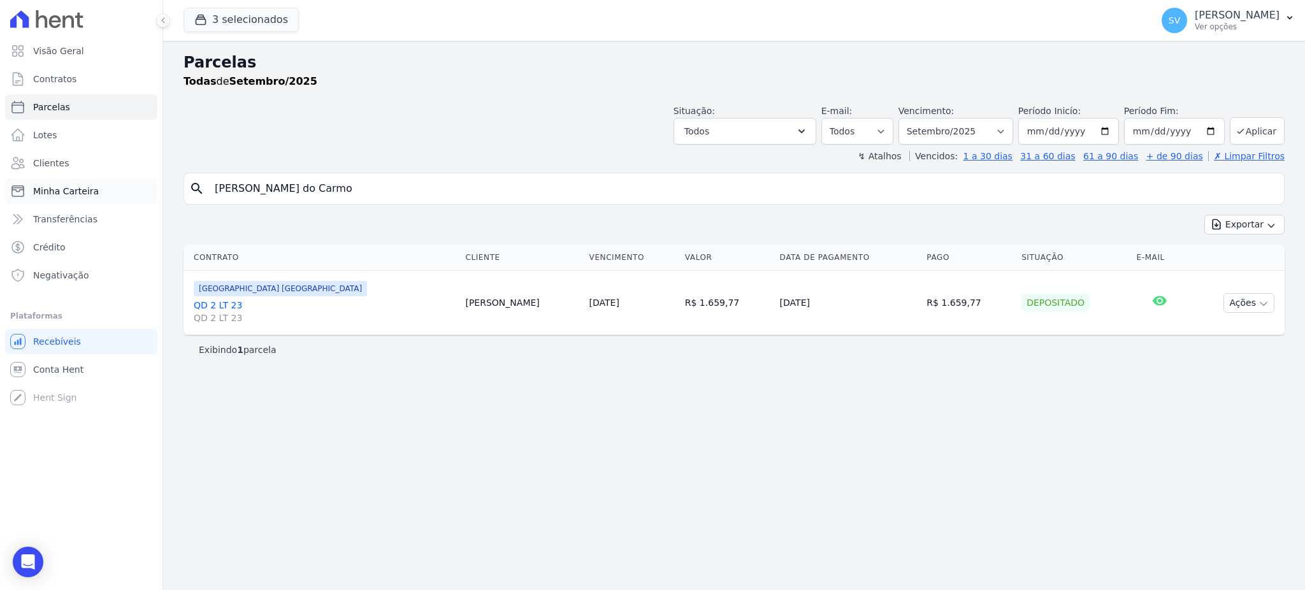
drag, startPoint x: 406, startPoint y: 189, endPoint x: 90, endPoint y: 186, distance: 316.0
click at [92, 183] on div "Visão Geral Contratos [GEOGRAPHIC_DATA] Lotes Clientes Minha Carteira Transferê…" at bounding box center [652, 295] width 1305 height 590
type input "[PERSON_NAME]"
select select
drag, startPoint x: 438, startPoint y: 187, endPoint x: 14, endPoint y: 173, distance: 424.5
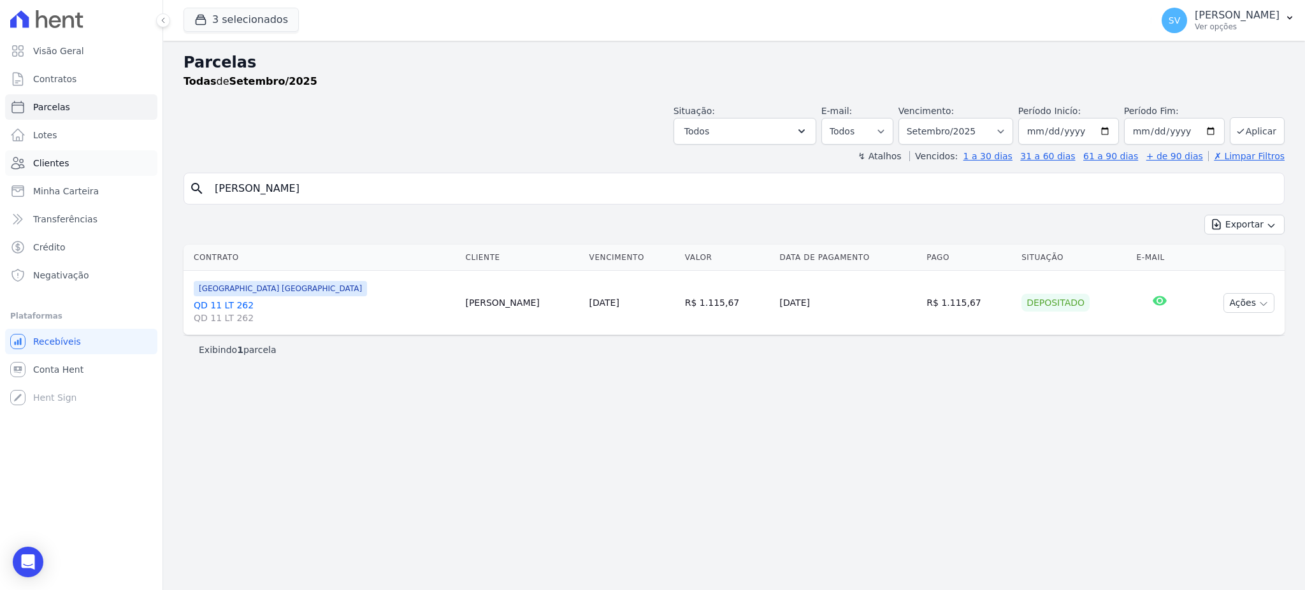
click at [22, 173] on div "Visão Geral Contratos [GEOGRAPHIC_DATA] Lotes Clientes Minha Carteira Transferê…" at bounding box center [652, 295] width 1305 height 590
type input "[PERSON_NAME]"
select select
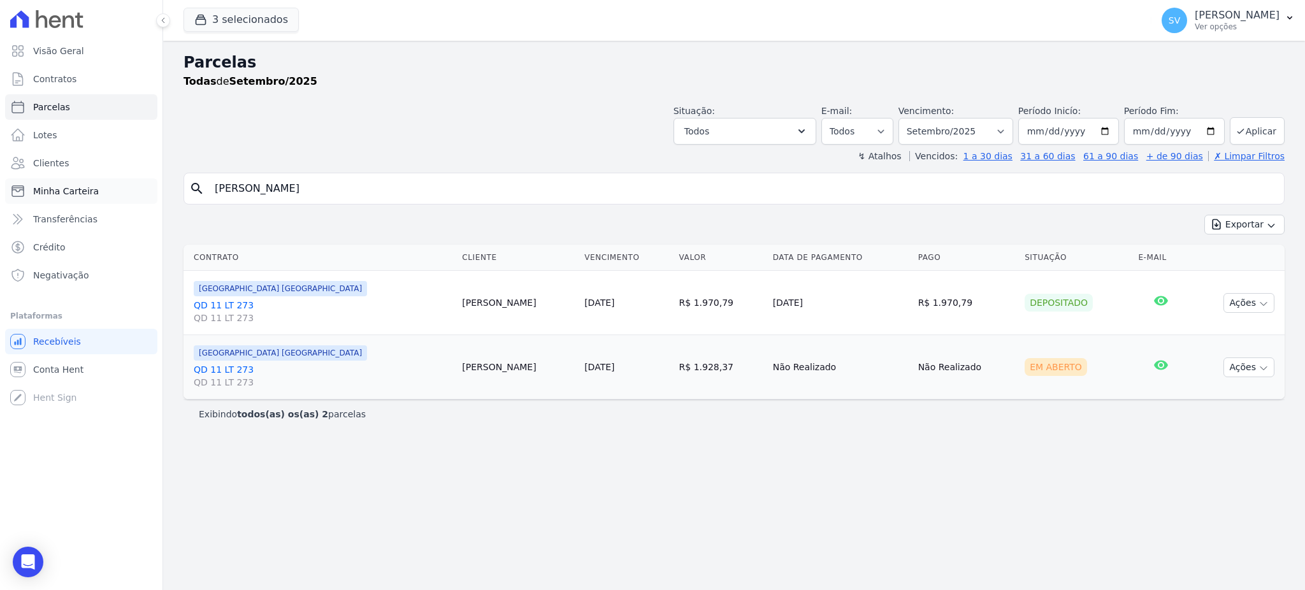
drag, startPoint x: 410, startPoint y: 185, endPoint x: 128, endPoint y: 180, distance: 281.6
click at [128, 180] on div "Visão Geral Contratos [GEOGRAPHIC_DATA] Lotes Clientes Minha Carteira Transferê…" at bounding box center [652, 295] width 1305 height 590
type input "[PERSON_NAME]"
select select
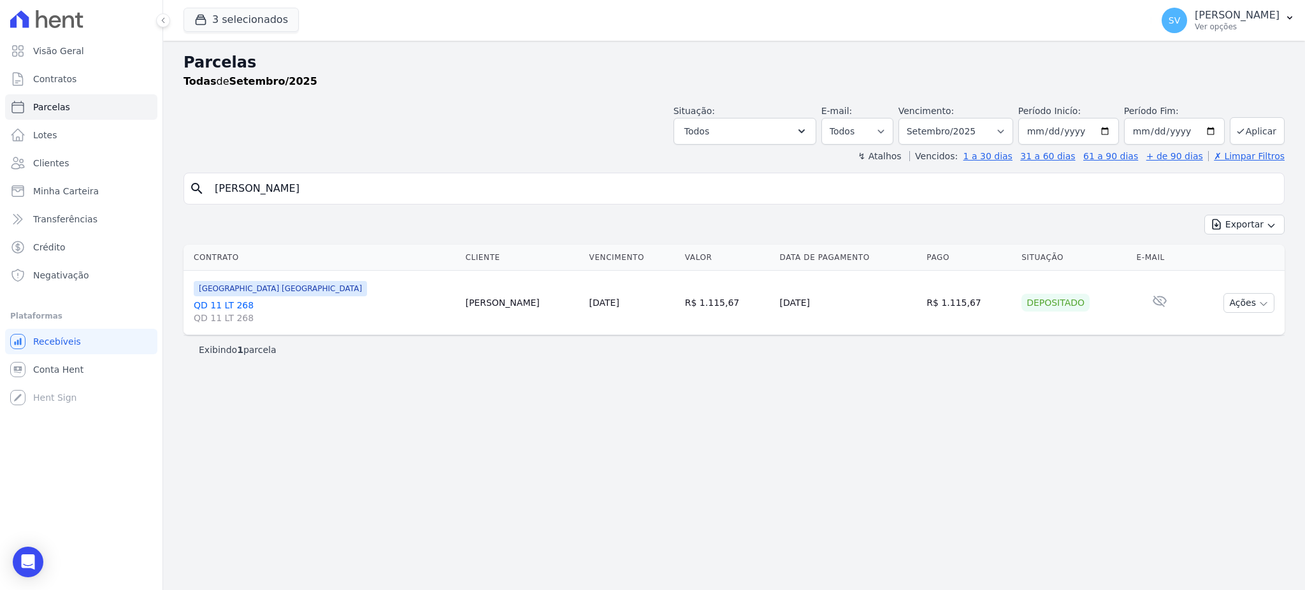
click at [258, 187] on input "[PERSON_NAME]" at bounding box center [742, 188] width 1071 height 25
type input "[PERSON_NAME]"
select select
drag, startPoint x: 382, startPoint y: 188, endPoint x: 49, endPoint y: 186, distance: 332.5
click at [49, 186] on div "Visão Geral Contratos [GEOGRAPHIC_DATA] Lotes Clientes Minha Carteira Transferê…" at bounding box center [652, 295] width 1305 height 590
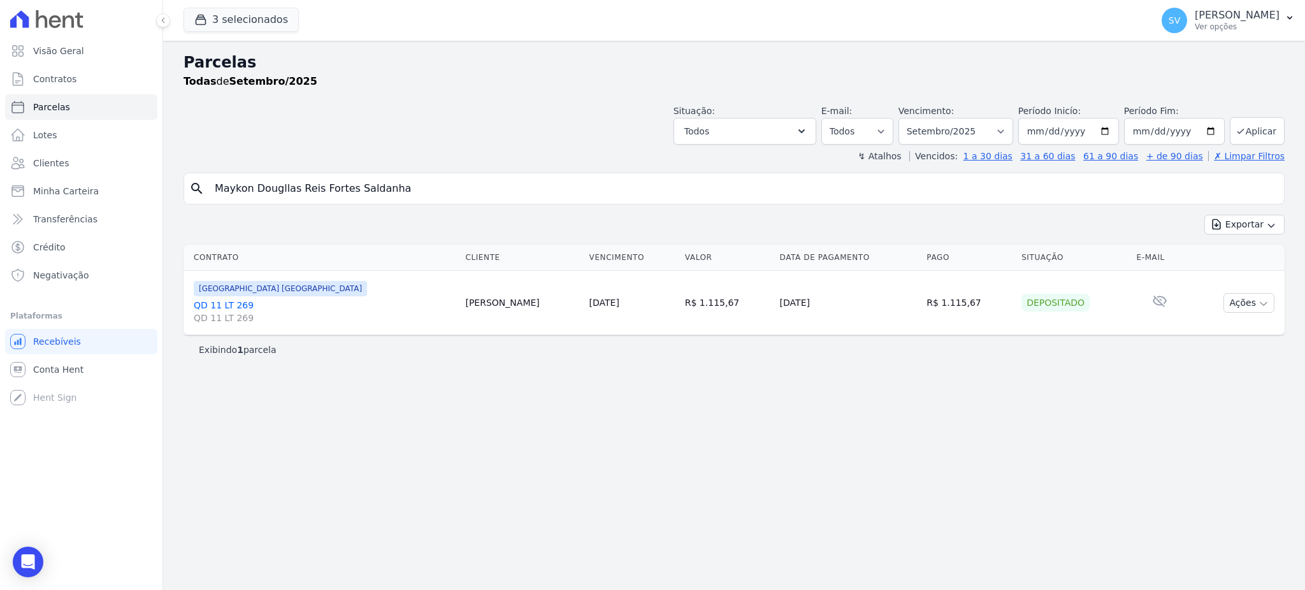
click at [410, 196] on input "Maykon Dougllas Reis Fortes Saldanha" at bounding box center [742, 188] width 1071 height 25
click at [404, 189] on input "Maykon Dougllas Reis Fortes Saldanha" at bounding box center [742, 188] width 1071 height 25
drag, startPoint x: 439, startPoint y: 184, endPoint x: 0, endPoint y: 198, distance: 439.1
click at [0, 198] on div "Visão Geral Contratos [GEOGRAPHIC_DATA] Lotes Clientes Minha Carteira Transferê…" at bounding box center [652, 295] width 1305 height 590
type input "[PERSON_NAME]"
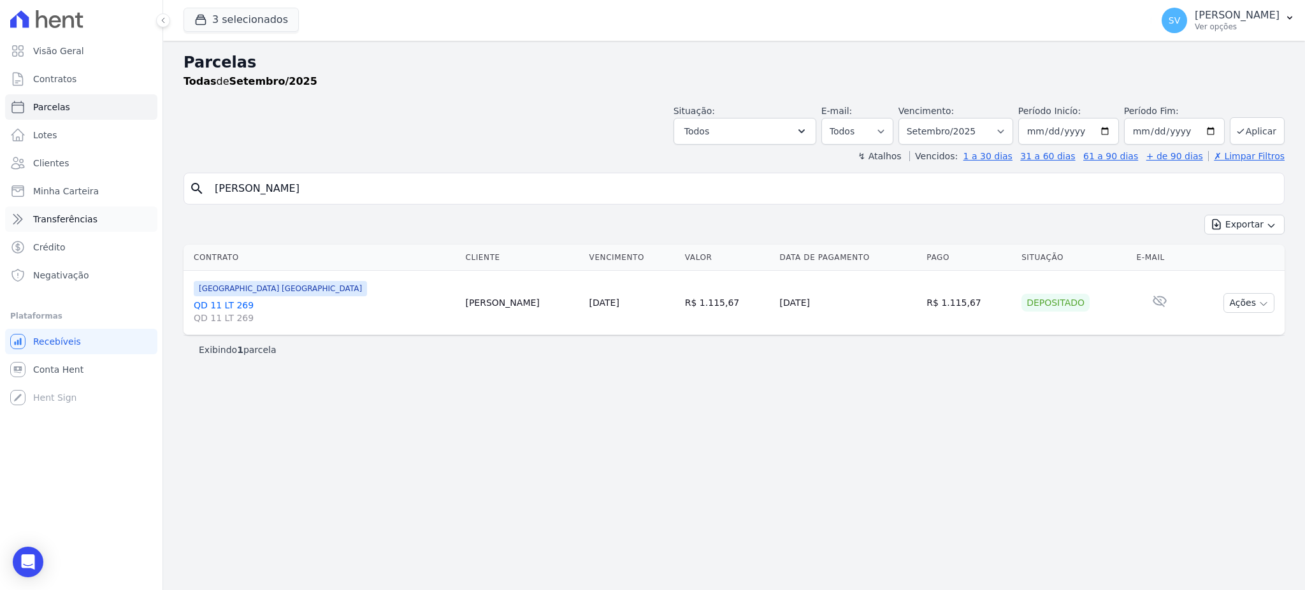
select select
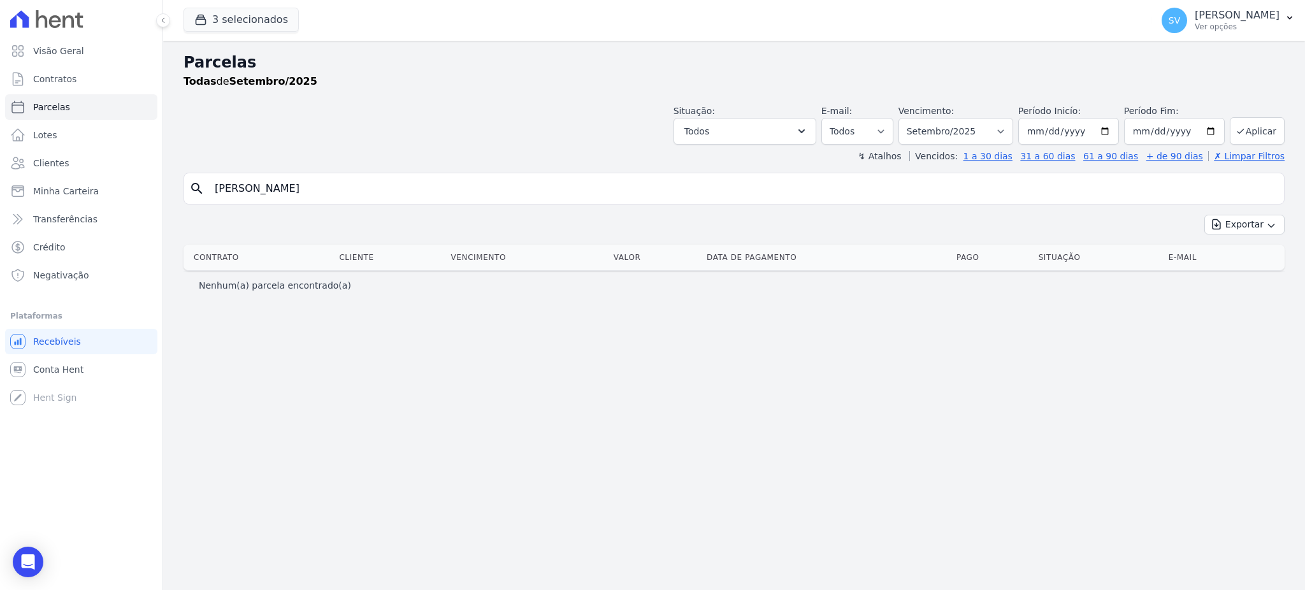
drag, startPoint x: 335, startPoint y: 194, endPoint x: 2, endPoint y: 182, distance: 333.4
click at [2, 182] on div "Visão Geral Contratos [GEOGRAPHIC_DATA] Lotes Clientes Minha Carteira Transferê…" at bounding box center [652, 295] width 1305 height 590
type input "[PERSON_NAME]"
select select
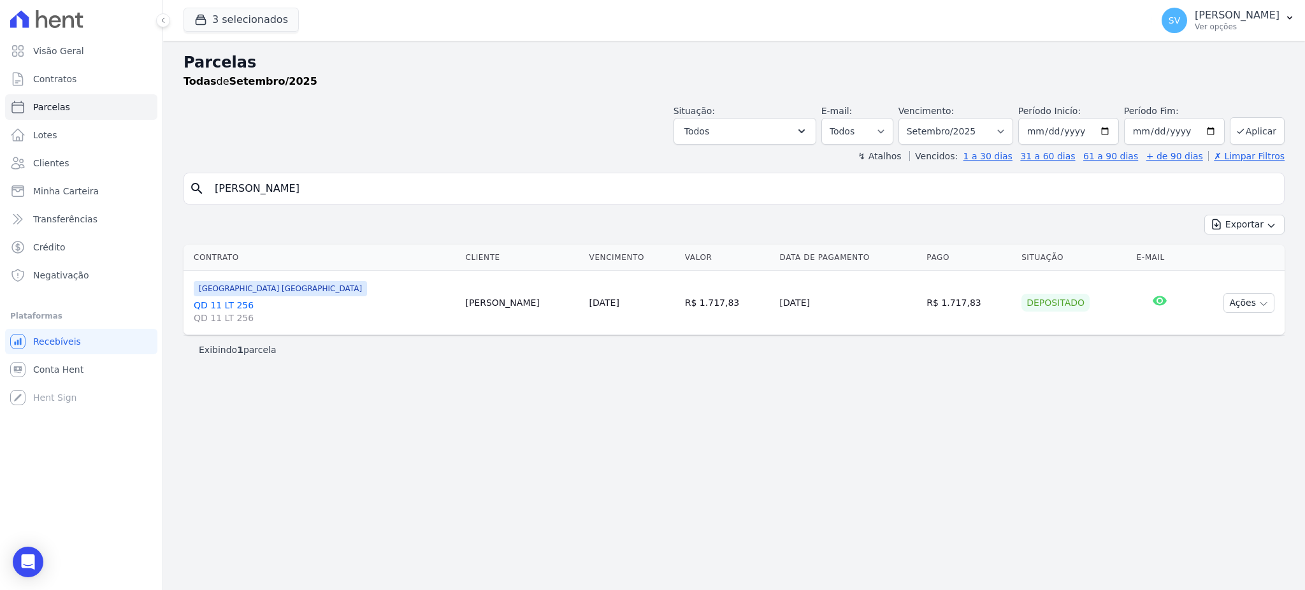
drag, startPoint x: 347, startPoint y: 188, endPoint x: 0, endPoint y: 164, distance: 348.0
click at [0, 164] on div "Visão Geral Contratos Parcelas Lotes Clientes Minha Carteira Transferências Cré…" at bounding box center [652, 295] width 1305 height 590
type input "PAULO HENRIQUE FELIX FERNANDES"
select select
drag, startPoint x: 378, startPoint y: 184, endPoint x: 55, endPoint y: 153, distance: 325.1
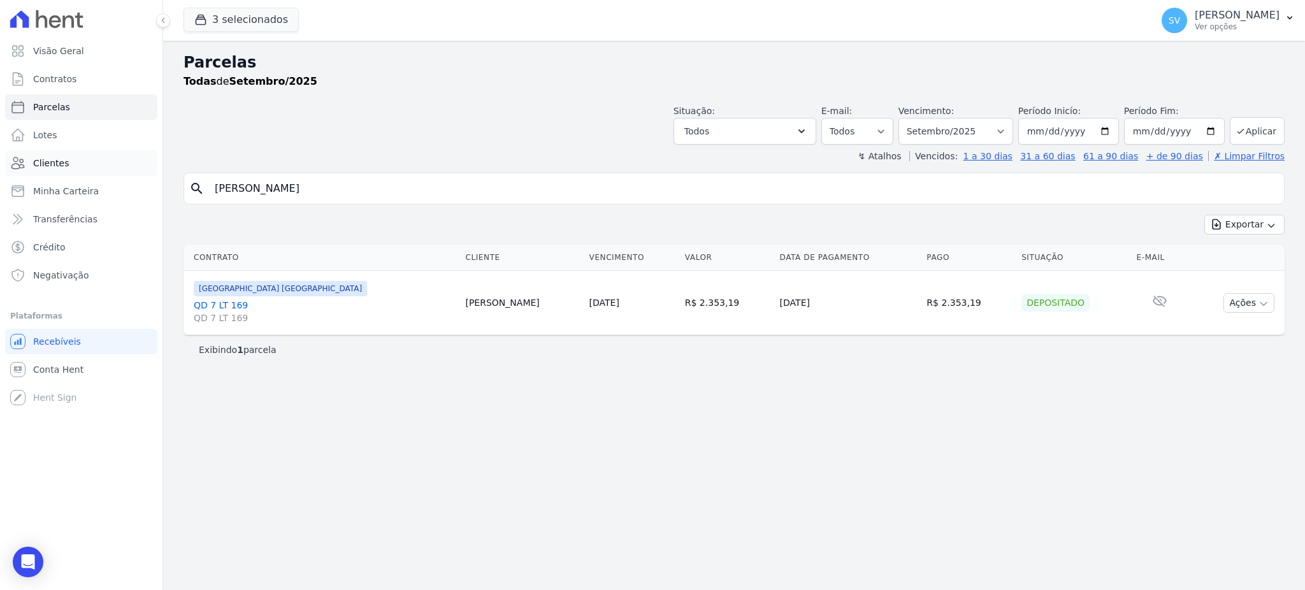
click at [55, 153] on div "Visão Geral Contratos Parcelas Lotes Clientes Minha Carteira Transferências Cré…" at bounding box center [652, 295] width 1305 height 590
type input "RENATA CARRELO DA COSTA"
select select
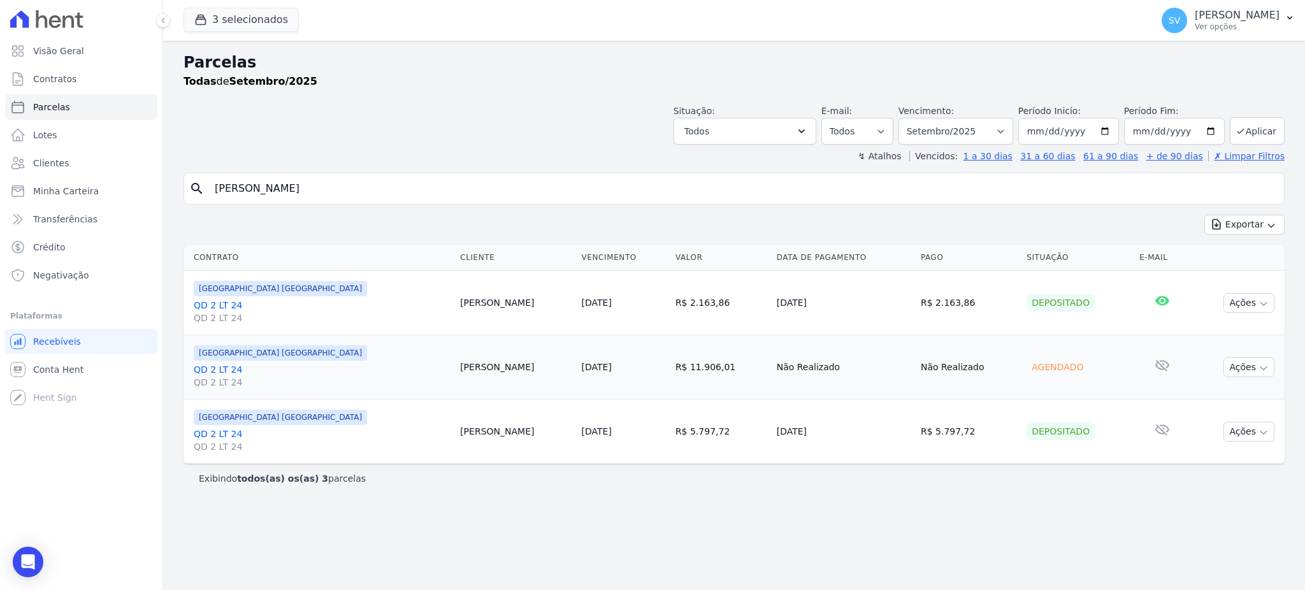
drag, startPoint x: 406, startPoint y: 197, endPoint x: 0, endPoint y: 180, distance: 406.8
click at [0, 180] on div "Visão Geral Contratos Parcelas Lotes Clientes Minha Carteira Transferências Cré…" at bounding box center [652, 295] width 1305 height 590
type input "RENATA MAIRA MURANTE PONCE HELDS"
select select
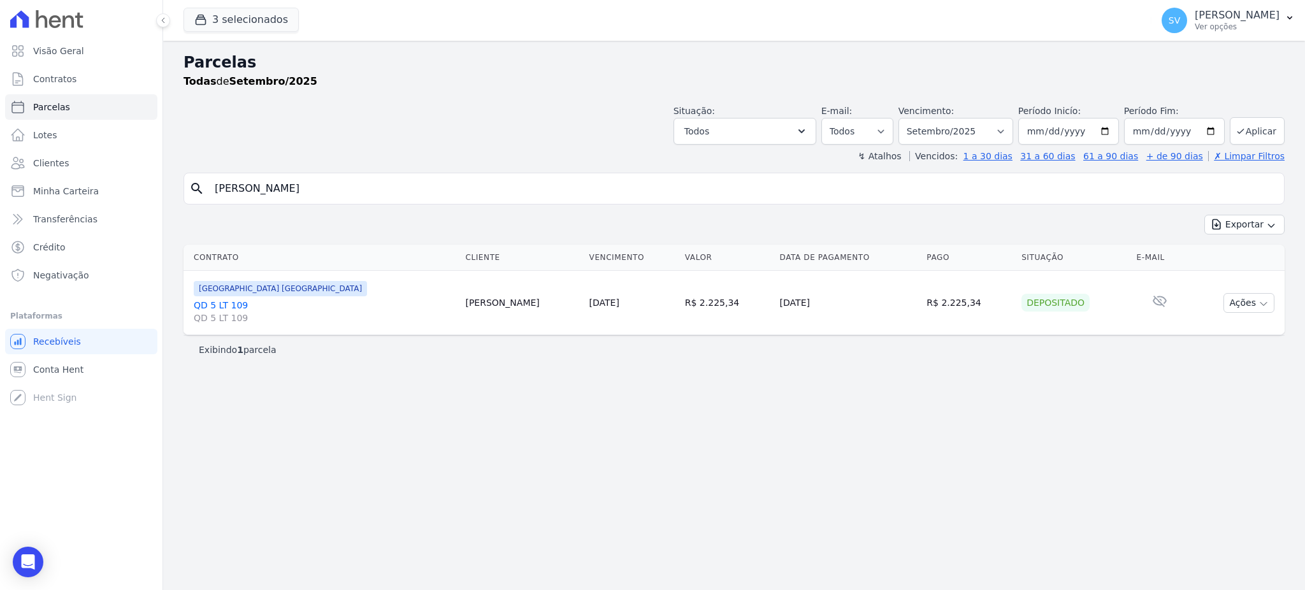
drag, startPoint x: 417, startPoint y: 189, endPoint x: 161, endPoint y: 183, distance: 256.1
click at [161, 183] on div "Visão Geral Contratos Parcelas Lotes Clientes Minha Carteira Transferências Cré…" at bounding box center [652, 295] width 1305 height 590
type input "RICARDO JOSE DE FREITAS"
select select
drag, startPoint x: 360, startPoint y: 187, endPoint x: 103, endPoint y: 177, distance: 256.9
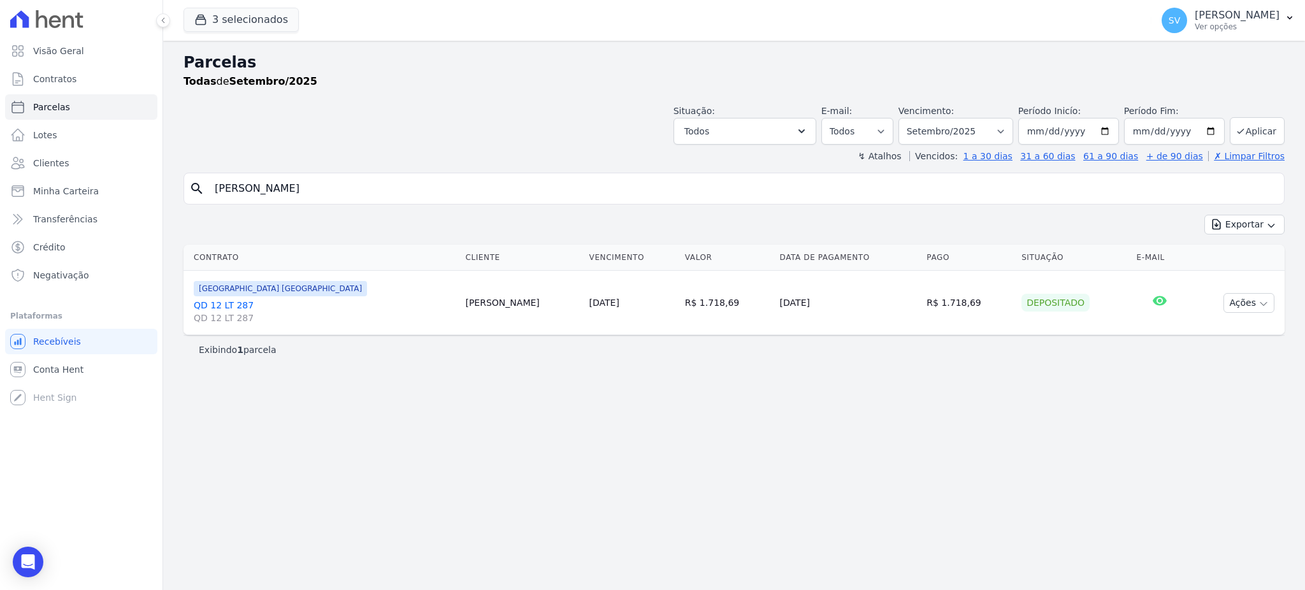
click at [103, 177] on div "Visão Geral Contratos Parcelas Lotes Clientes Minha Carteira Transferências Cré…" at bounding box center [652, 295] width 1305 height 590
type input "ROBERTO MACHIAVELLI"
select select
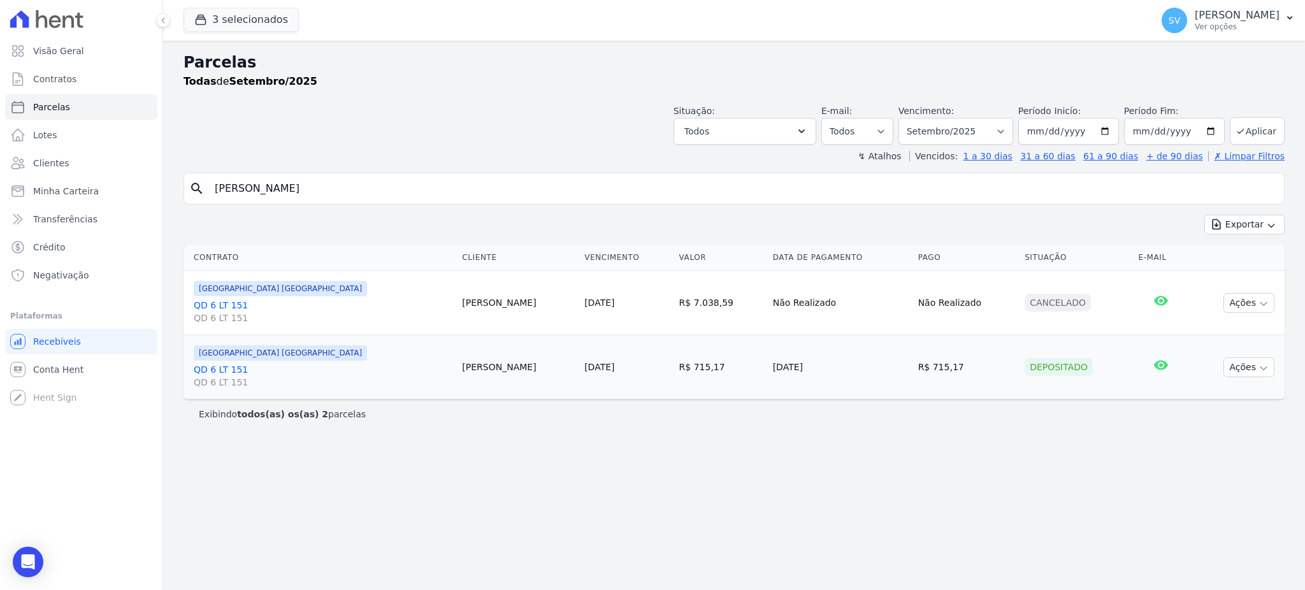
drag, startPoint x: 345, startPoint y: 186, endPoint x: 0, endPoint y: 184, distance: 344.6
click at [0, 183] on div "Visão Geral Contratos Parcelas Lotes Clientes Minha Carteira Transferências Cré…" at bounding box center [652, 295] width 1305 height 590
type input "RODRIGO RODRIGUES"
select select
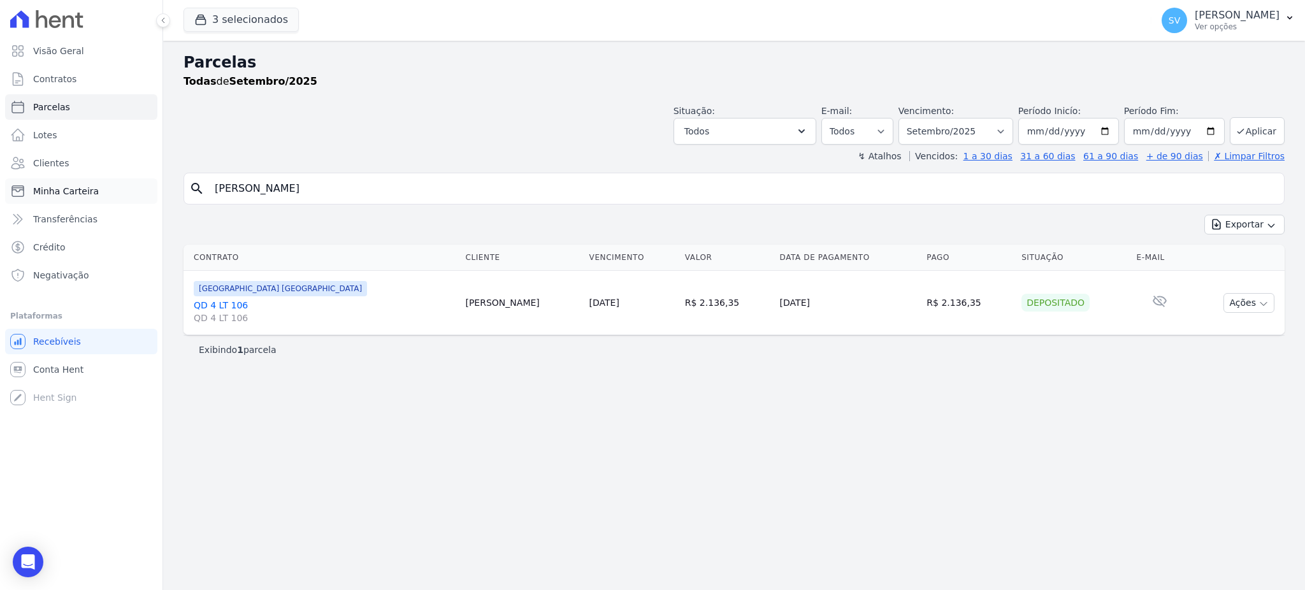
drag, startPoint x: 283, startPoint y: 192, endPoint x: 93, endPoint y: 186, distance: 189.9
click at [93, 186] on div "Visão Geral Contratos Parcelas Lotes Clientes Minha Carteira Transferências Cré…" at bounding box center [652, 295] width 1305 height 590
type input "REGEANE VIDA"
select select
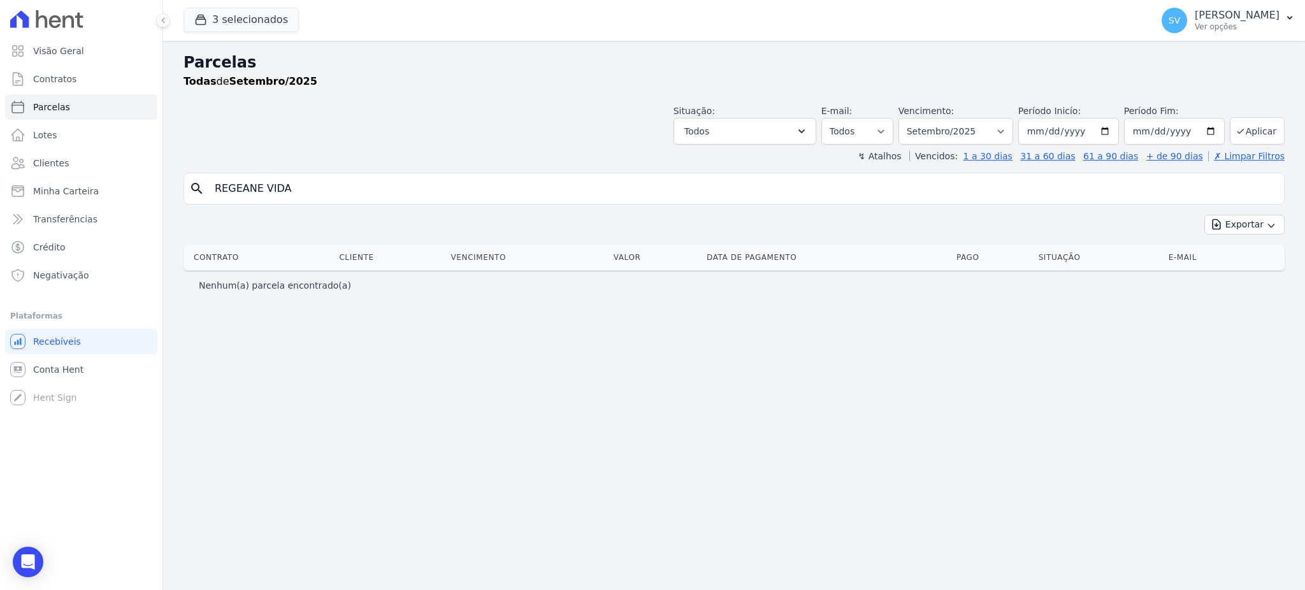
click at [282, 189] on input "REGEANE VIDA" at bounding box center [742, 188] width 1071 height 25
type input "REGEANE VIDAL"
select select
click at [329, 190] on input "REGEANE VIDAL" at bounding box center [742, 188] width 1071 height 25
click at [226, 185] on input "REGEANE VIDAL" at bounding box center [742, 188] width 1071 height 25
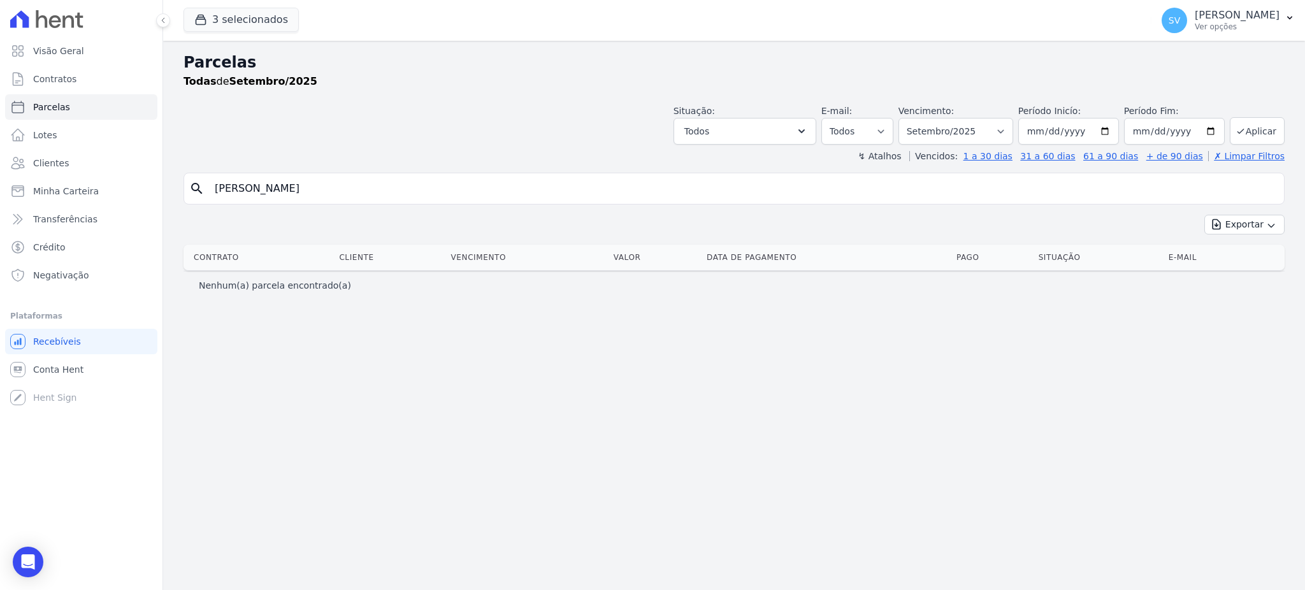
type input "ROGEANE VIDAL"
select select
click at [399, 199] on div "search ROGEANE VIDAL" at bounding box center [733, 189] width 1101 height 32
drag, startPoint x: 340, startPoint y: 194, endPoint x: 14, endPoint y: 171, distance: 327.0
click at [14, 171] on div "Visão Geral Contratos Parcelas Lotes Clientes Minha Carteira Transferências Cré…" at bounding box center [652, 295] width 1305 height 590
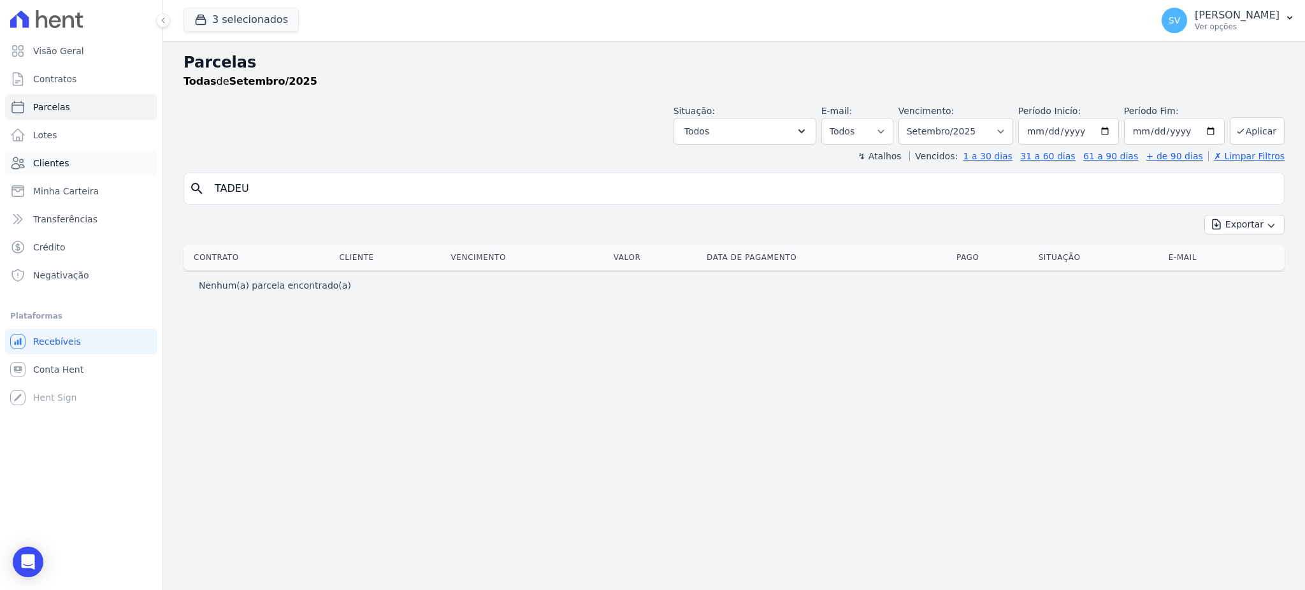
type input "TADEU"
select select
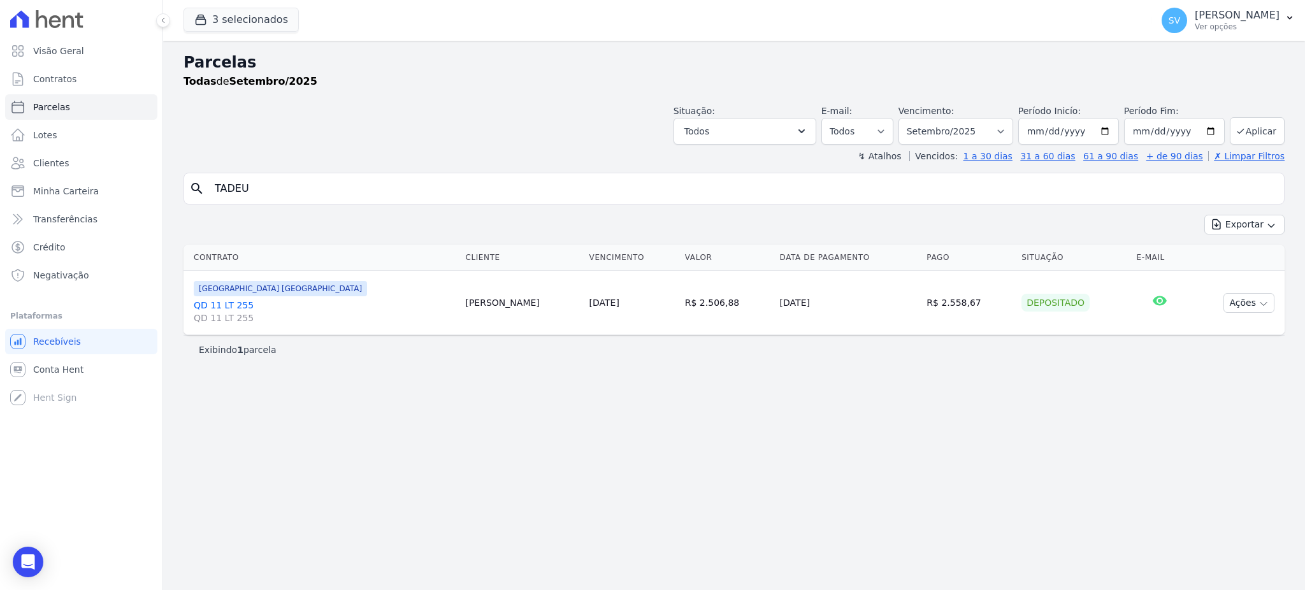
drag, startPoint x: 296, startPoint y: 192, endPoint x: 1, endPoint y: 191, distance: 294.3
click at [1, 191] on div "Visão Geral Contratos Parcelas Lotes Clientes Minha Carteira Transferências Cré…" at bounding box center [652, 295] width 1305 height 590
type input "TEREZINHA CORREIA RAMALHO RODRIGUES"
select select
drag, startPoint x: 443, startPoint y: 181, endPoint x: 0, endPoint y: 139, distance: 445.3
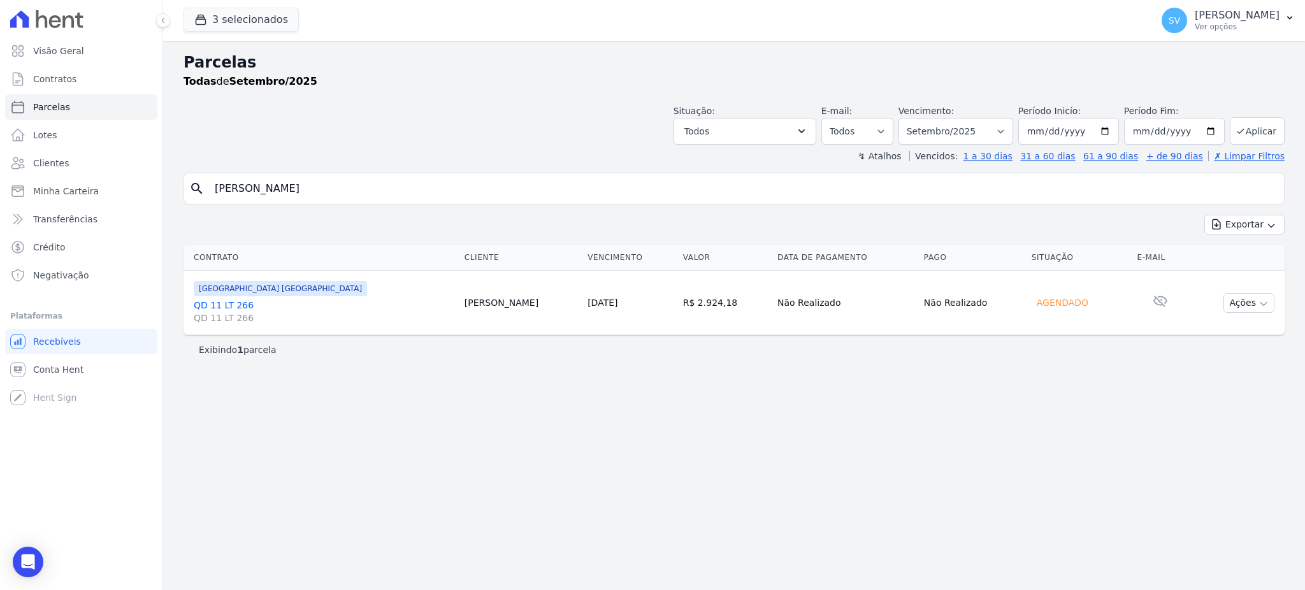
click at [0, 139] on div "Visão Geral Contratos Parcelas Lotes Clientes Minha Carteira Transferências Cré…" at bounding box center [652, 295] width 1305 height 590
type input "THIAGO VENTURIM SANTOS"
select select
drag, startPoint x: 372, startPoint y: 188, endPoint x: 20, endPoint y: 176, distance: 351.8
click at [39, 176] on div "Visão Geral Contratos Parcelas Lotes Clientes Minha Carteira Transferências Cré…" at bounding box center [652, 295] width 1305 height 590
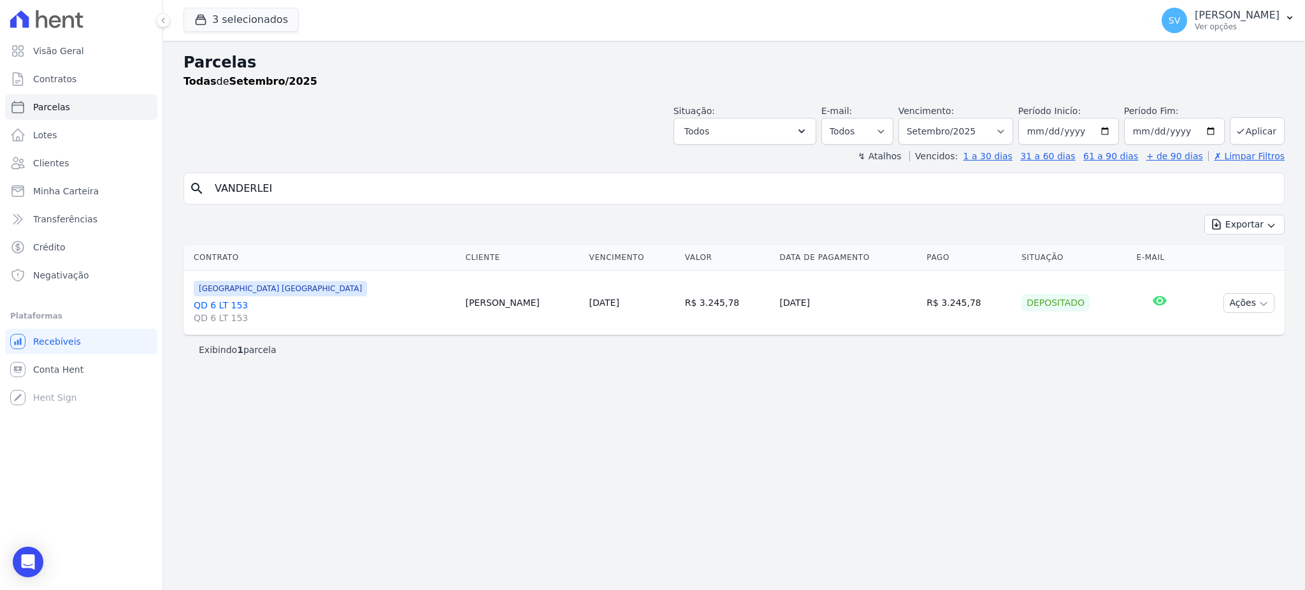
type input "Vanderlei Valerio De Lima"
select select
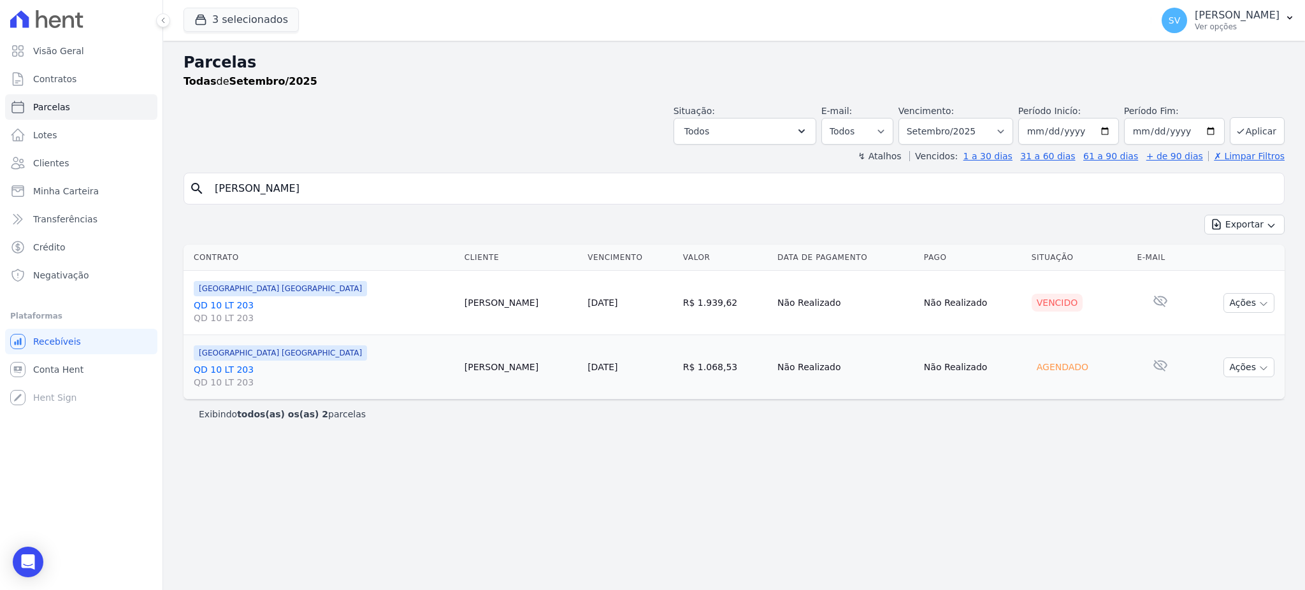
drag, startPoint x: 251, startPoint y: 191, endPoint x: 265, endPoint y: 197, distance: 15.1
click at [247, 194] on input "Vanderlei Valerio De Lima" at bounding box center [742, 188] width 1071 height 25
click at [352, 197] on input "Vanderlei Valerio De Lima" at bounding box center [742, 188] width 1071 height 25
drag, startPoint x: 355, startPoint y: 192, endPoint x: 115, endPoint y: 175, distance: 240.8
click at [116, 175] on div "Visão Geral Contratos Parcelas Lotes Clientes Minha Carteira Transferências Cré…" at bounding box center [652, 295] width 1305 height 590
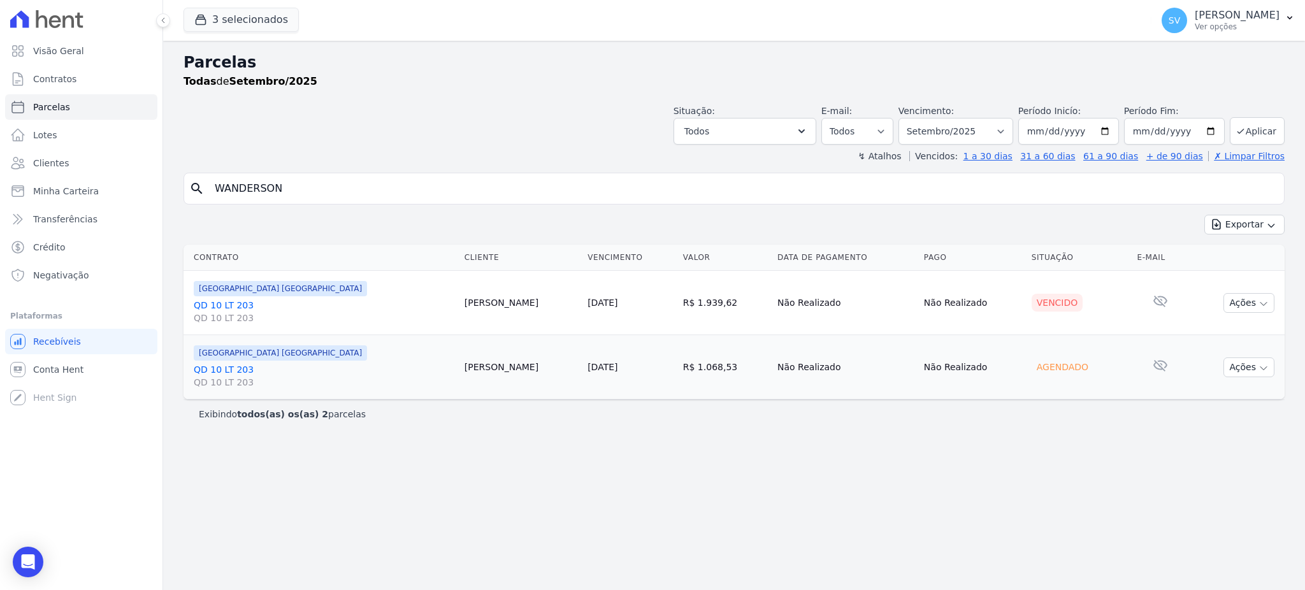
type input "Wanderson Vasconcelos de Moraes"
select select
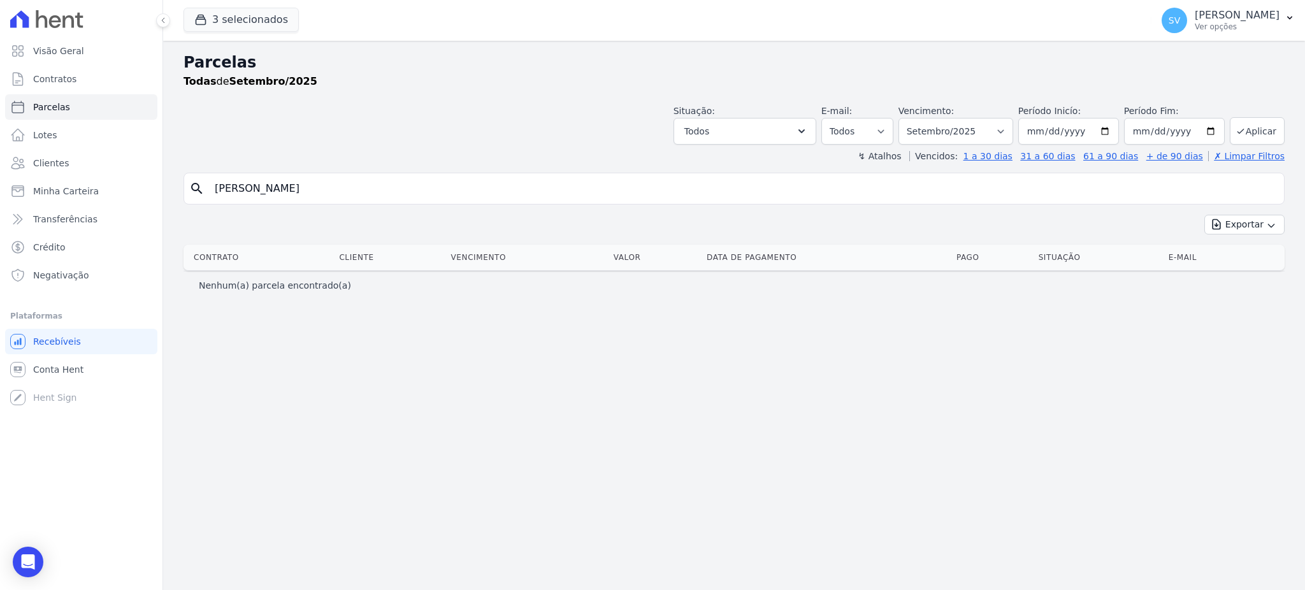
click at [386, 194] on input "Wanderson Vasconcelos de Moraes" at bounding box center [742, 188] width 1071 height 25
click at [384, 195] on input "Wanderson Vasconcelos de Moraes" at bounding box center [742, 188] width 1071 height 25
drag, startPoint x: 383, startPoint y: 192, endPoint x: 262, endPoint y: 186, distance: 121.8
click at [267, 185] on input "Wanderson Vasconcelos de Moraes" at bounding box center [742, 188] width 1071 height 25
type input "Wanderson Rosa Menezes"
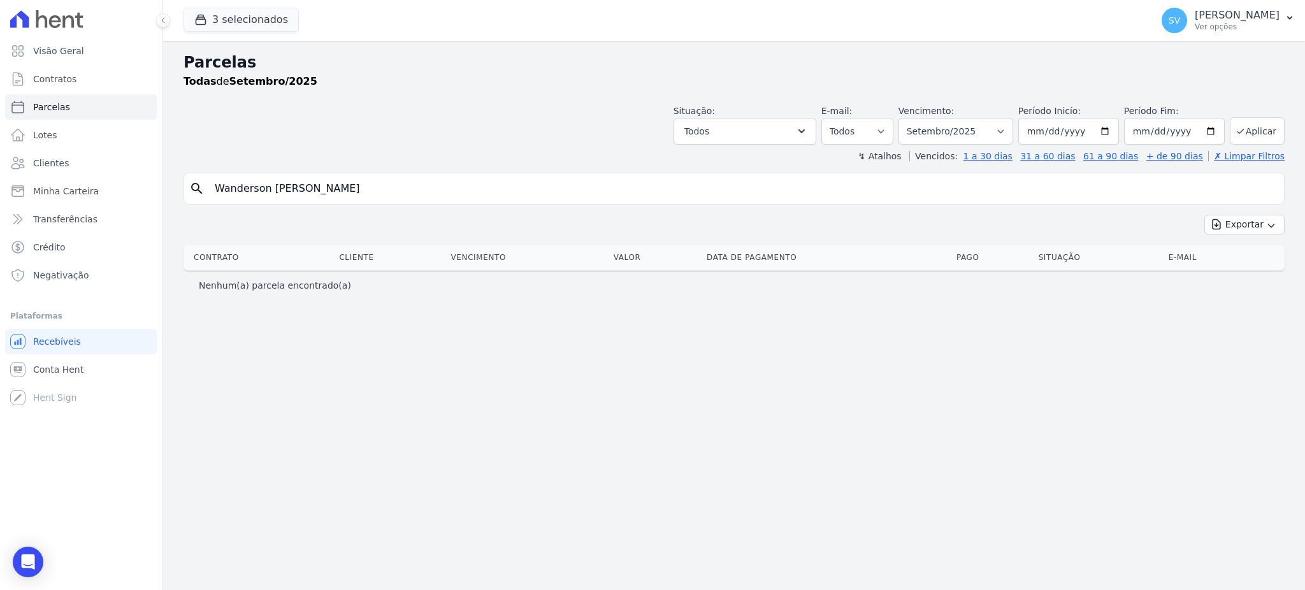
select select
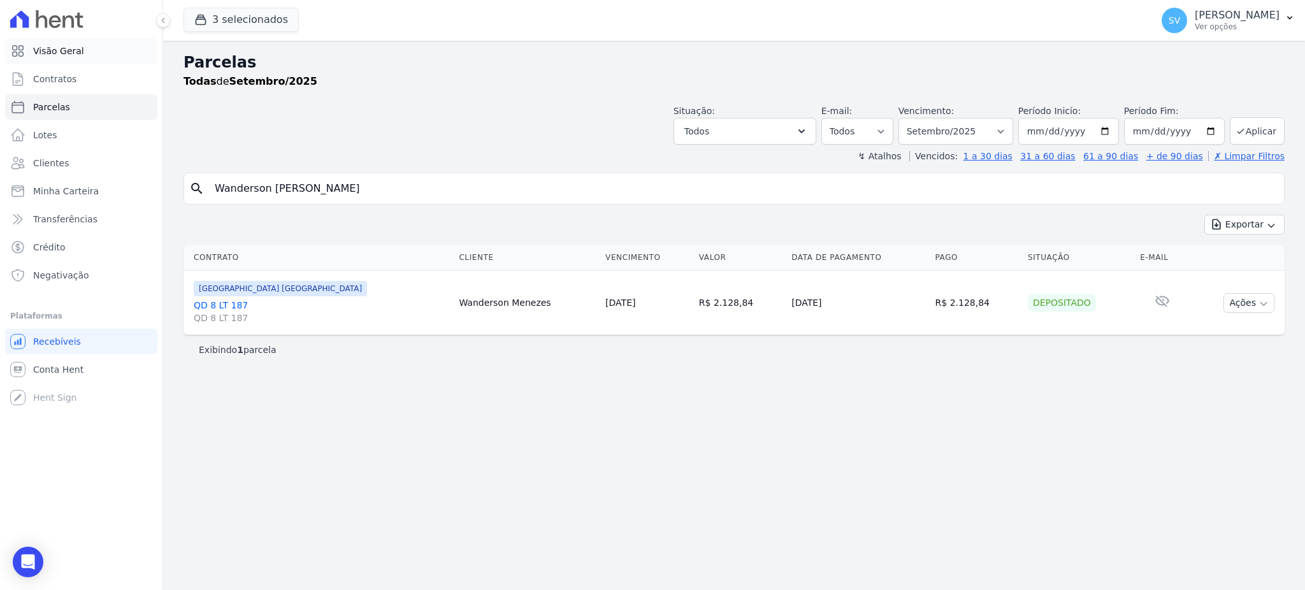
click at [78, 57] on link "Visão Geral" at bounding box center [81, 50] width 152 height 25
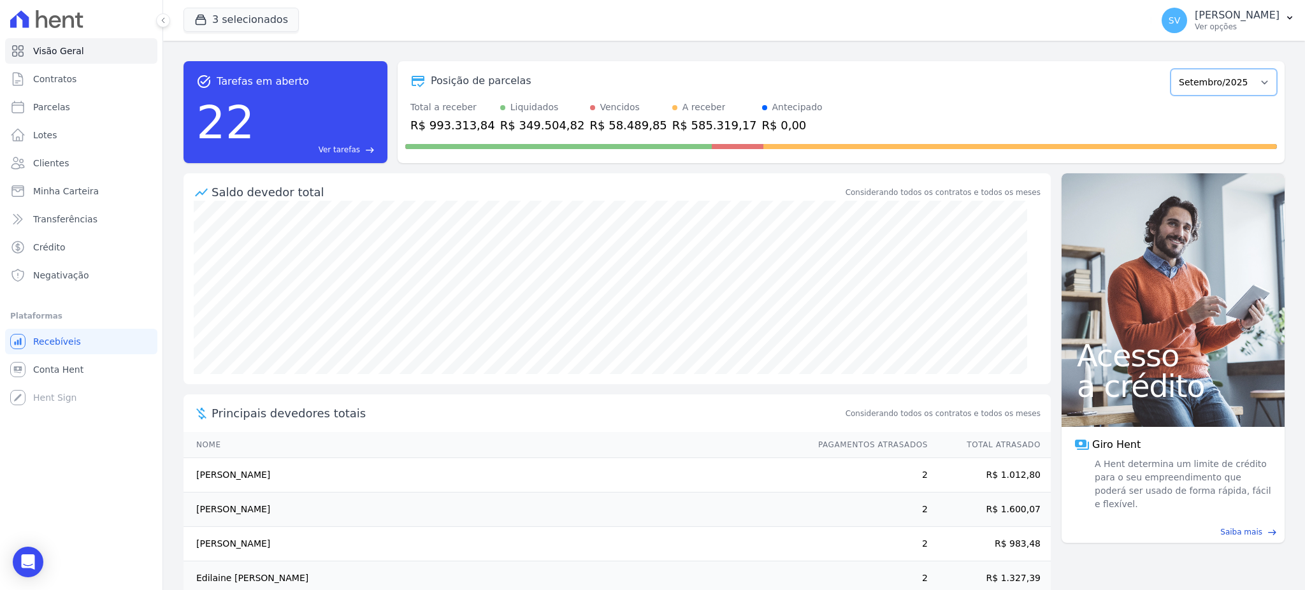
click at [1213, 82] on select "Outubro/2022 Novembro/2022 Dezembro/2022 Janeiro/2023 Fevereiro/2023 Março/2023…" at bounding box center [1223, 82] width 106 height 27
select select "08/2025"
click at [1170, 69] on select "Outubro/2022 Novembro/2022 Dezembro/2022 Janeiro/2023 Fevereiro/2023 Março/2023…" at bounding box center [1223, 82] width 106 height 27
